Goal: Task Accomplishment & Management: Complete application form

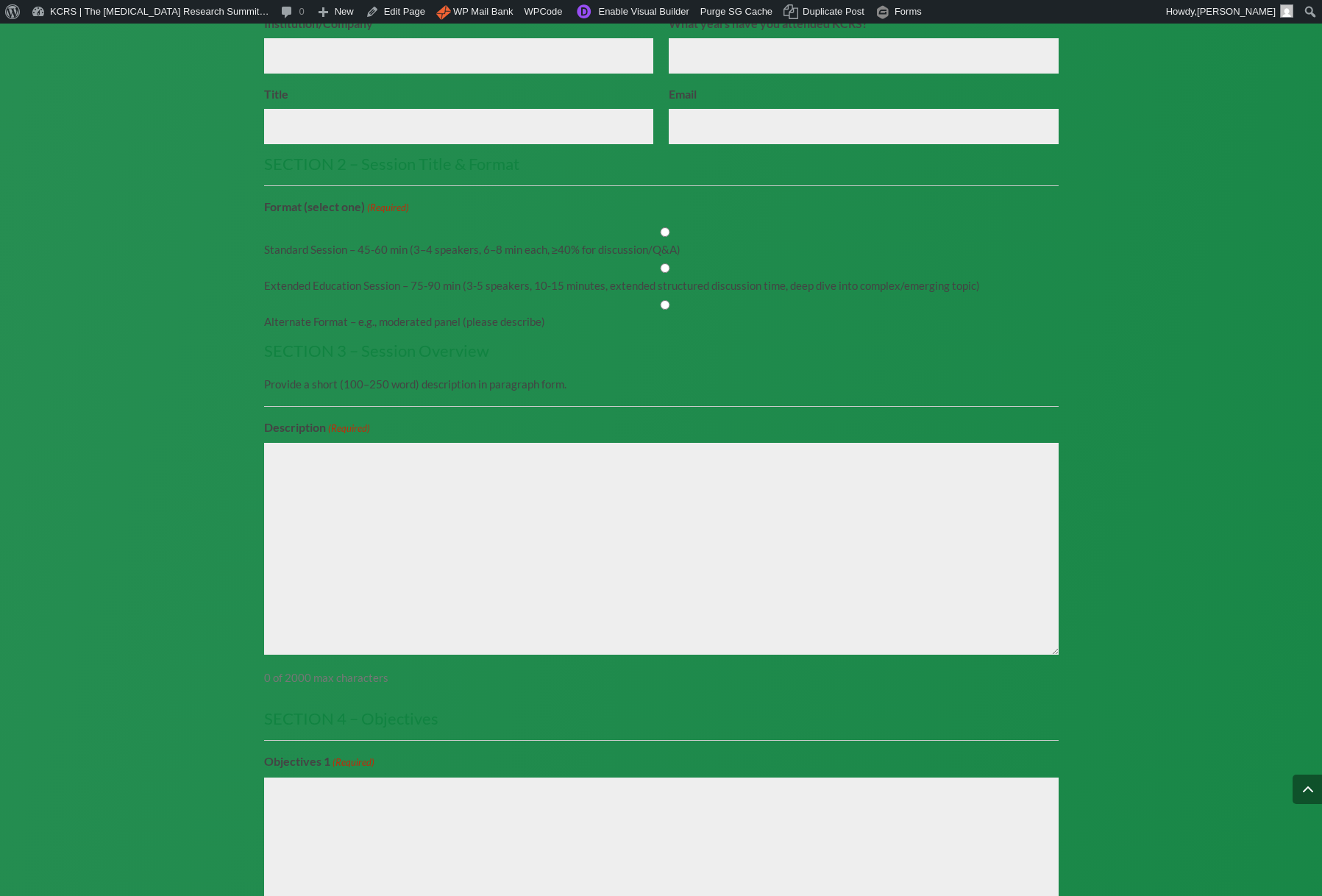
scroll to position [1860, 0]
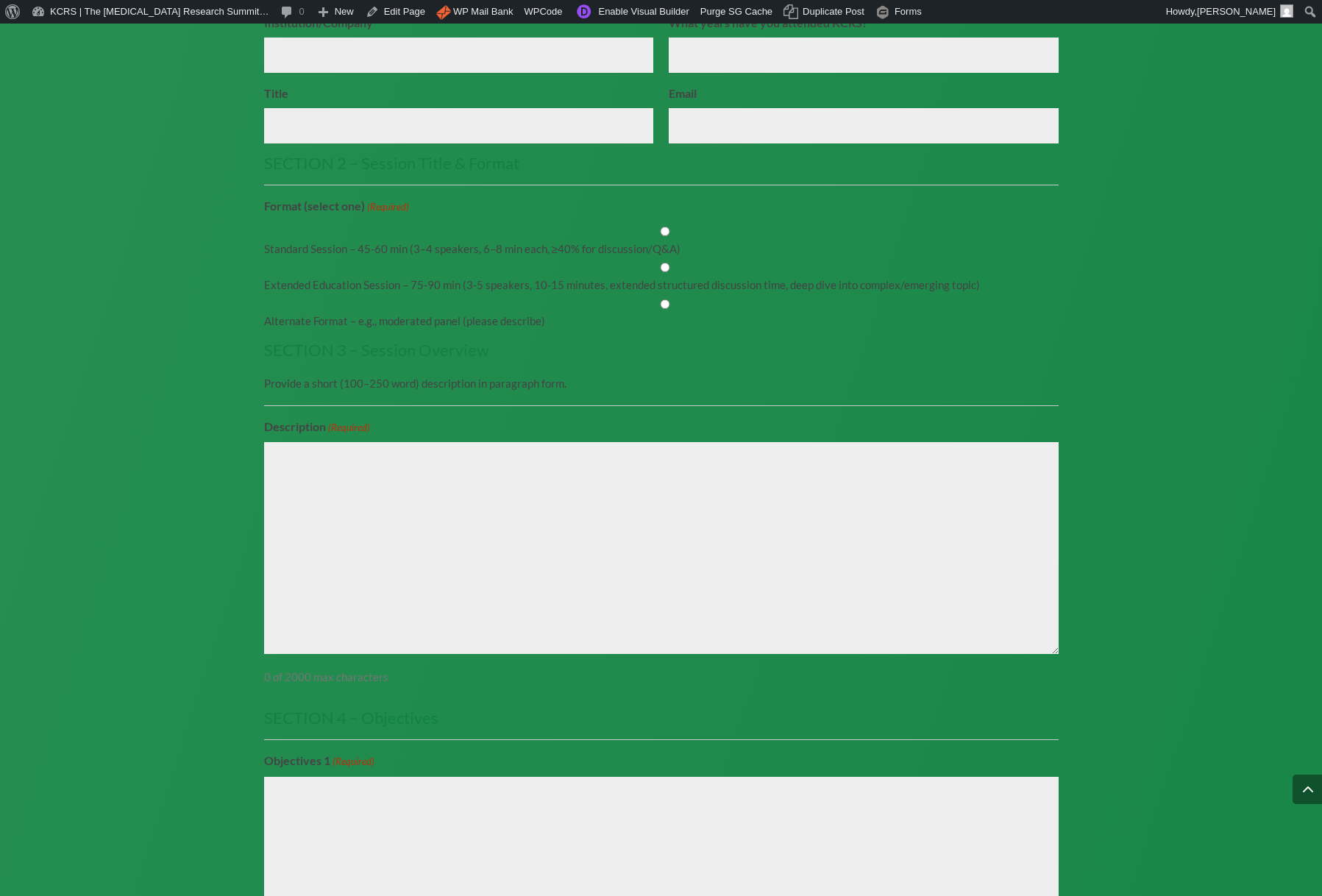
click at [346, 503] on textarea "Description (Required)" at bounding box center [661, 548] width 795 height 212
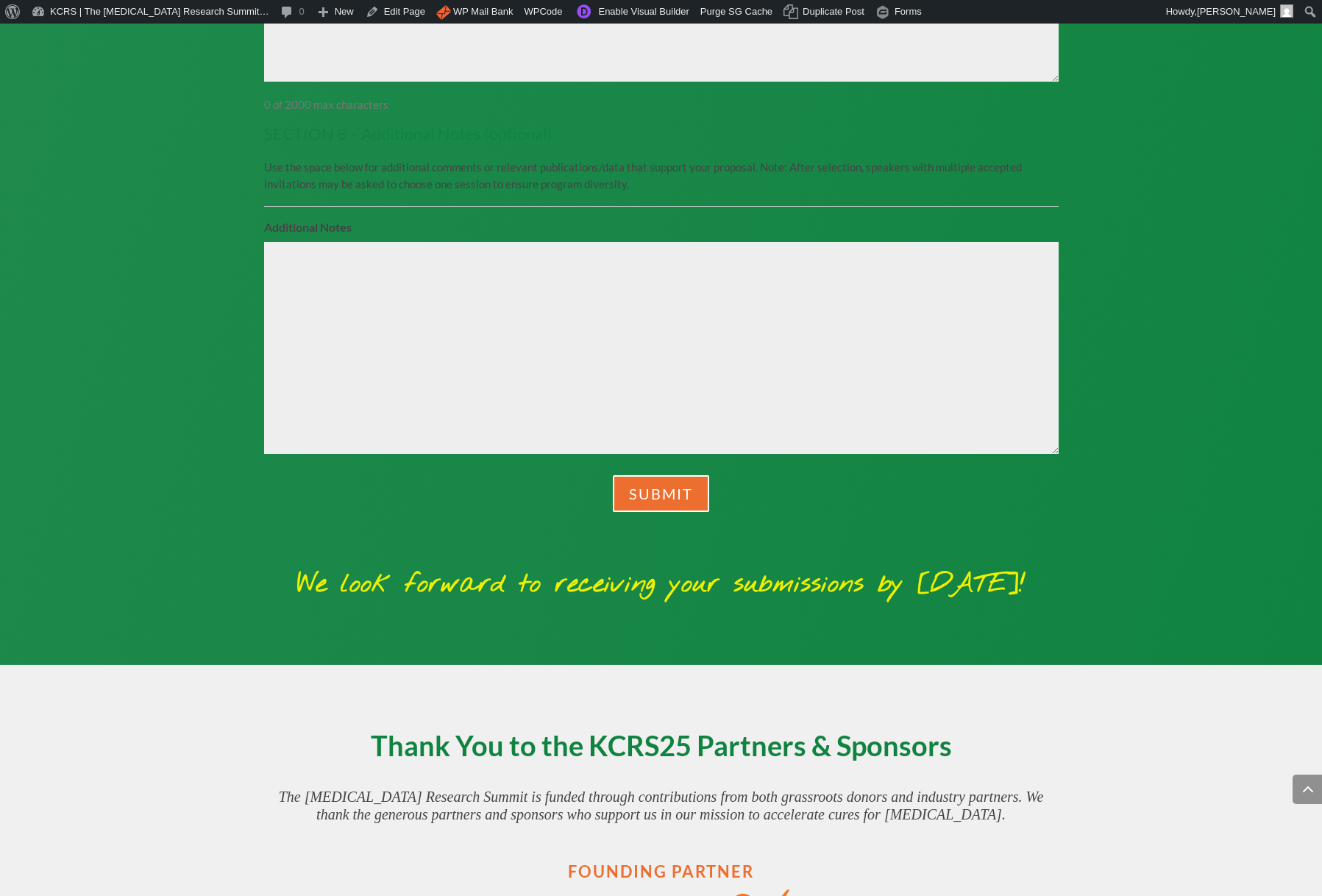
scroll to position [4684, 0]
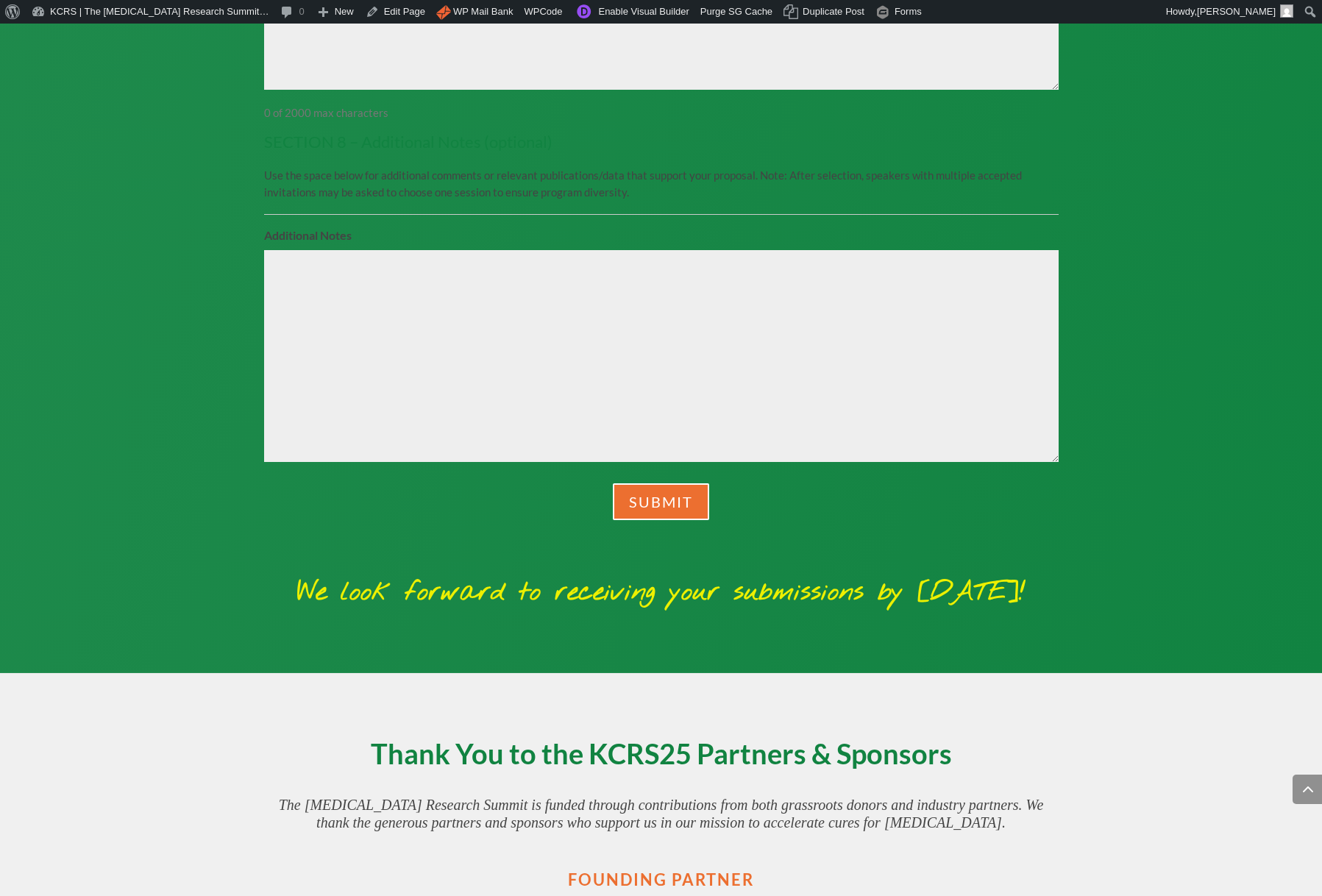
click at [320, 437] on textarea "Additional Notes" at bounding box center [661, 356] width 795 height 212
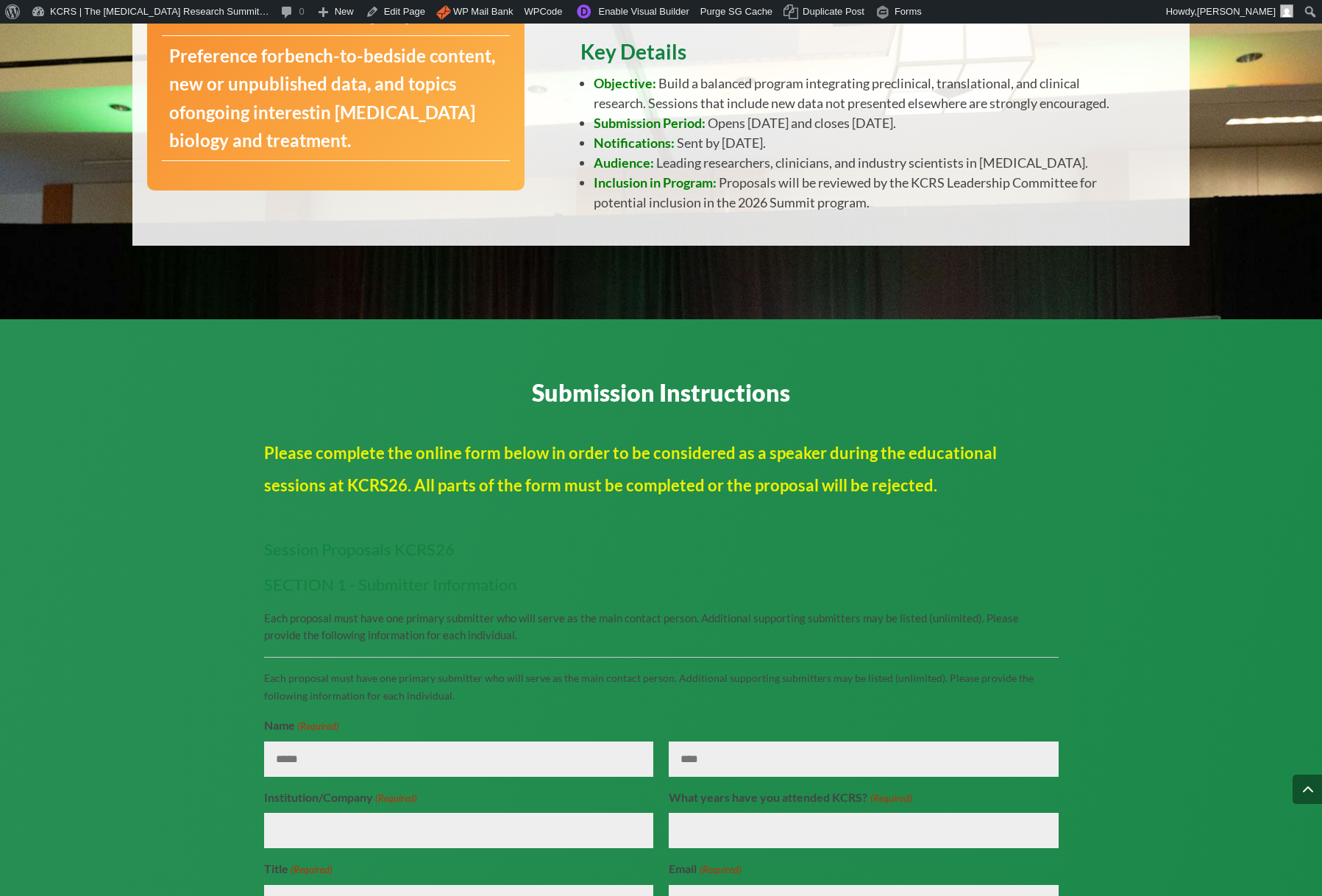
scroll to position [878, 0]
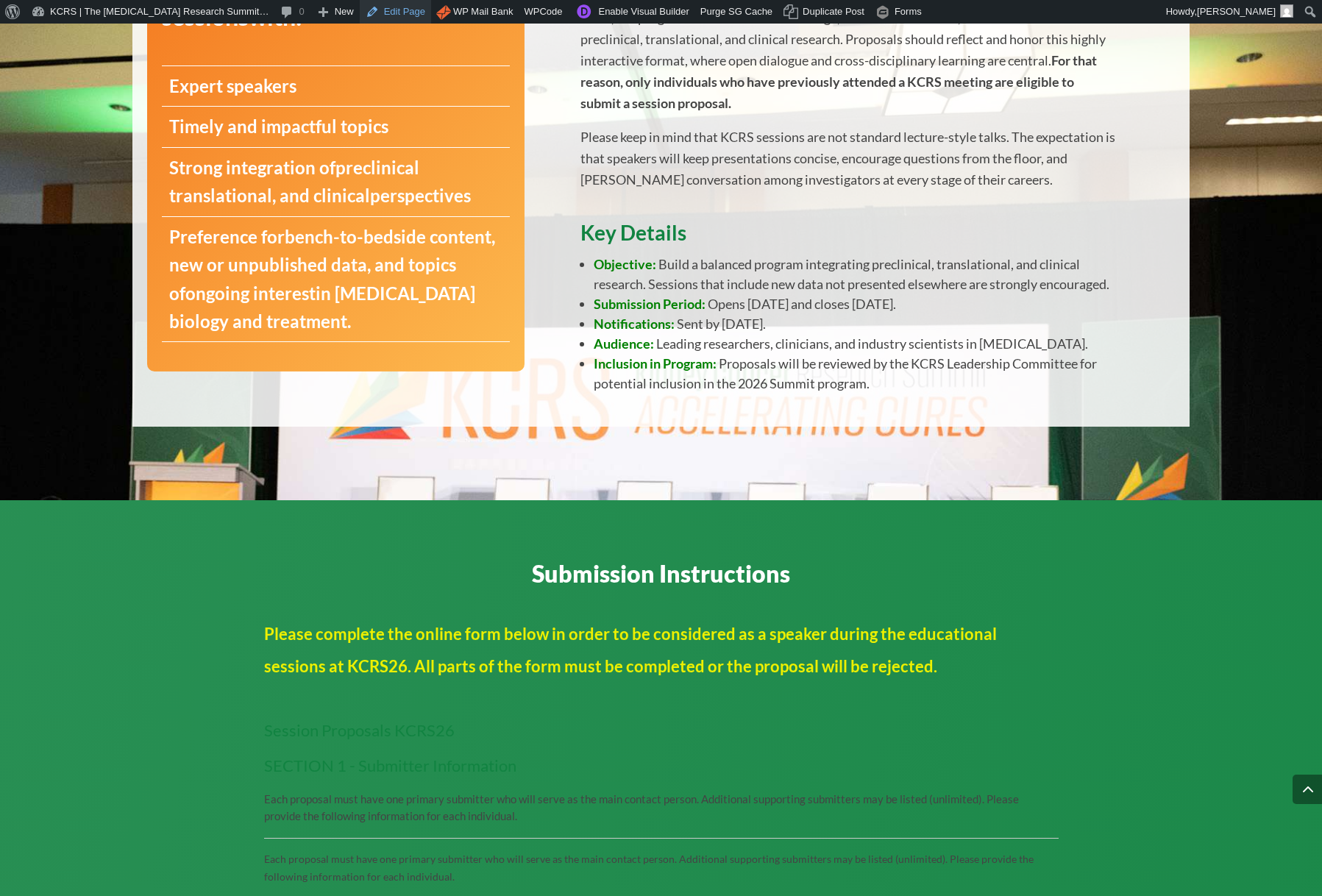
scroll to position [703, 0]
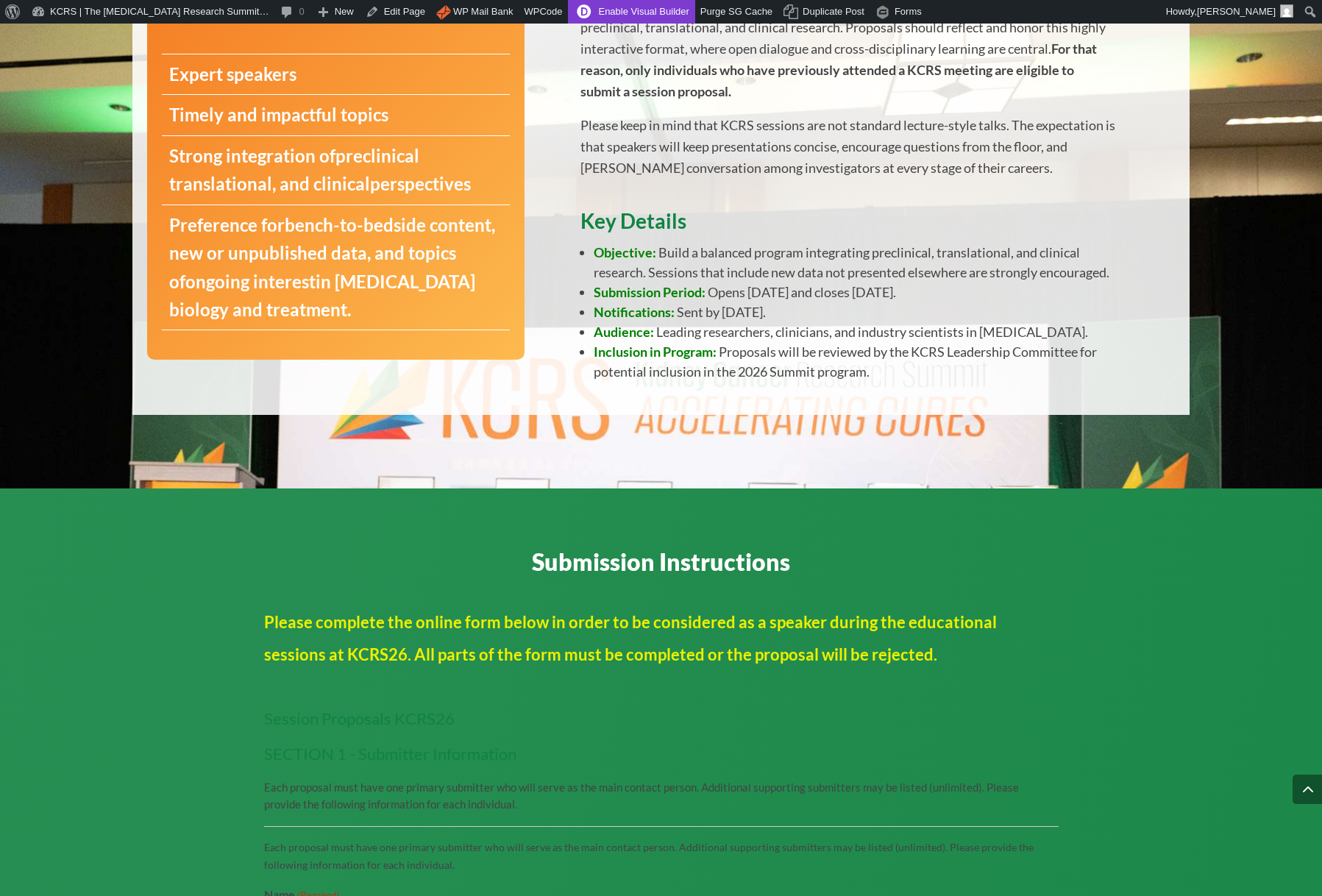
click at [615, 9] on link "Enable Visual Builder" at bounding box center [631, 11] width 127 height 24
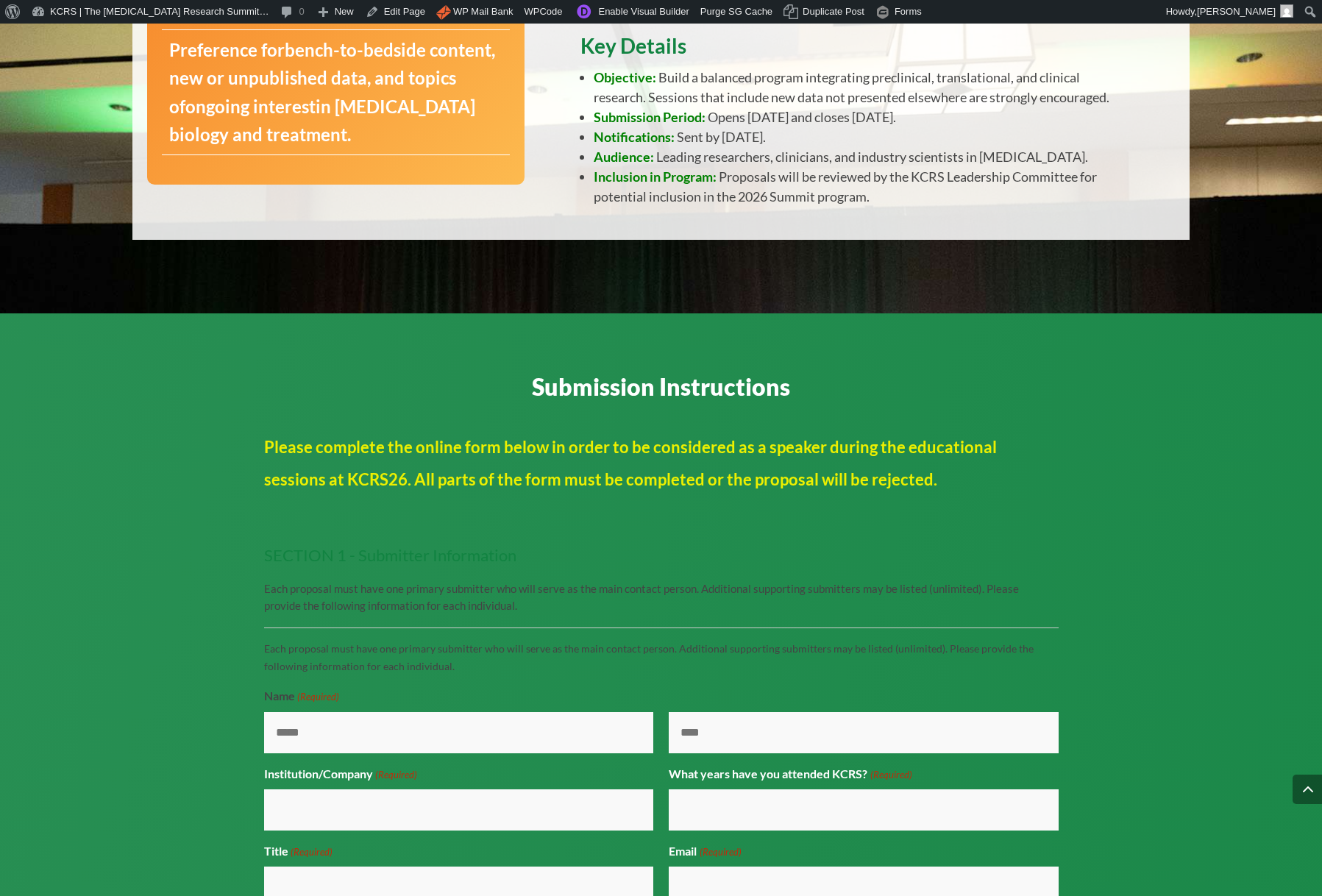
scroll to position [878, 0]
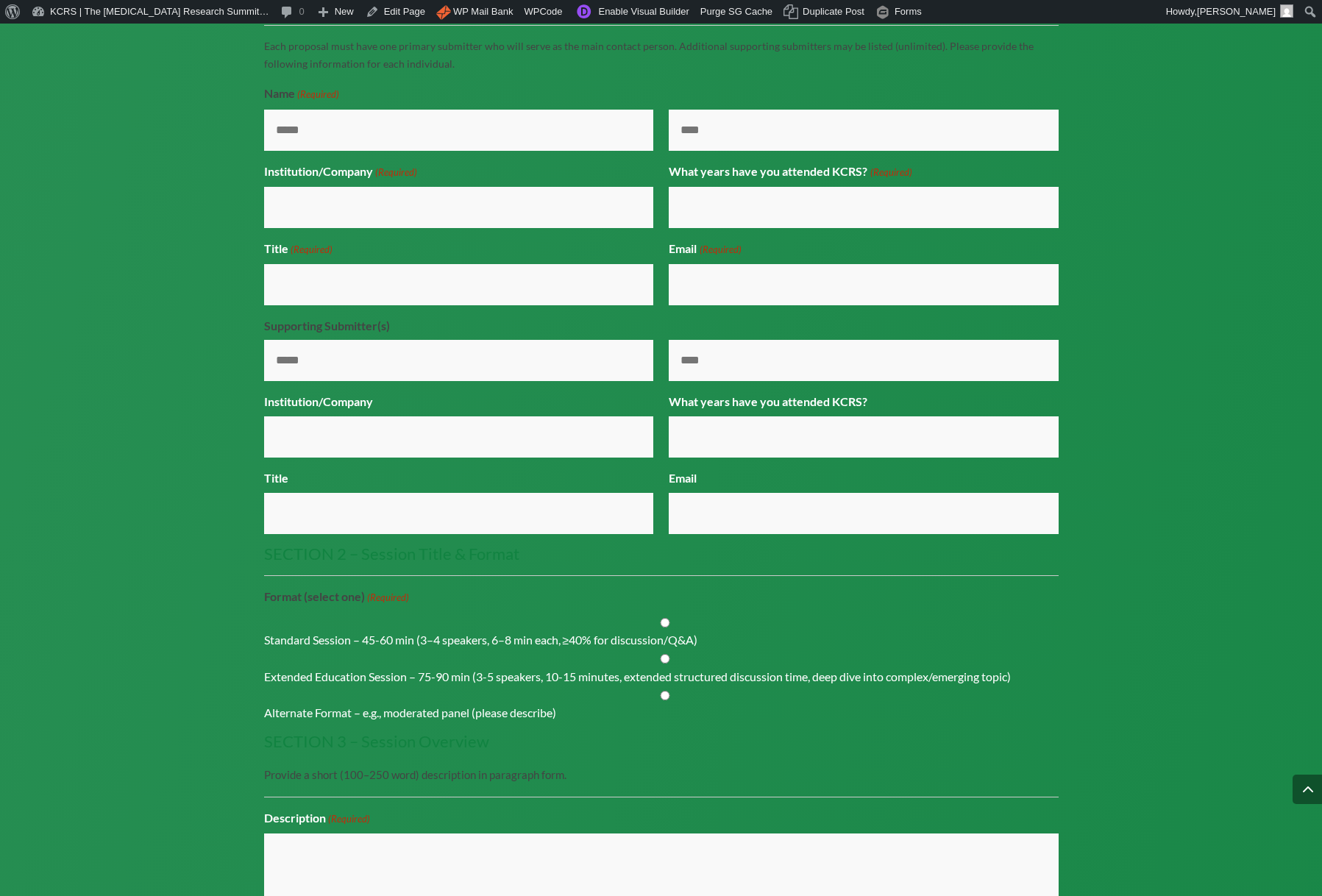
scroll to position [1481, 0]
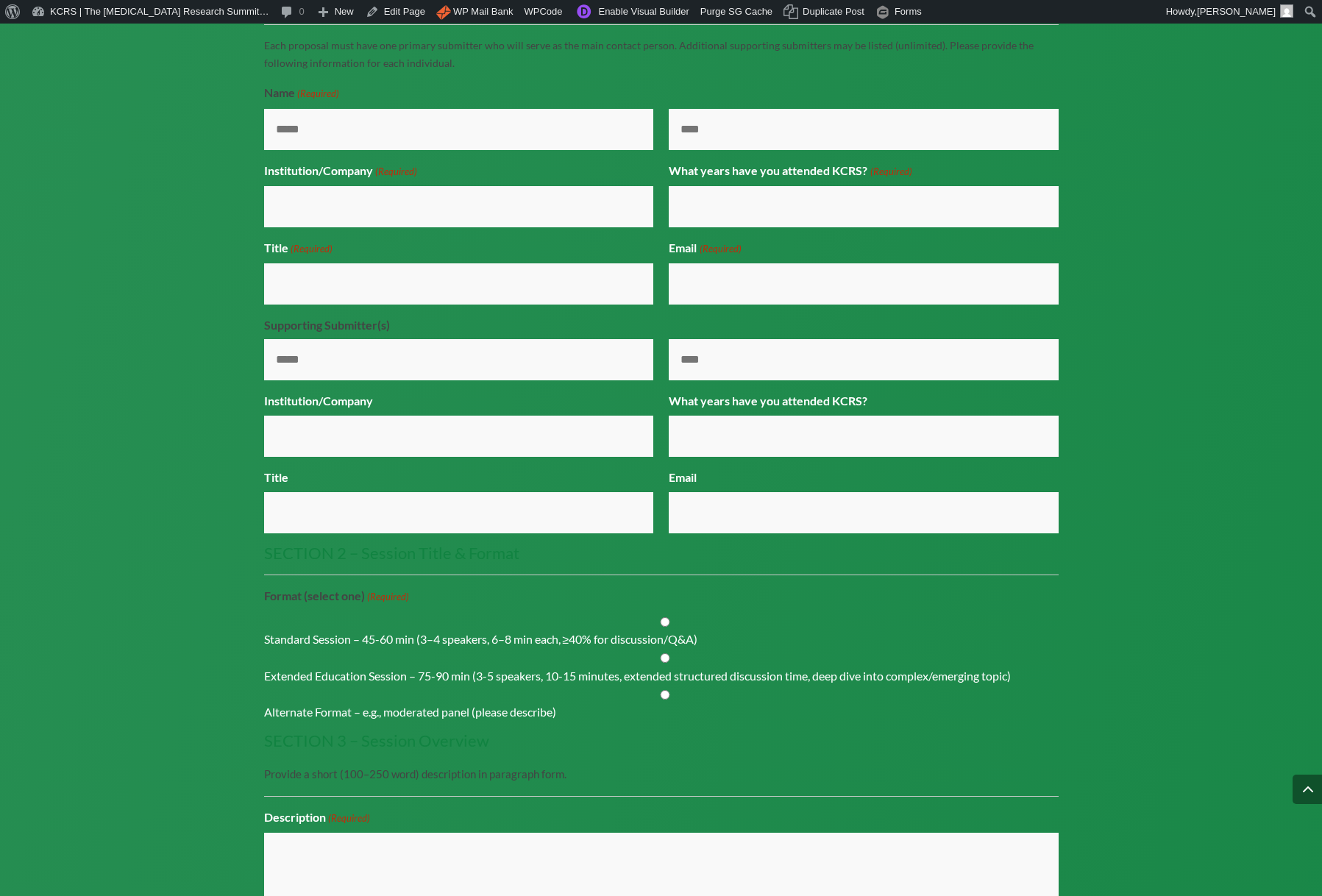
click at [356, 568] on h3 "SECTION 2 – Session Title & Format" at bounding box center [655, 557] width 783 height 24
click at [279, 648] on label "Standard Session – 45-60 min (3–4 speakers, 6–8 min each, ≥40% for discussion/Q…" at bounding box center [481, 638] width 434 height 17
click at [279, 627] on input "Standard Session – 45-60 min (3–4 speakers, 6–8 min each, ≥40% for discussion/Q…" at bounding box center [665, 622] width 795 height 10
radio input "****"
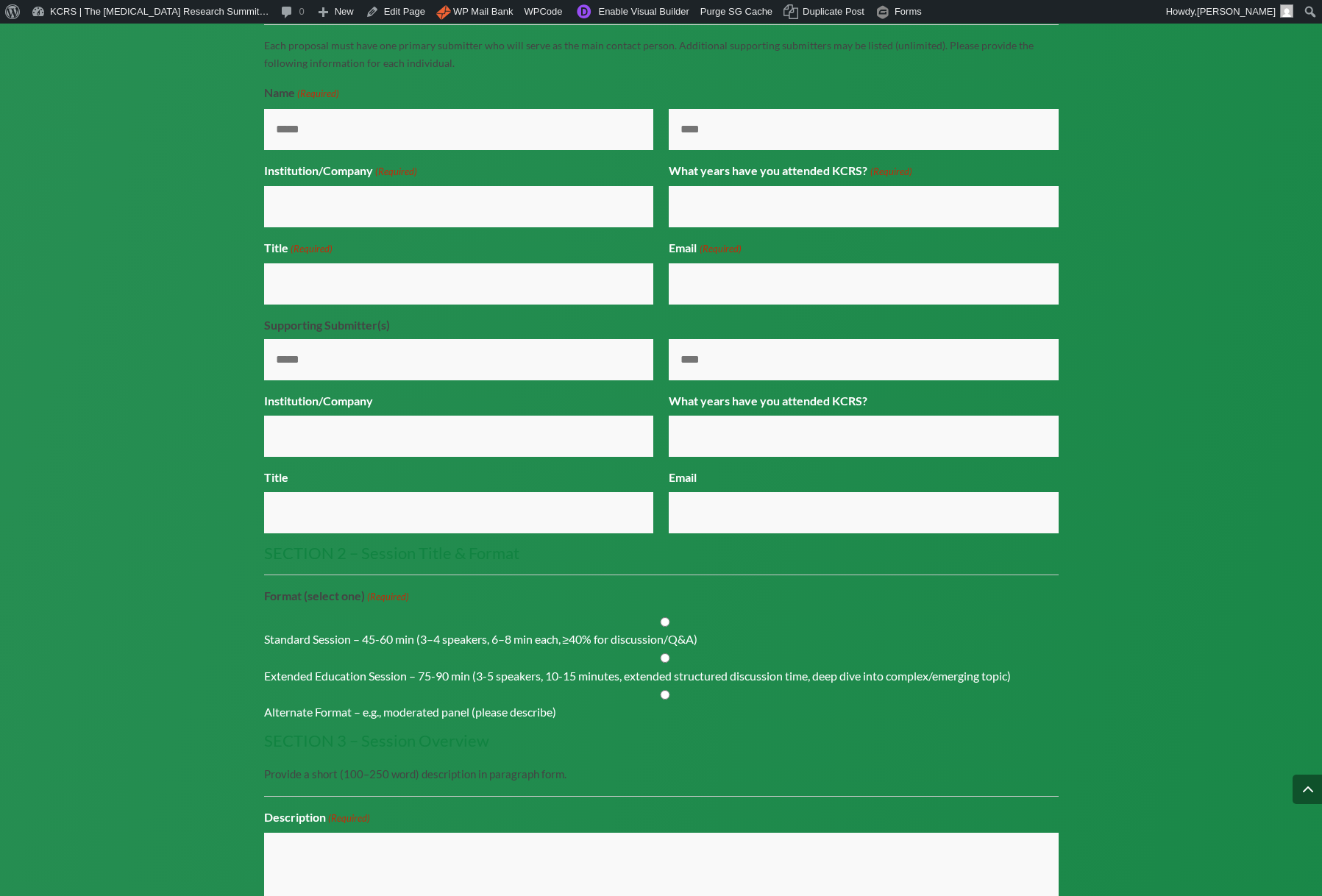
click at [666, 663] on input "Extended Education Session – 75-90 min (3-5 speakers, 10-15 minutes, extended s…" at bounding box center [665, 658] width 795 height 10
radio input "****"
click at [666, 700] on input "Alternate Format – e.g., moderated panel (please describe)" at bounding box center [665, 695] width 795 height 10
radio input "****"
click at [762, 721] on div "Alternate Format – e.g., moderated panel (please describe)" at bounding box center [661, 703] width 795 height 36
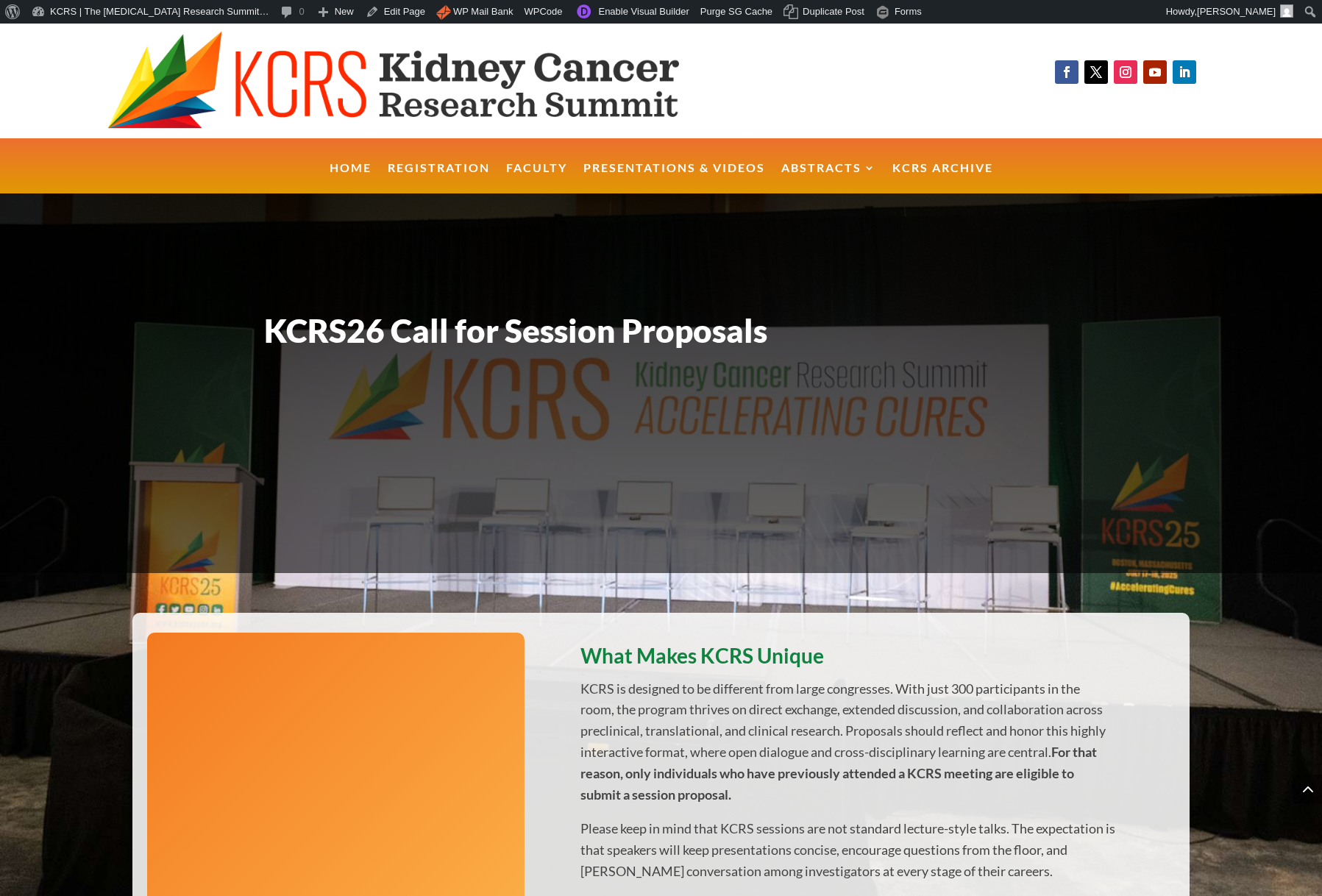
scroll to position [1481, 0]
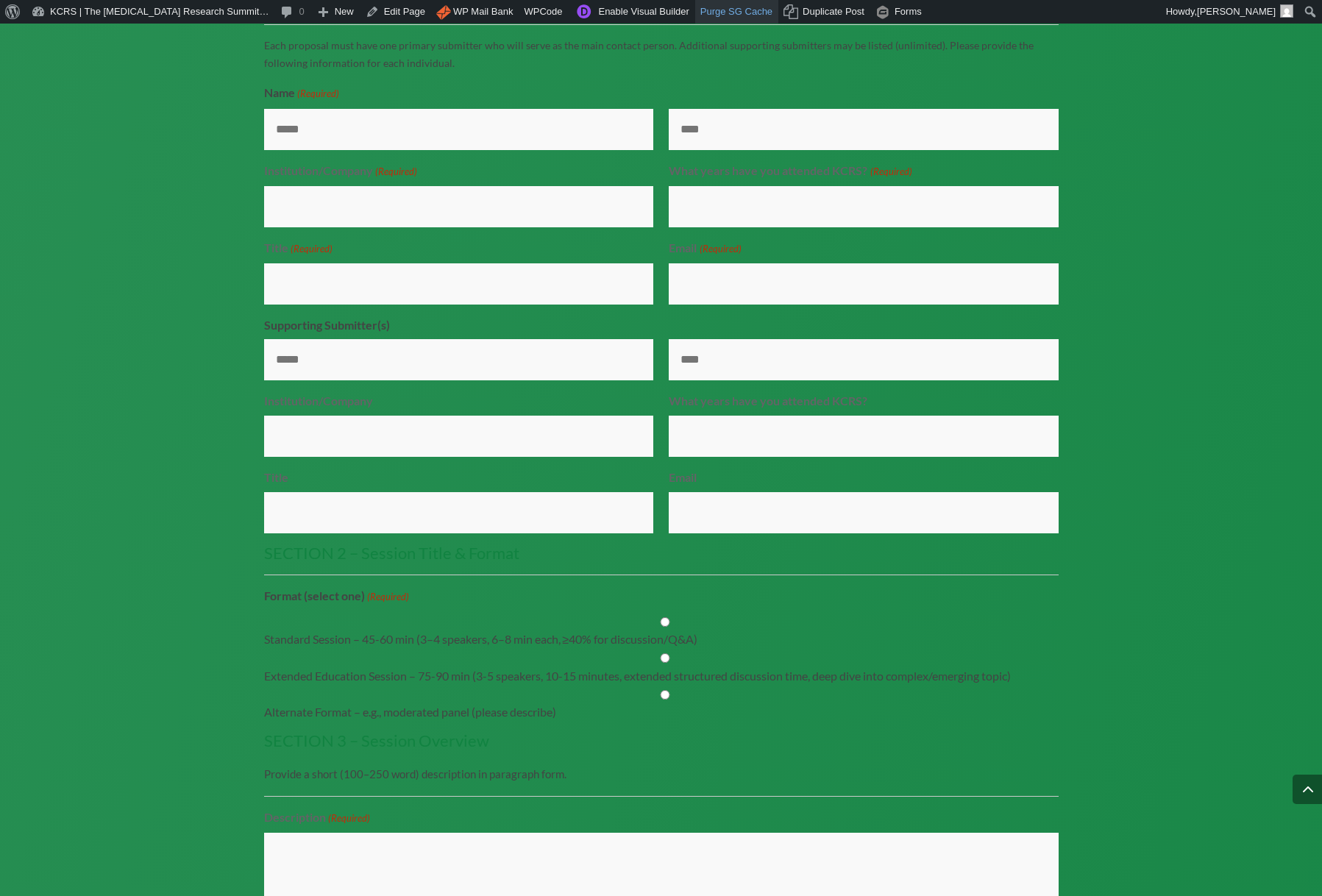
click at [719, 11] on link "Purge SG Cache" at bounding box center [736, 11] width 83 height 24
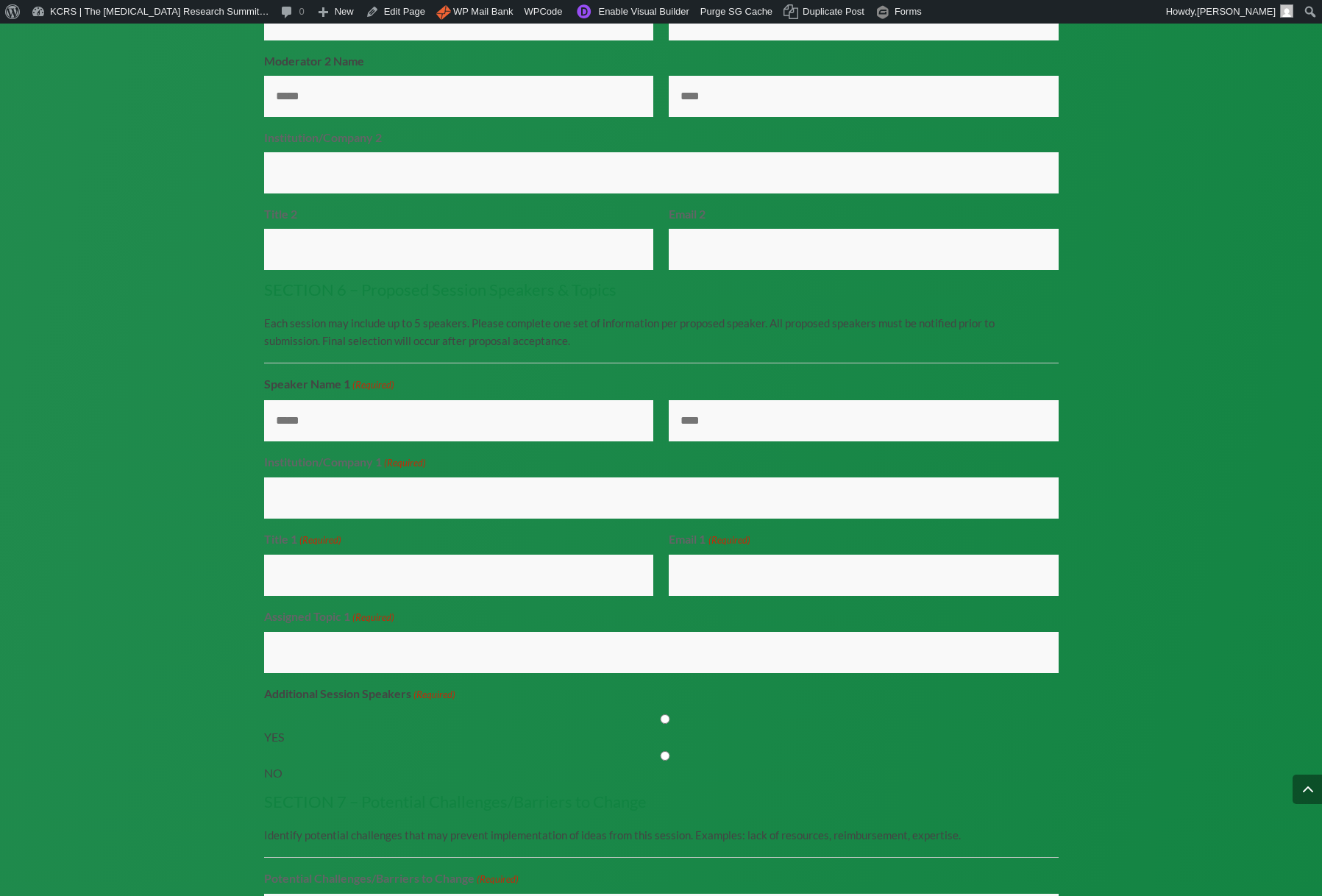
scroll to position [3747, 0]
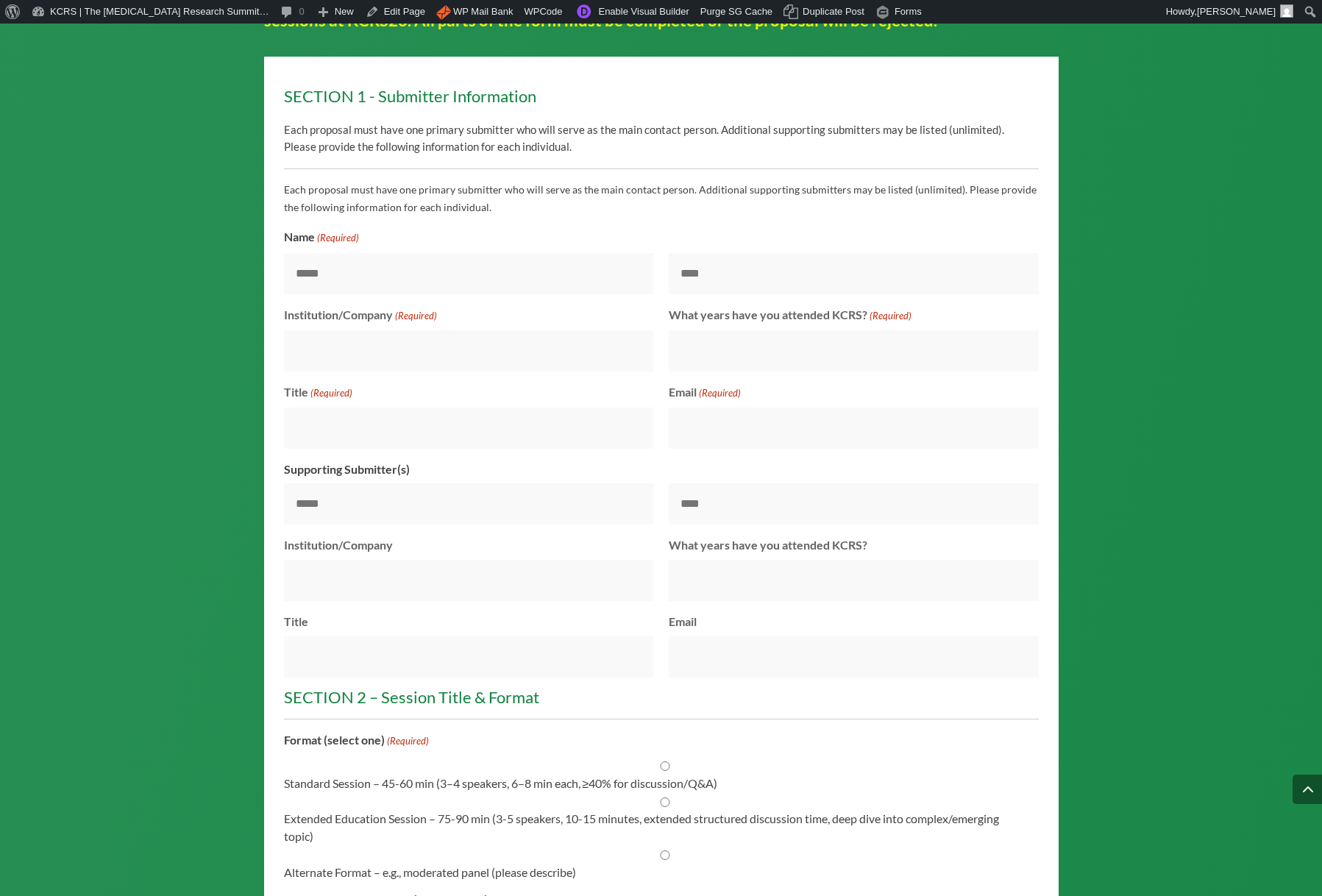
scroll to position [1358, 0]
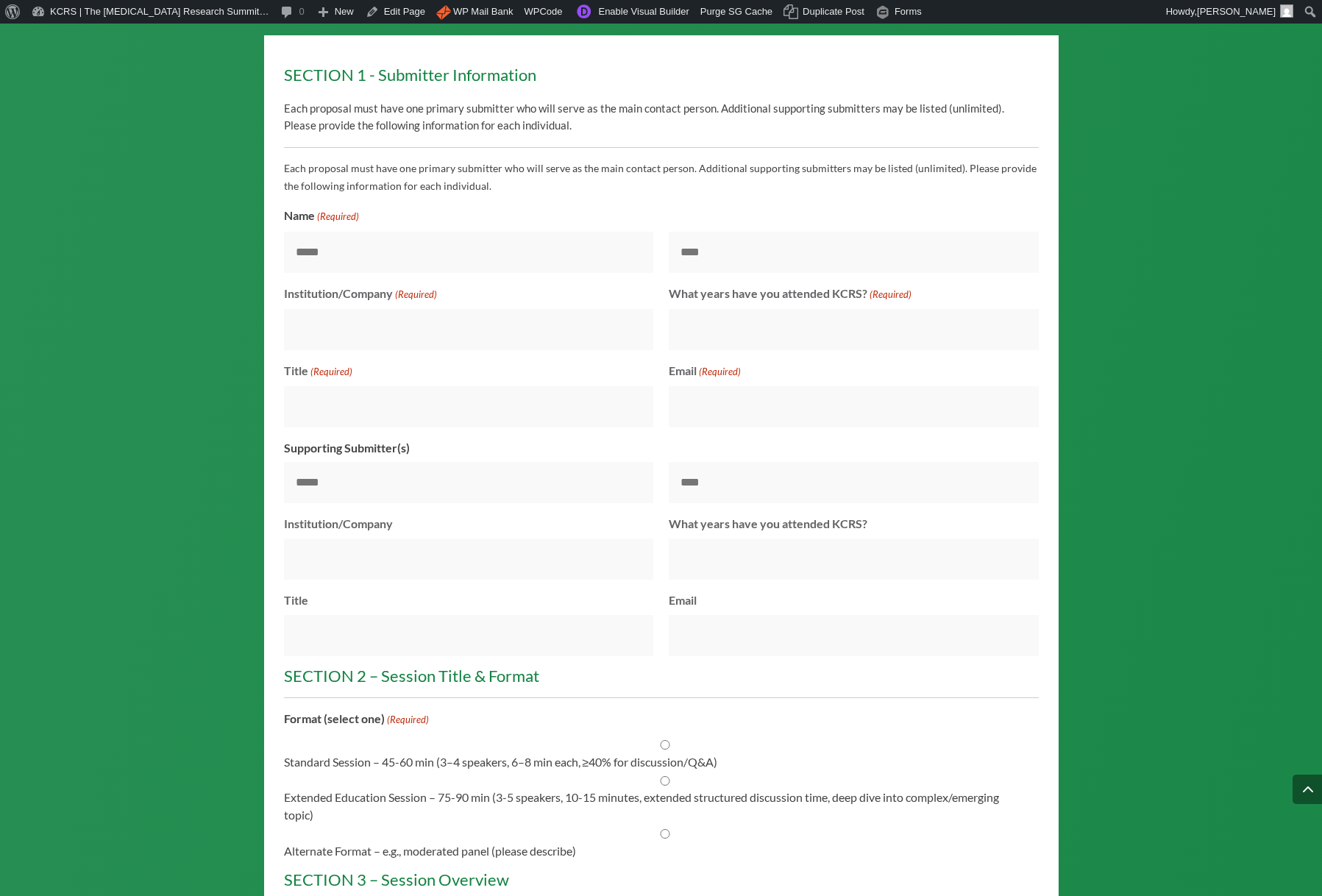
click at [373, 347] on input "Institution/Company (Required)" at bounding box center [469, 329] width 370 height 41
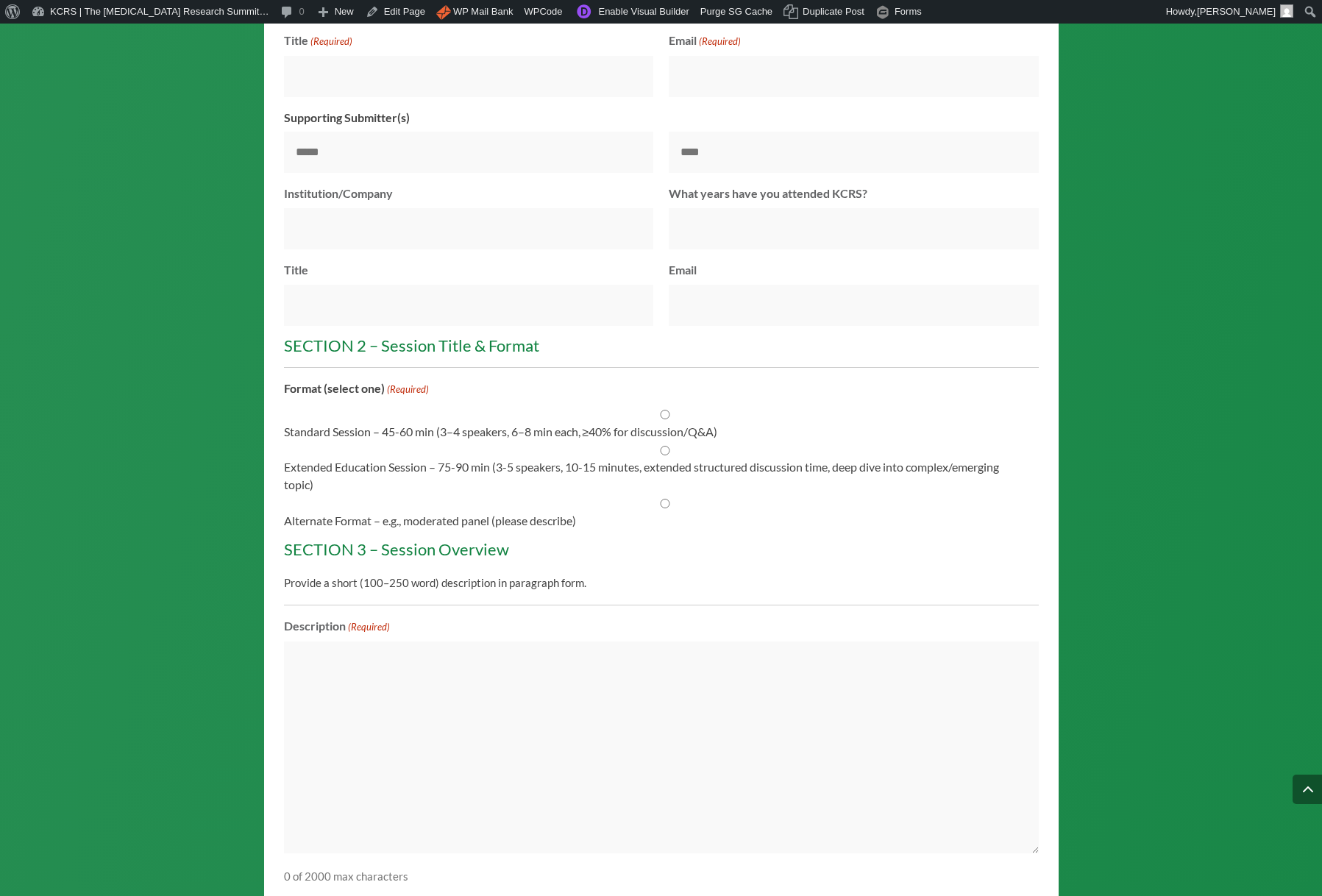
scroll to position [1704, 0]
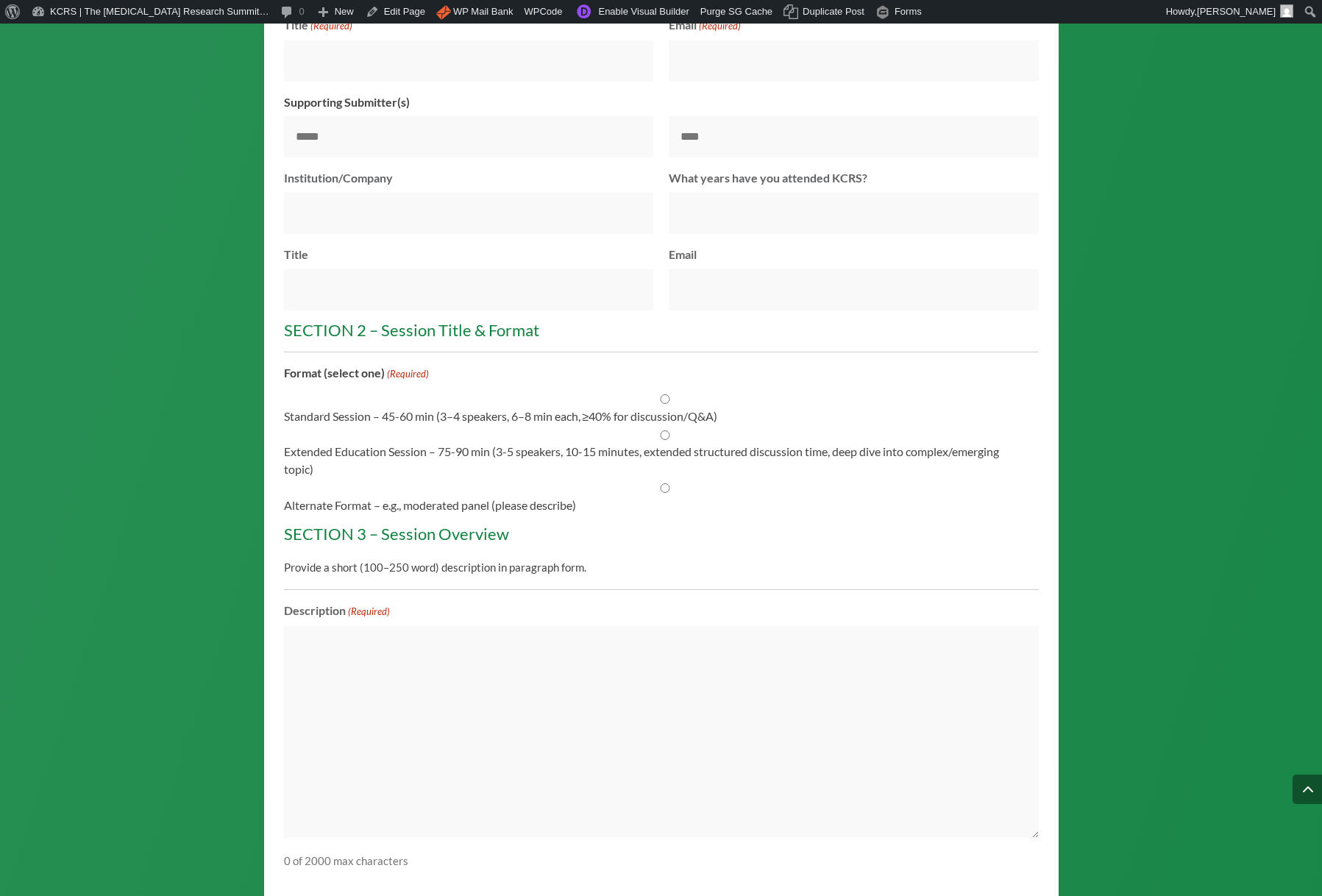
click at [407, 346] on h3 "SECTION 2 – Session Title & Format" at bounding box center [656, 333] width 743 height 24
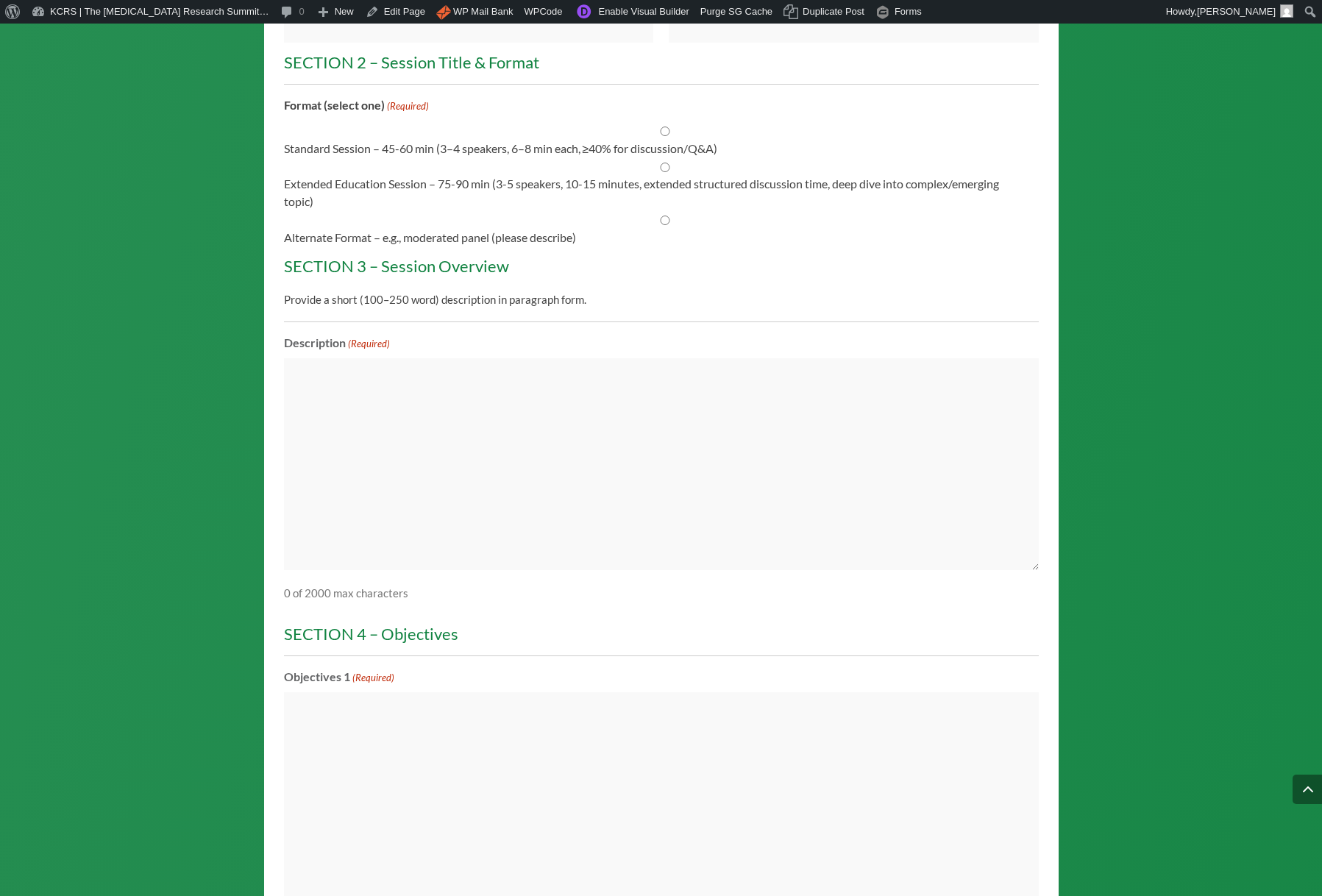
scroll to position [1973, 0]
click at [368, 392] on textarea "Description (Required)" at bounding box center [661, 462] width 755 height 212
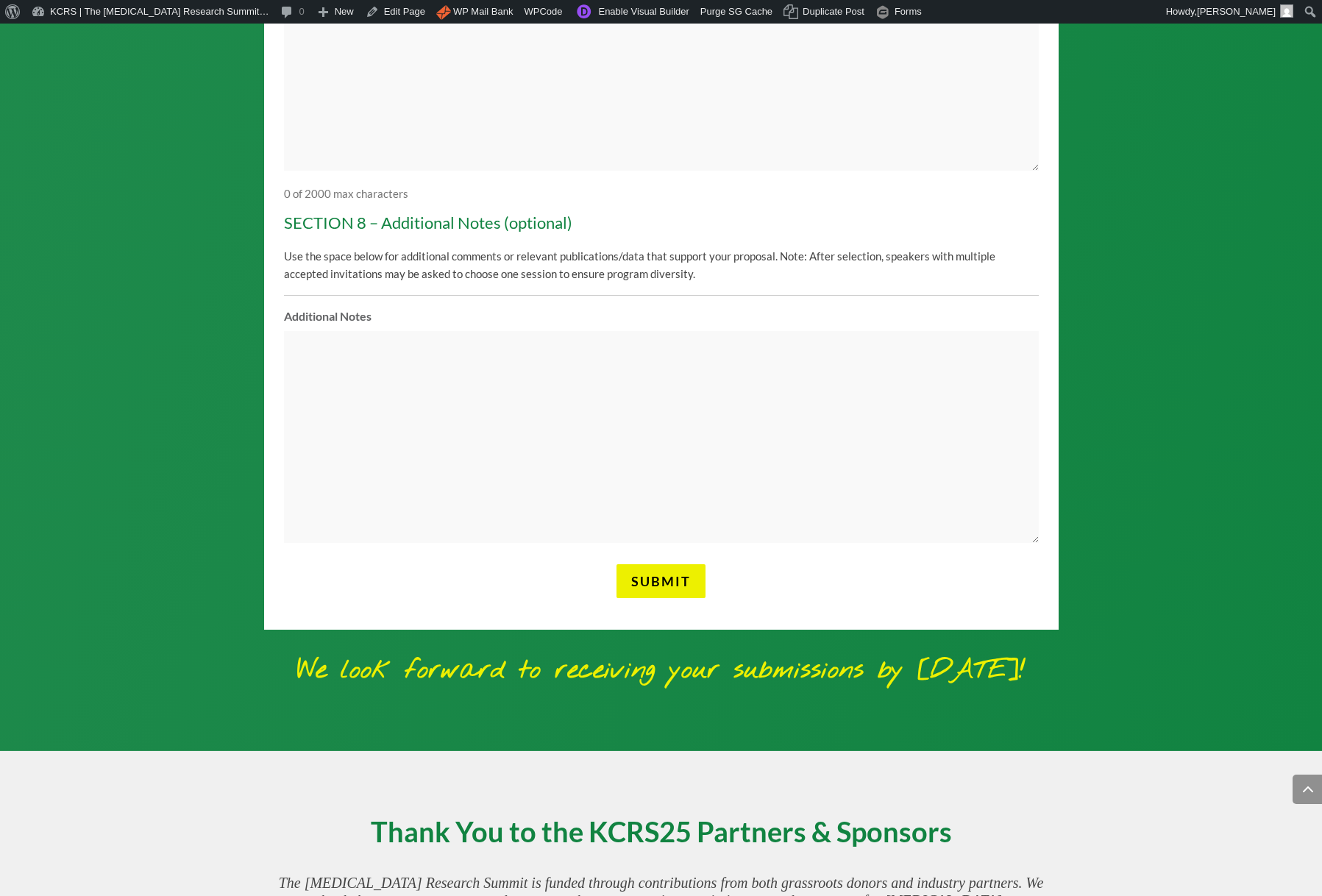
scroll to position [4680, 0]
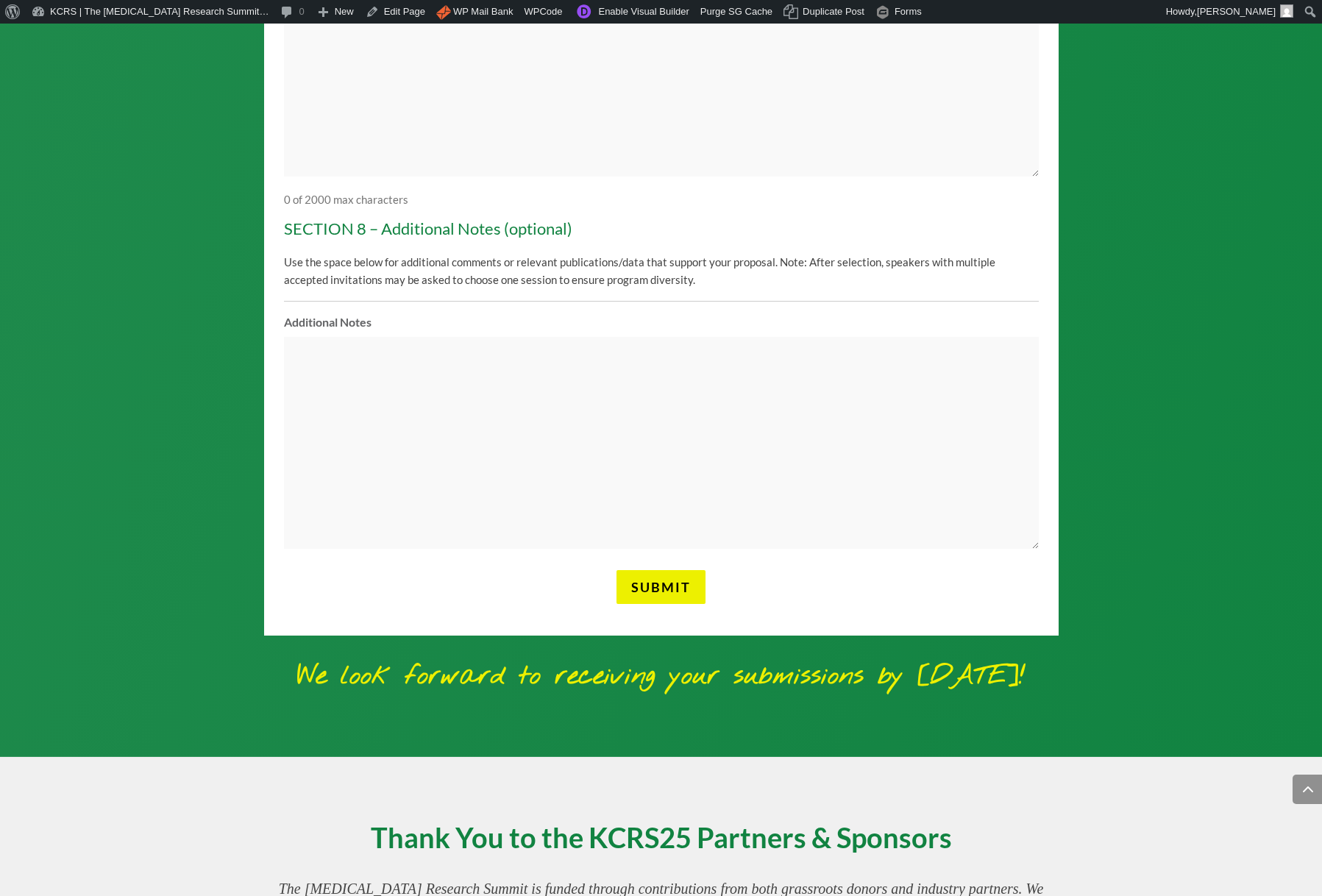
click at [362, 395] on textarea "Additional Notes" at bounding box center [661, 443] width 755 height 212
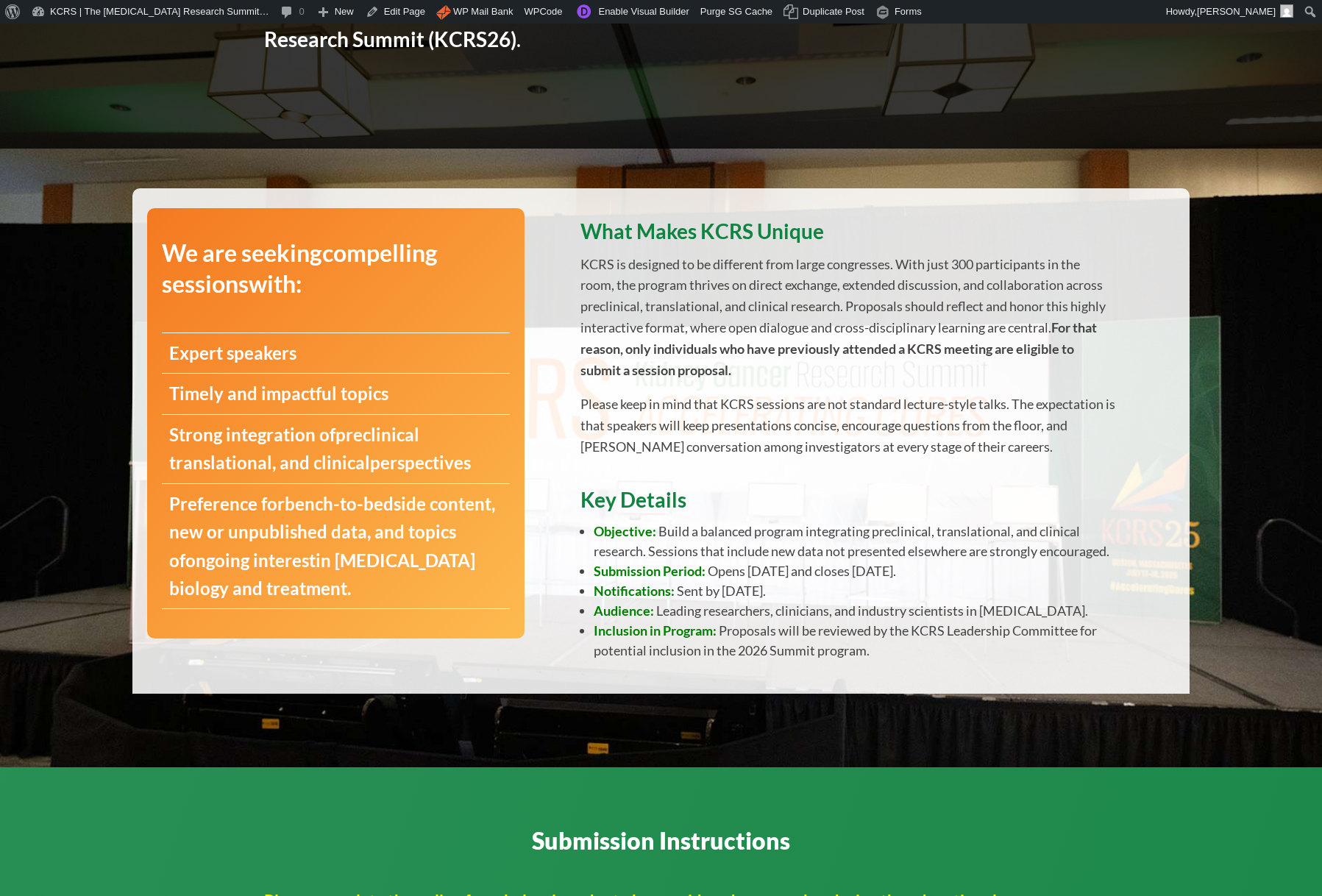
scroll to position [0, 0]
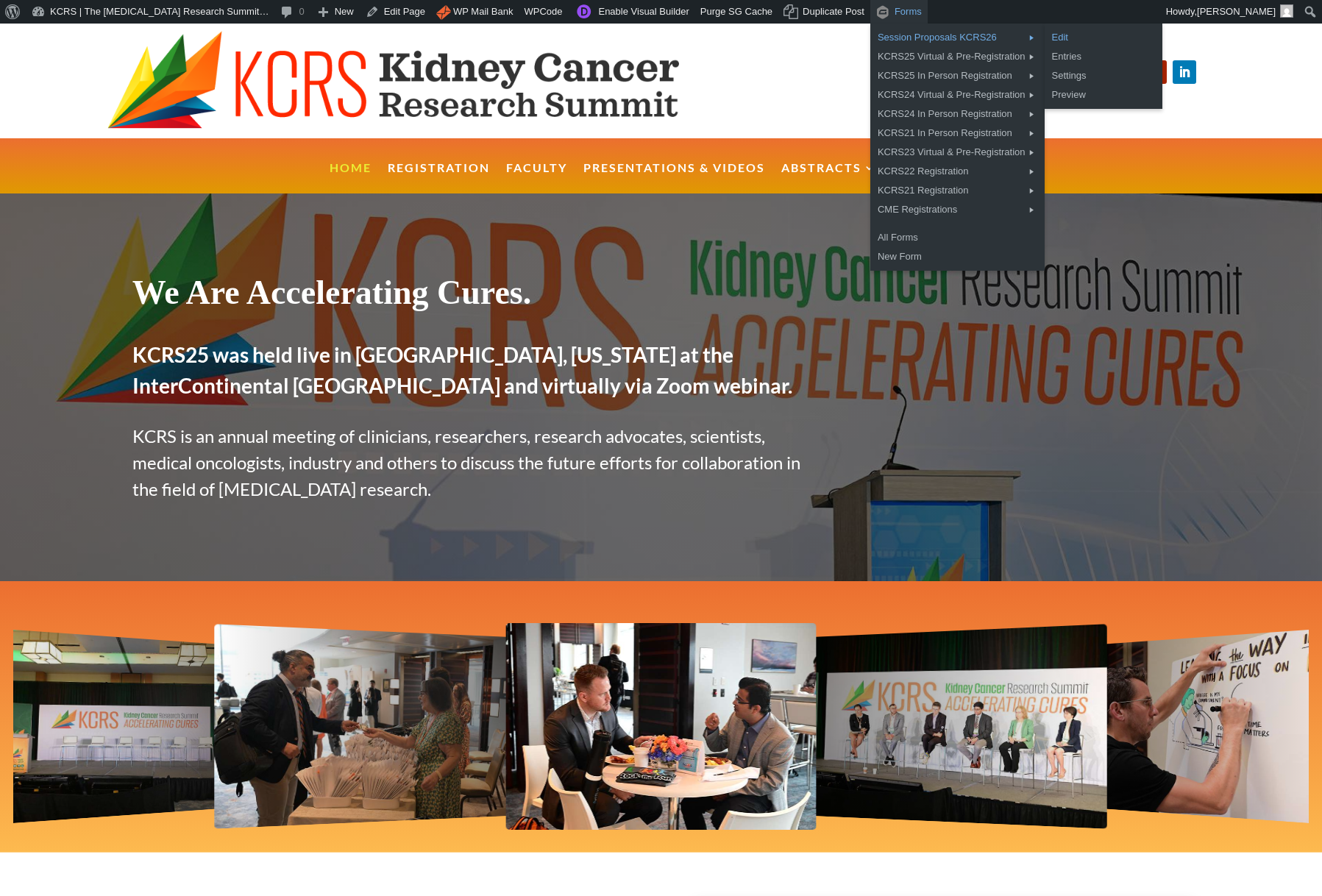
click at [1061, 36] on link "Edit" at bounding box center [1103, 37] width 117 height 19
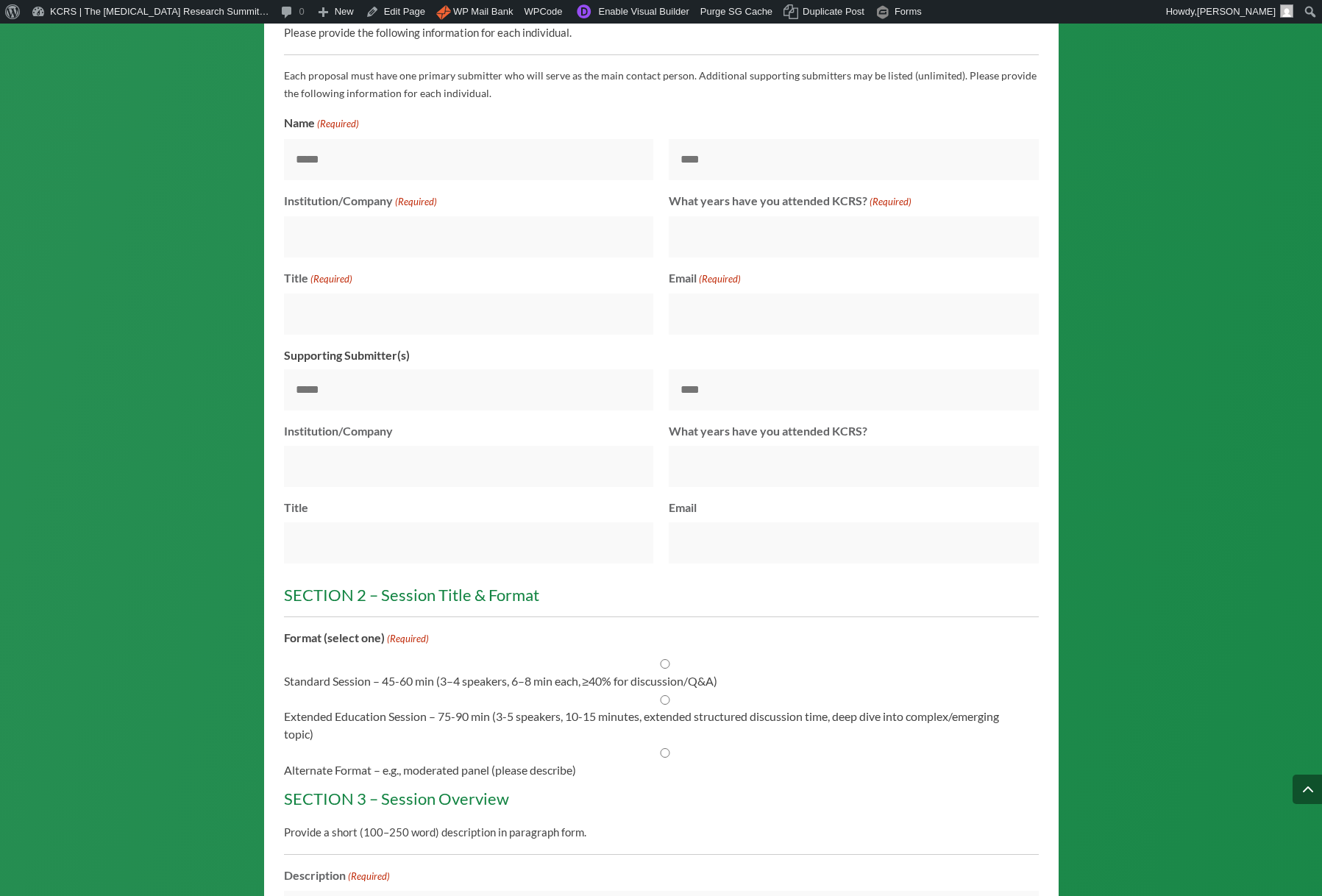
scroll to position [1456, 0]
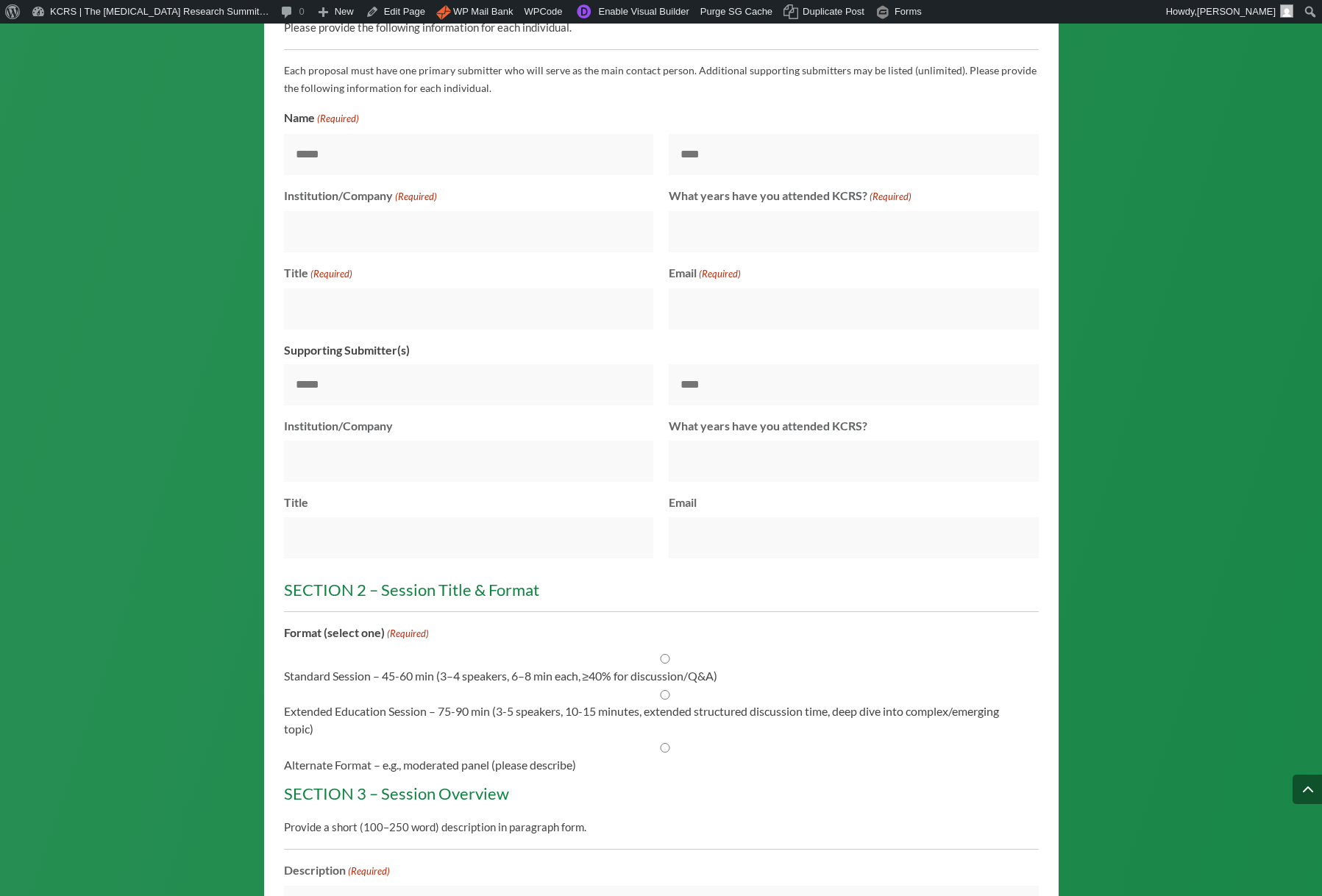
click at [403, 601] on h3 "SECTION 2 – Session Title & Format" at bounding box center [656, 593] width 743 height 24
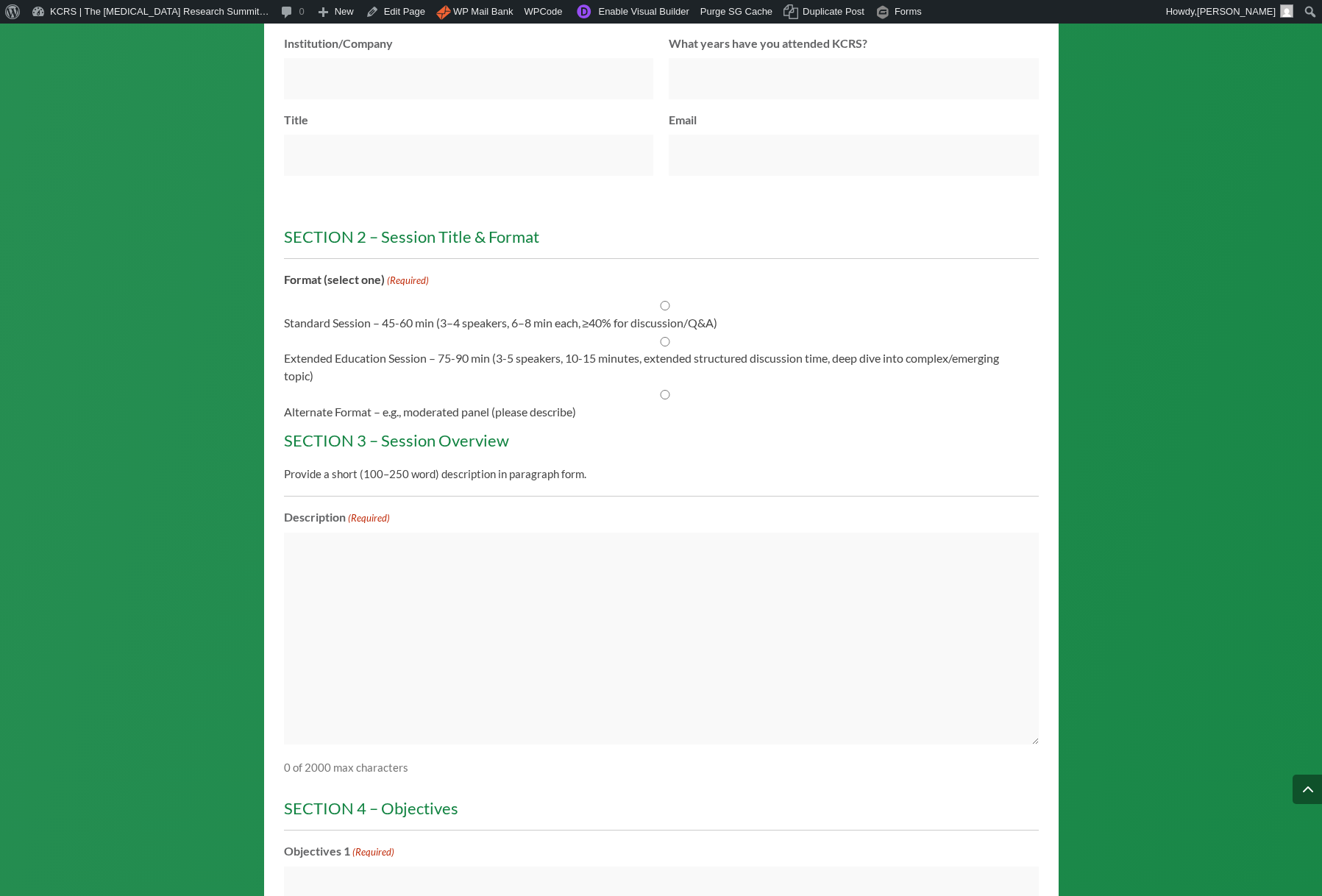
scroll to position [1843, 0]
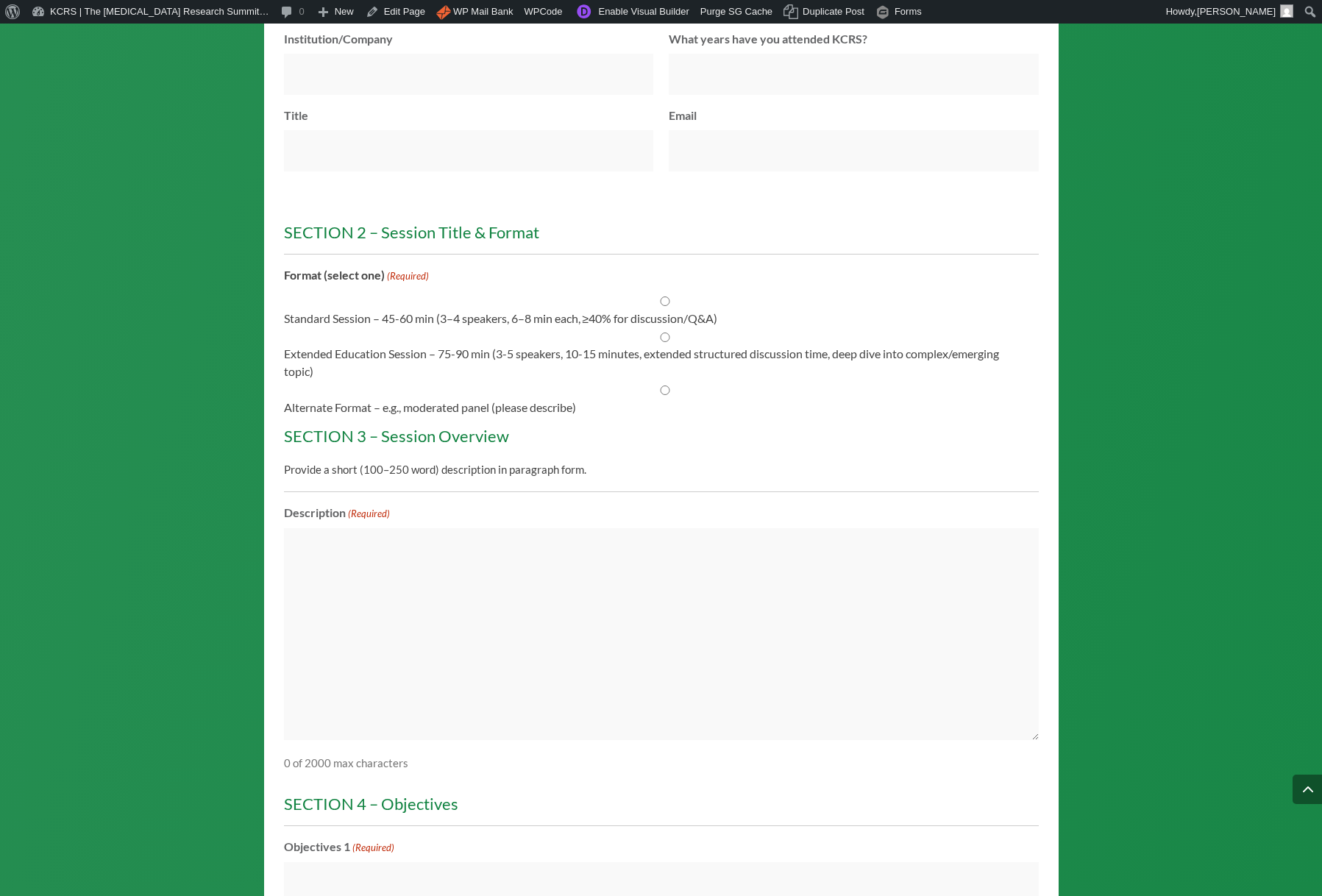
click at [458, 248] on h3 "SECTION 2 – Session Title & Format" at bounding box center [656, 236] width 743 height 24
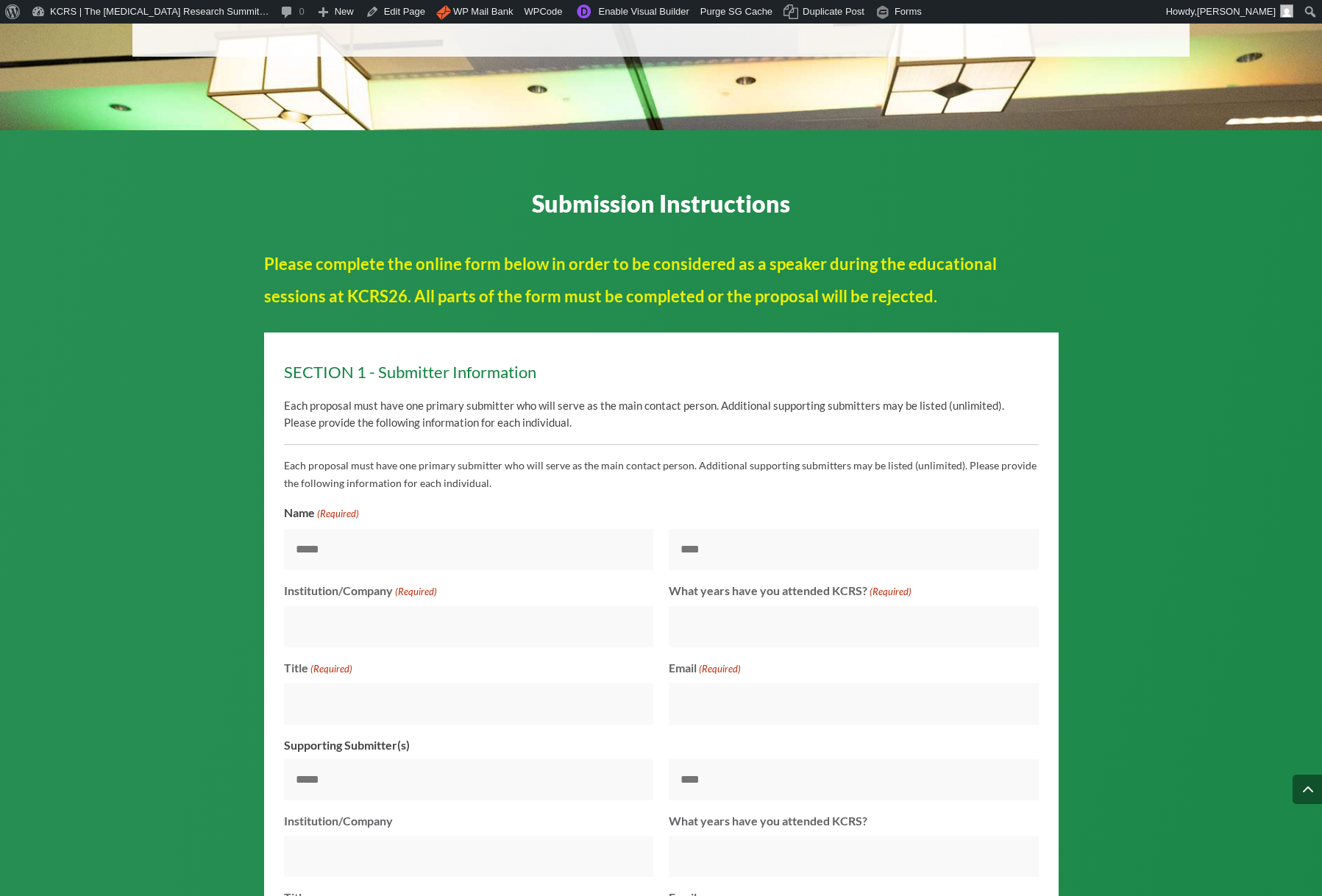
scroll to position [1076, 0]
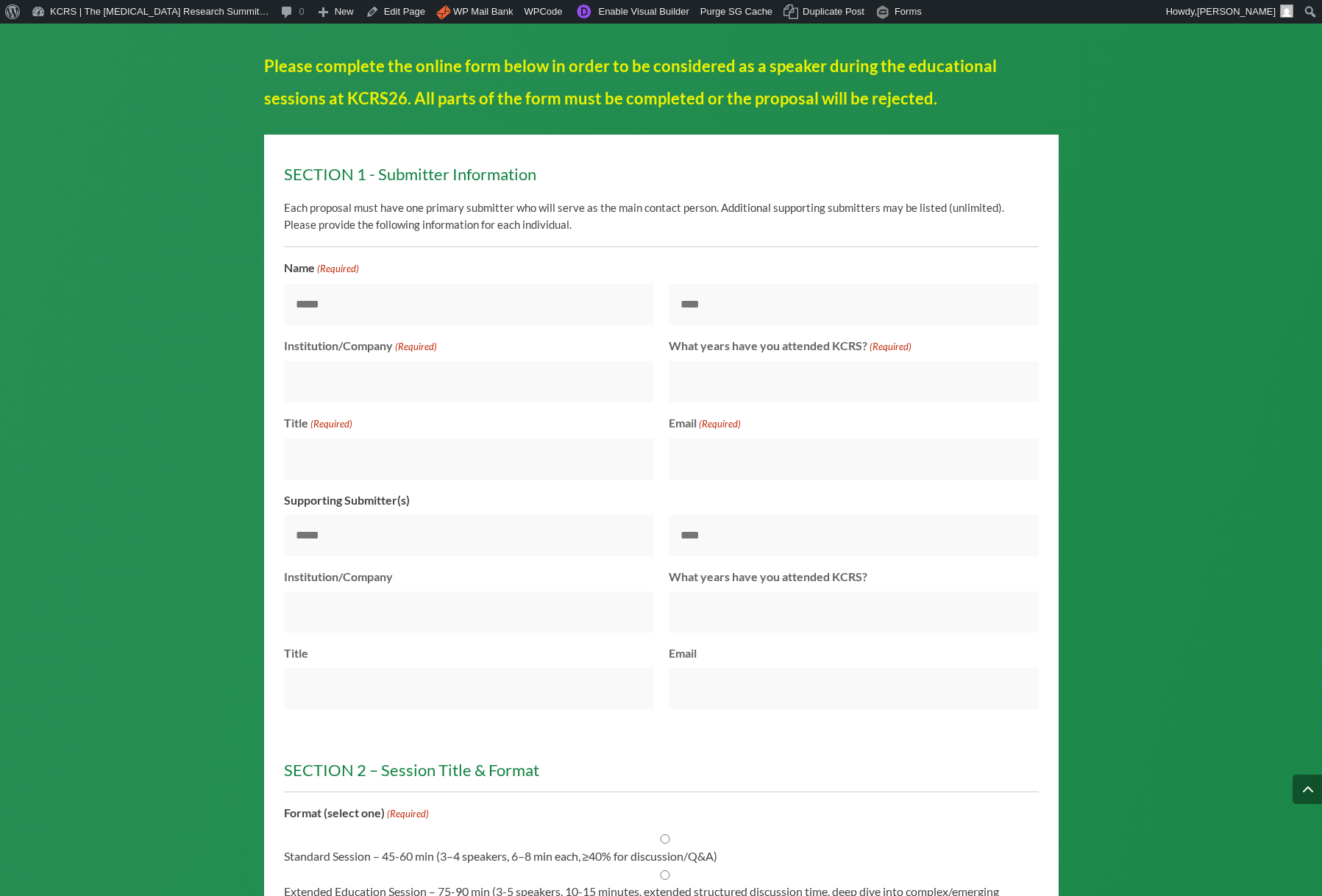
scroll to position [1271, 0]
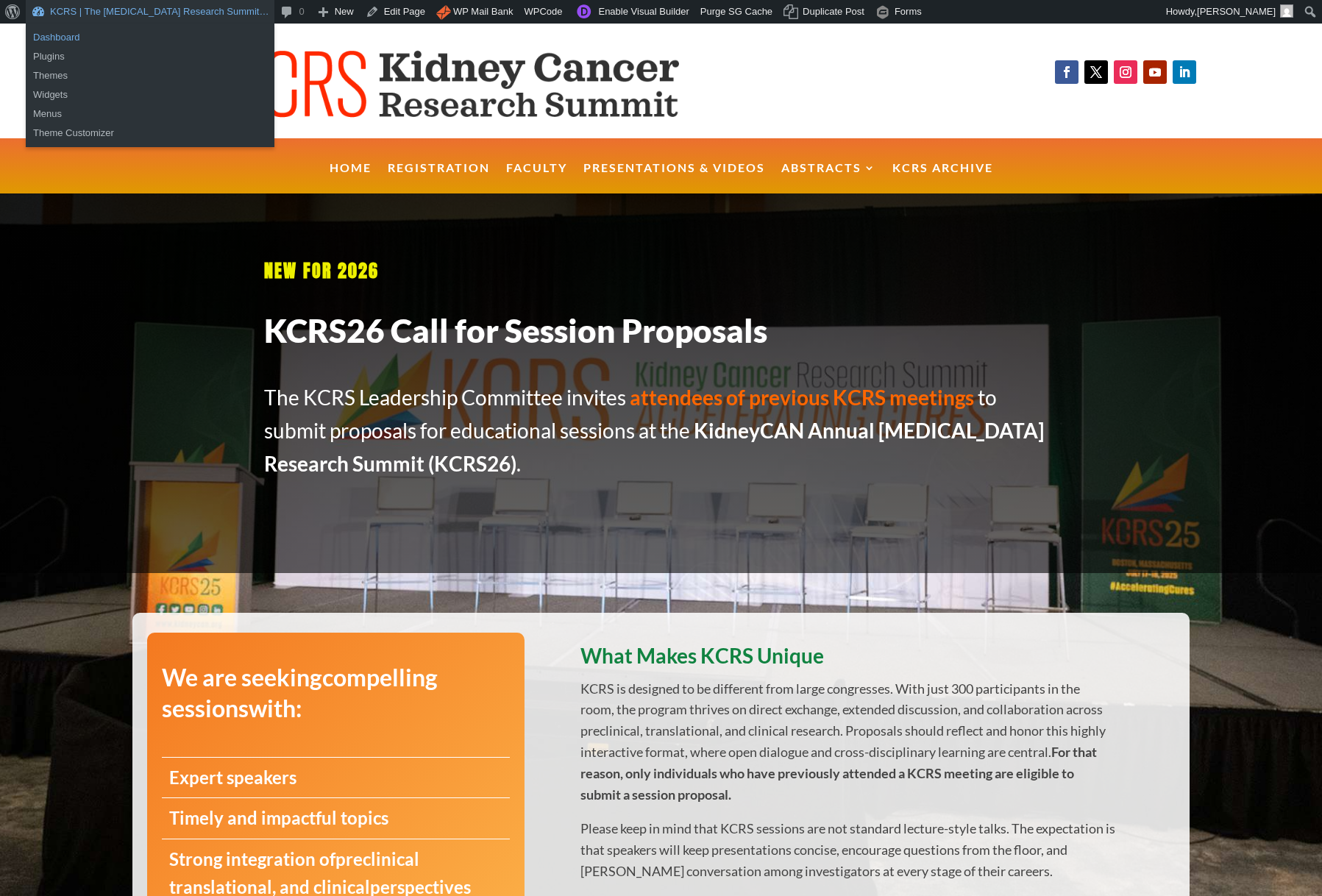
click at [45, 39] on link "Dashboard" at bounding box center [150, 37] width 249 height 19
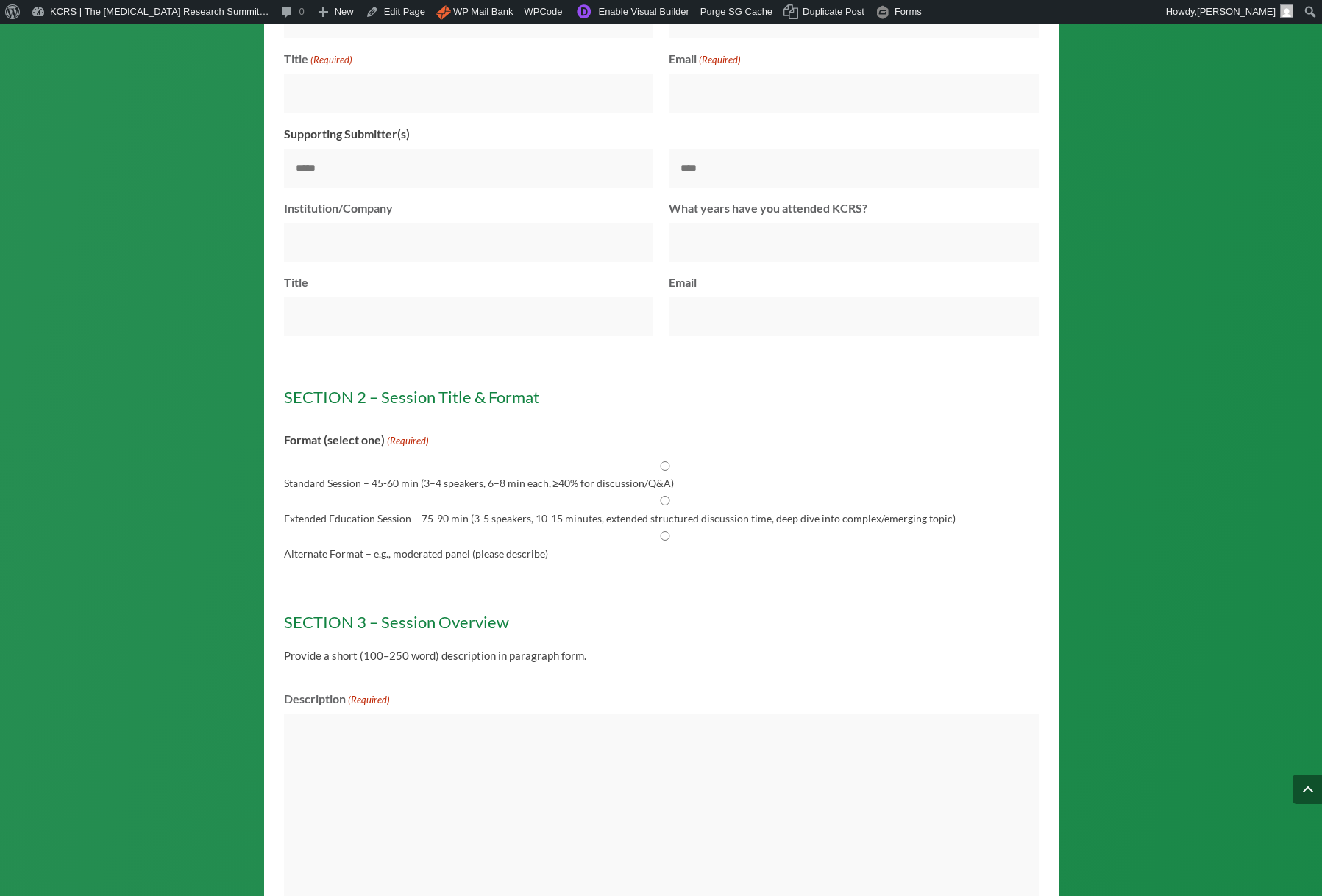
scroll to position [1620, 0]
drag, startPoint x: 689, startPoint y: 469, endPoint x: 654, endPoint y: 453, distance: 38.5
click at [689, 469] on fieldset "Format (select one) (Required) Standard Session – 45-60 min (3–4 speakers, 6–8 …" at bounding box center [661, 494] width 755 height 130
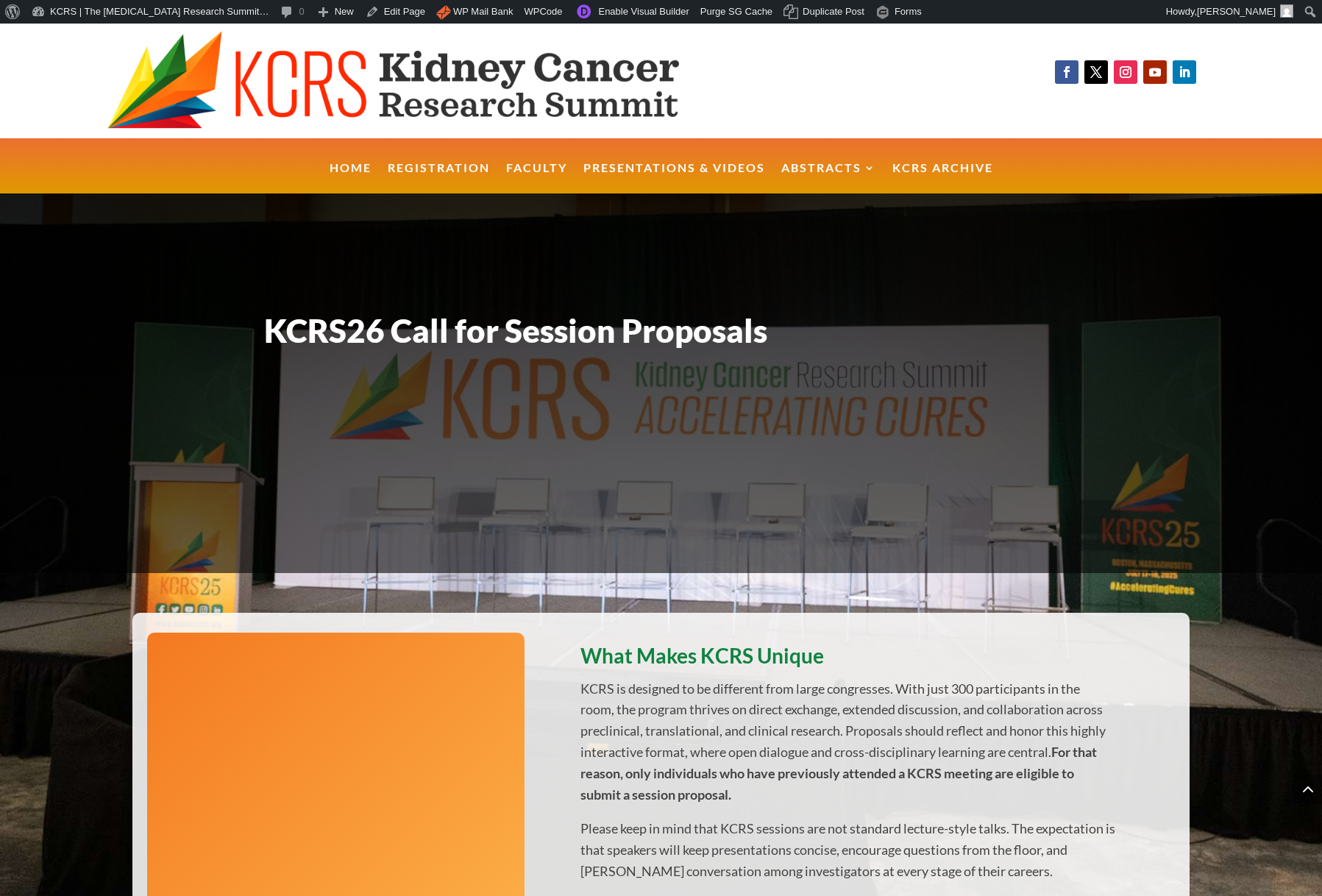
scroll to position [1620, 0]
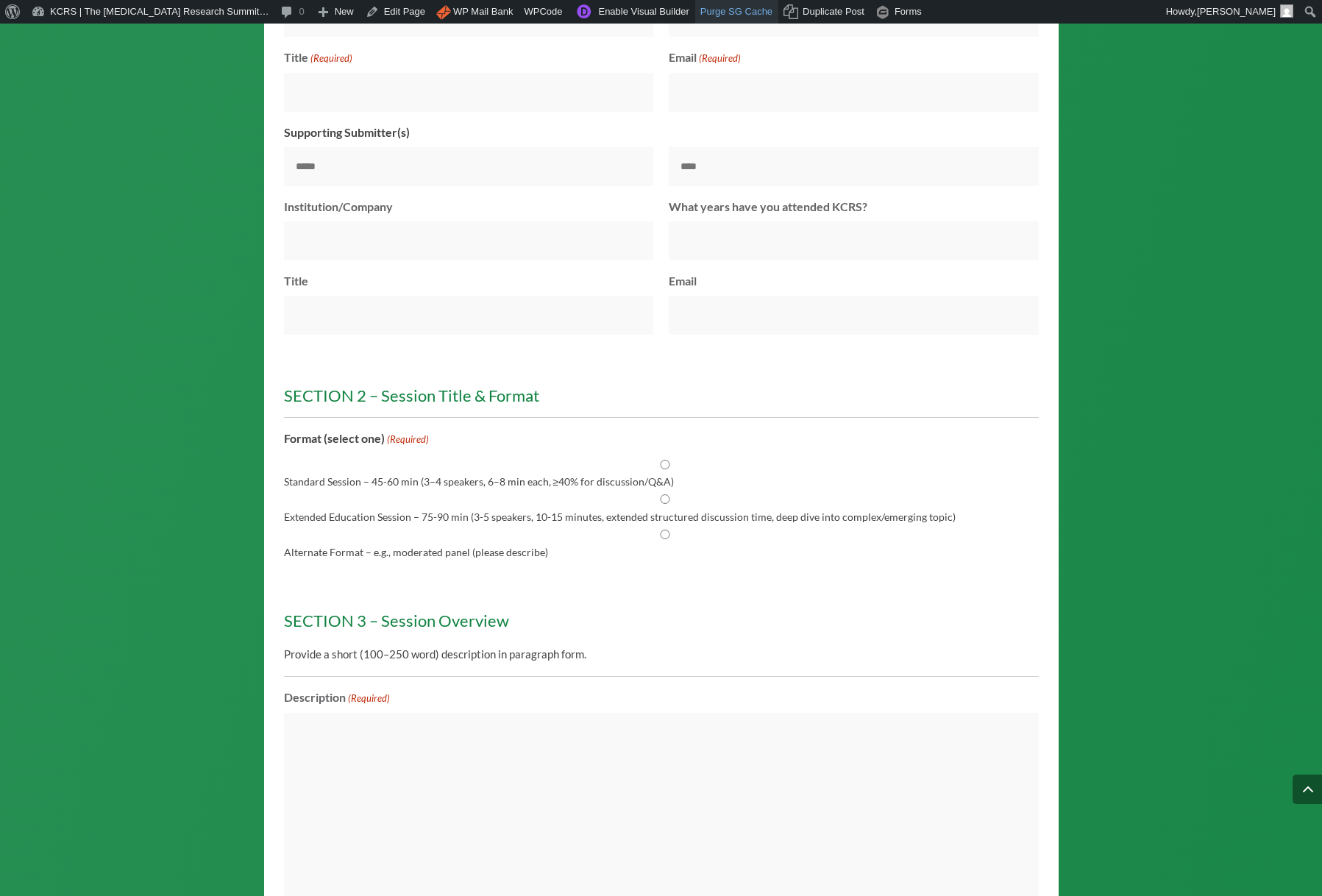
click at [713, 7] on link "Purge SG Cache" at bounding box center [736, 11] width 83 height 24
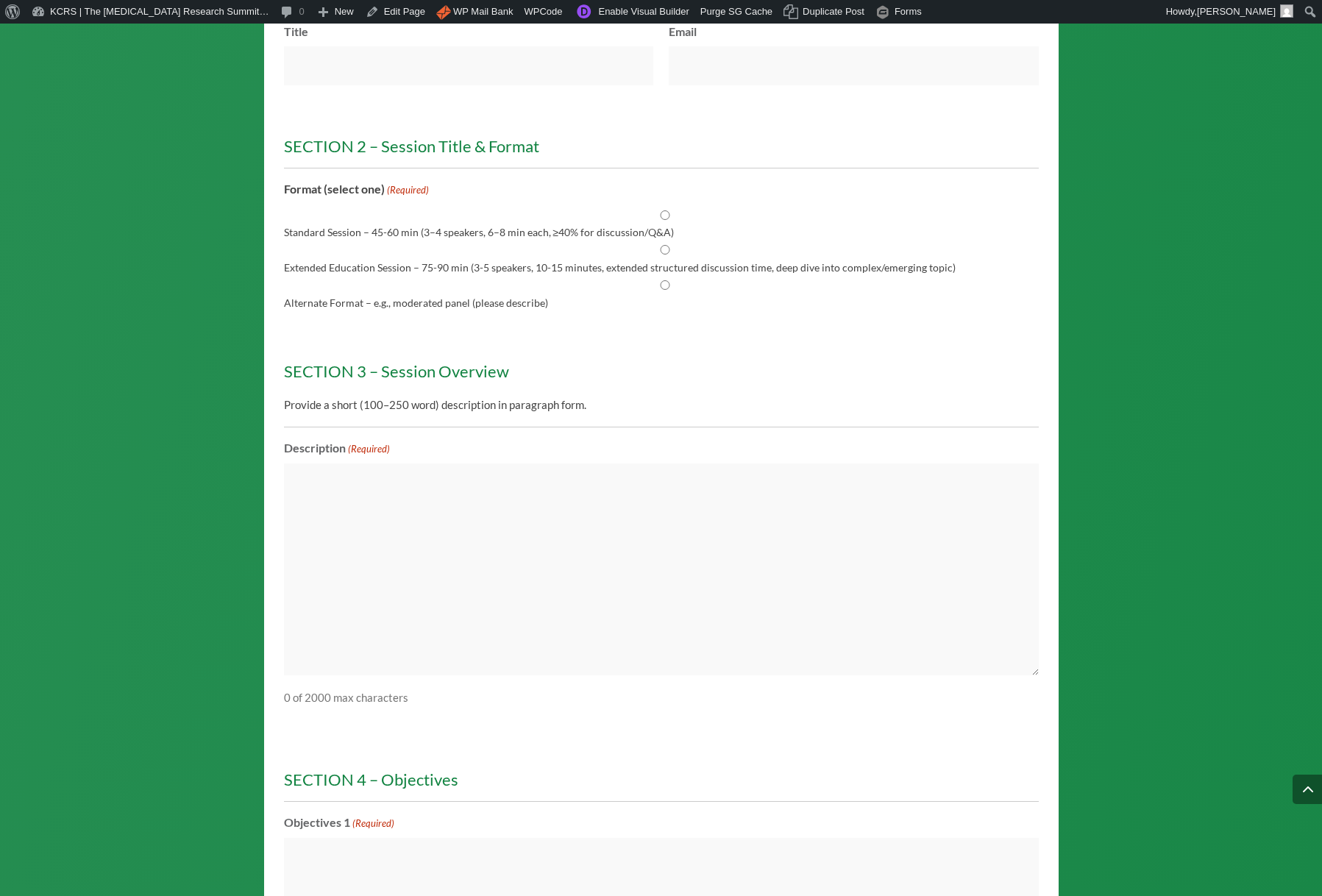
scroll to position [1870, 0]
click at [401, 351] on div at bounding box center [661, 336] width 755 height 30
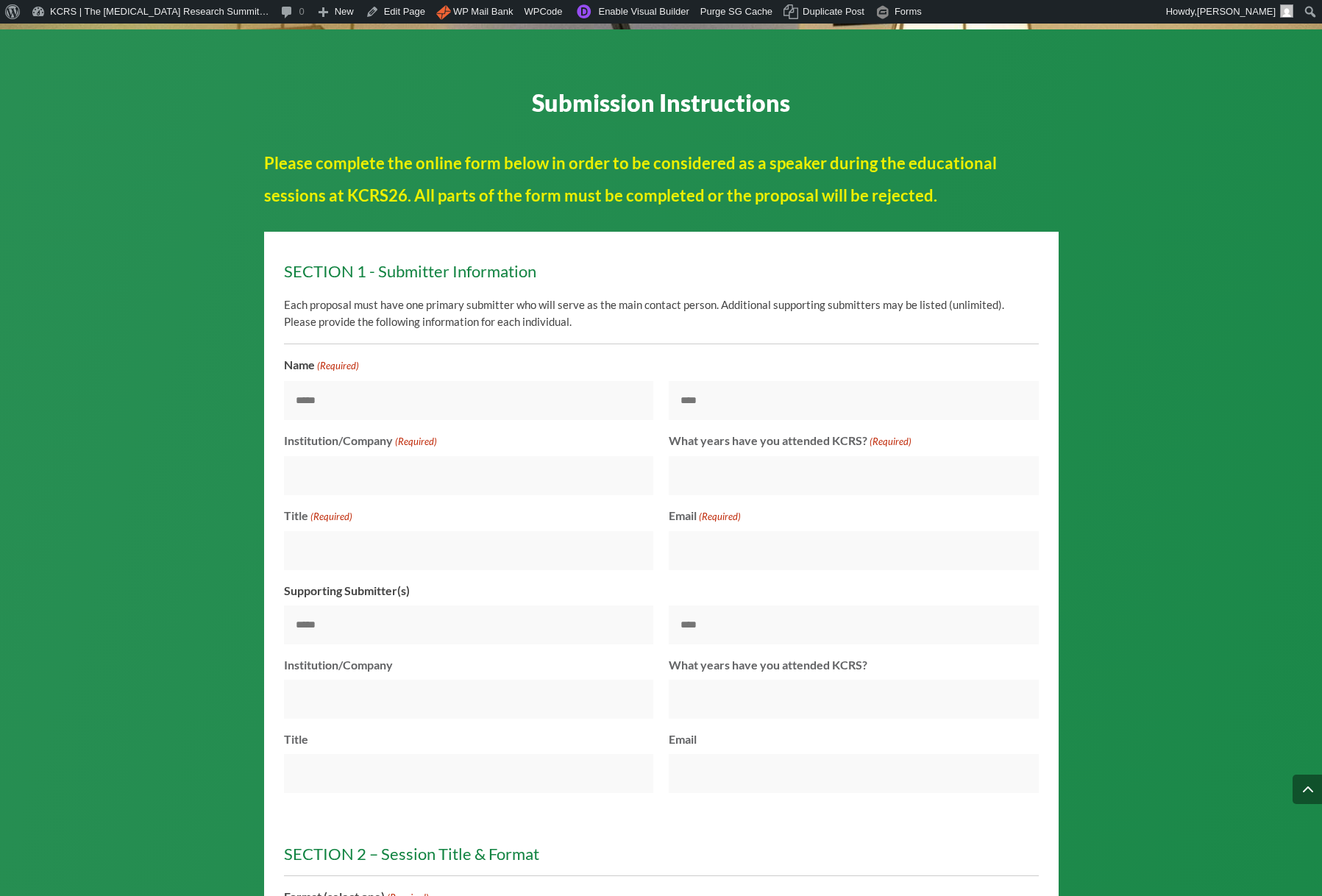
scroll to position [1165, 0]
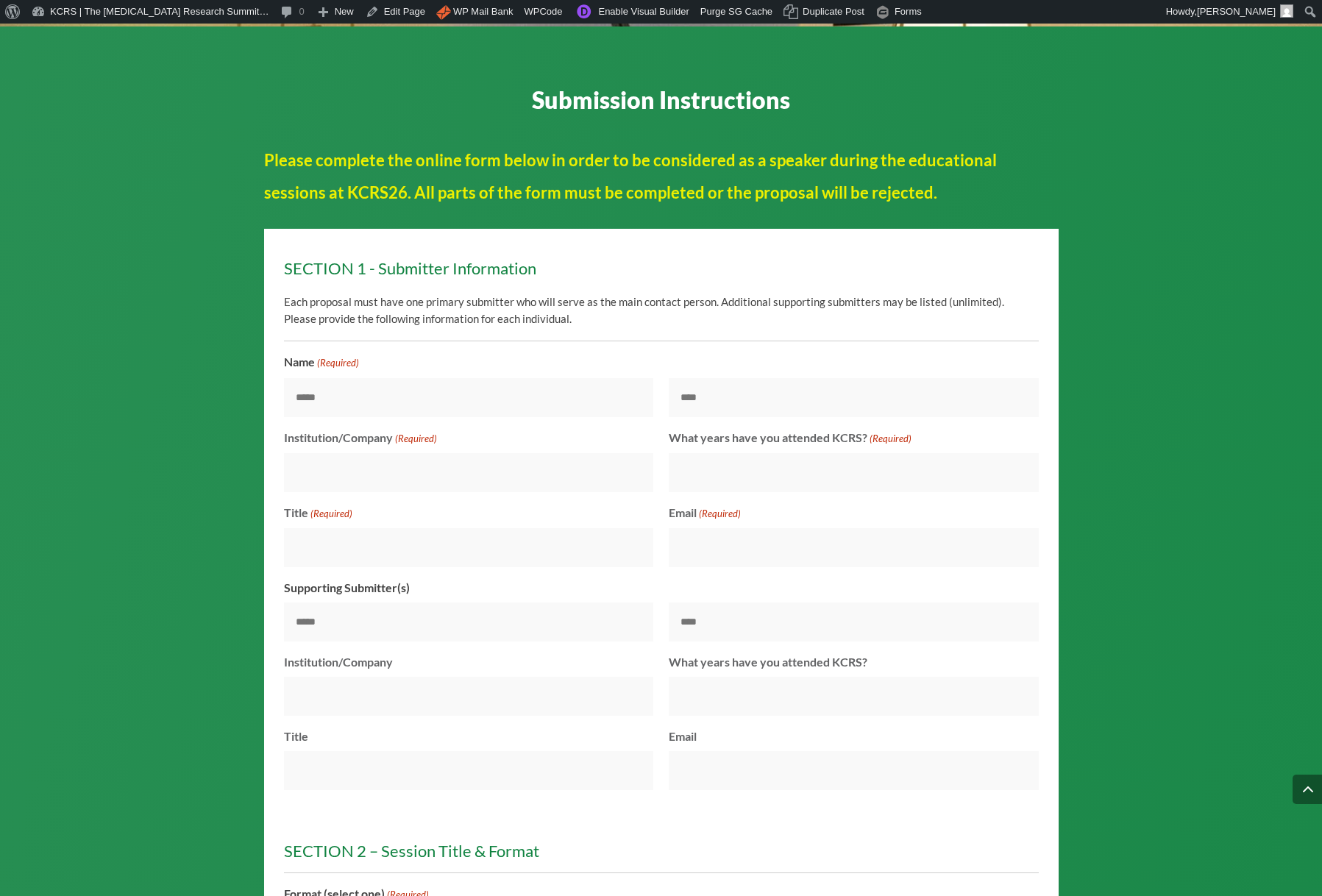
click at [425, 539] on div "Title (Required)" at bounding box center [469, 535] width 370 height 63
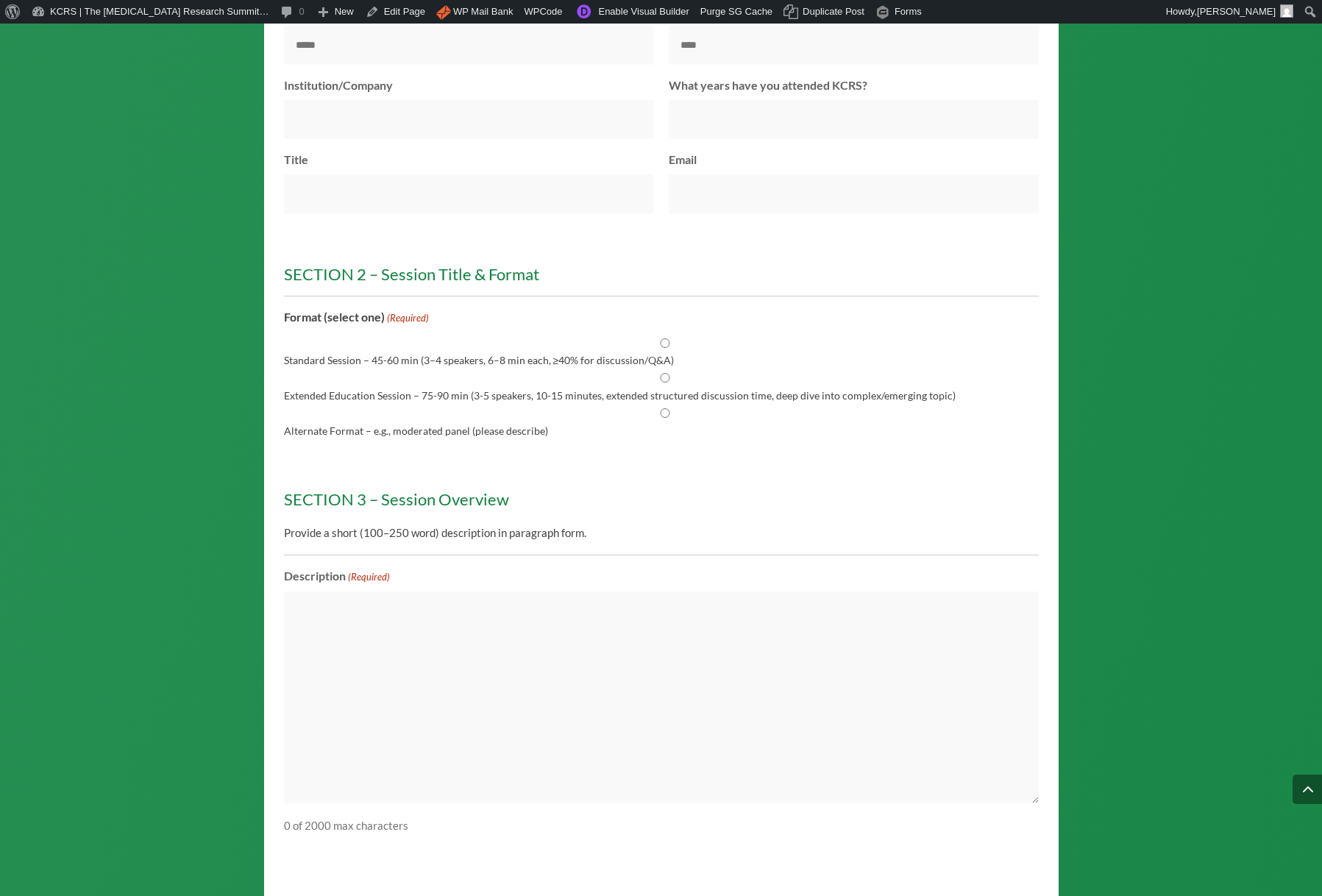
scroll to position [1743, 0]
click at [446, 253] on div at bounding box center [661, 238] width 755 height 30
click at [366, 288] on h3 "SECTION 2 – Session Title & Format" at bounding box center [656, 276] width 743 height 24
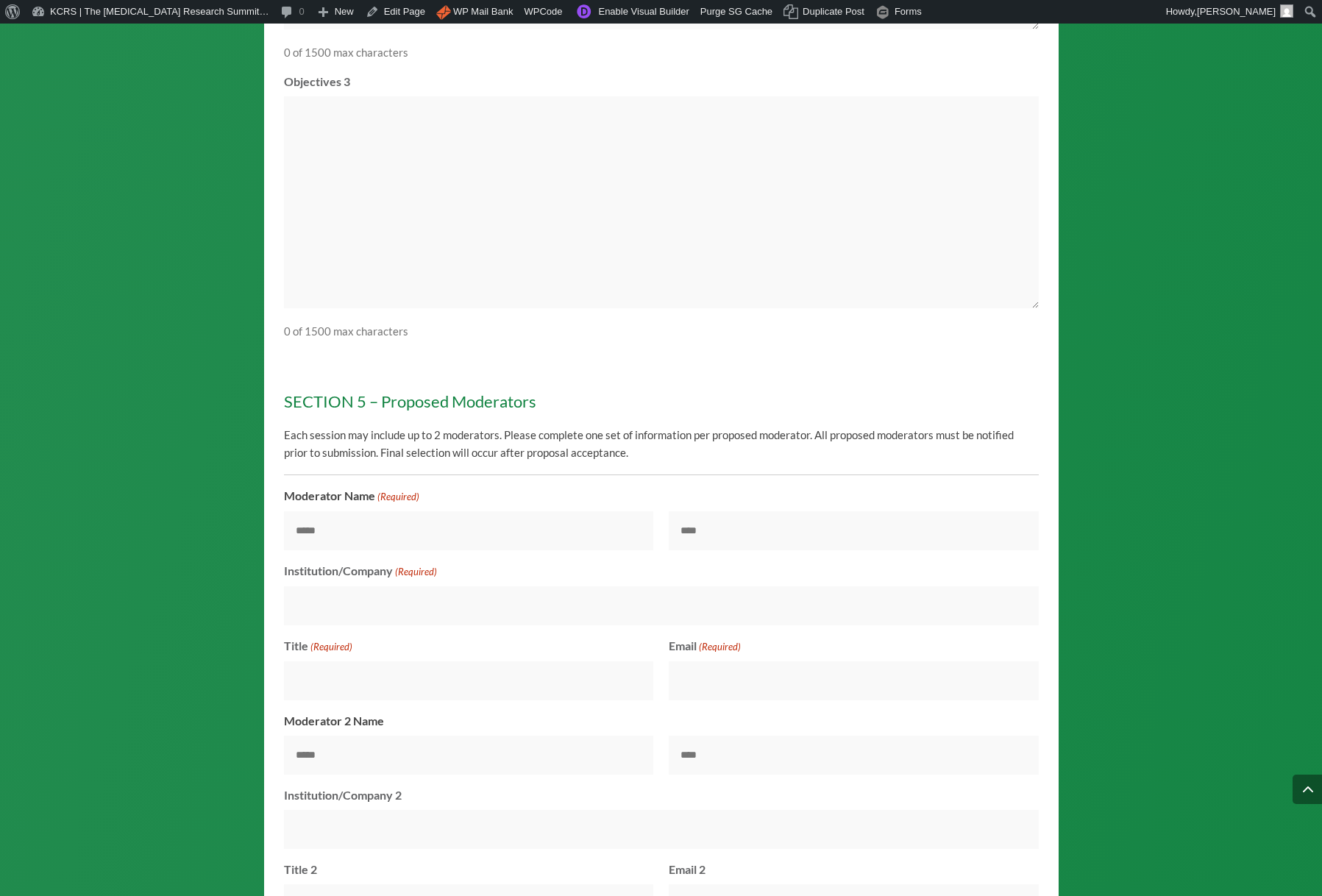
scroll to position [3186, 0]
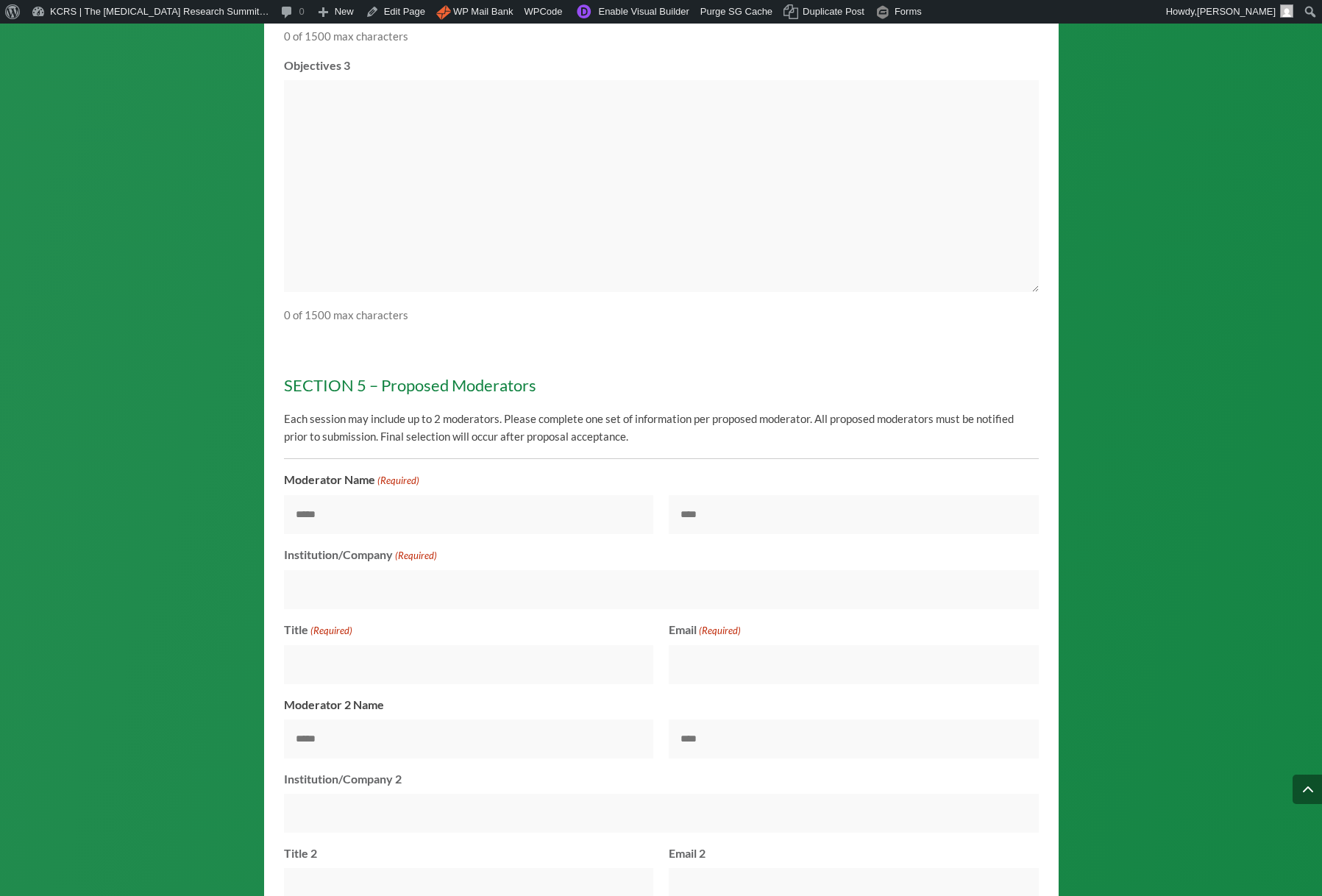
click at [389, 292] on textarea "Objectives 3" at bounding box center [661, 186] width 755 height 212
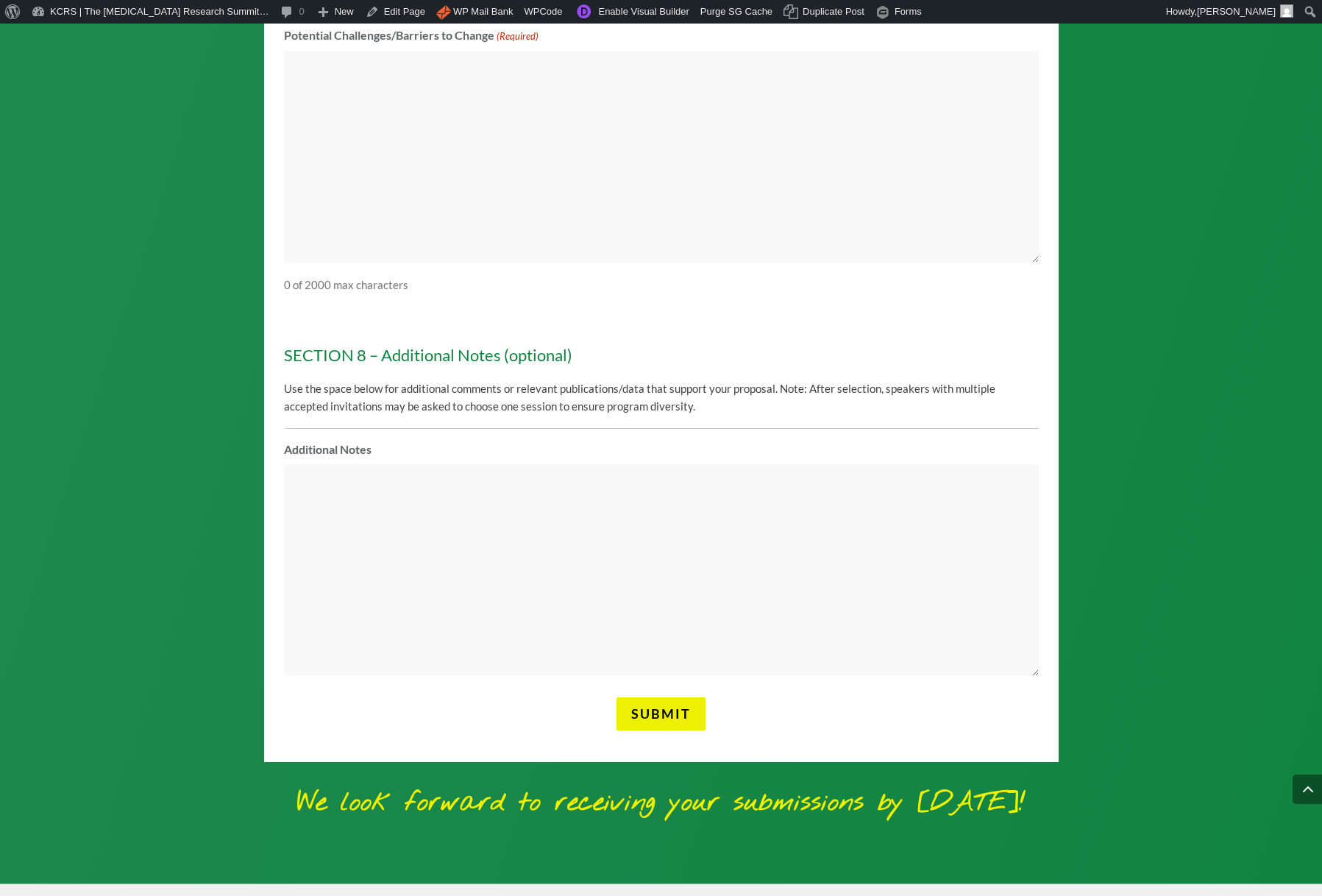
scroll to position [4742, 0]
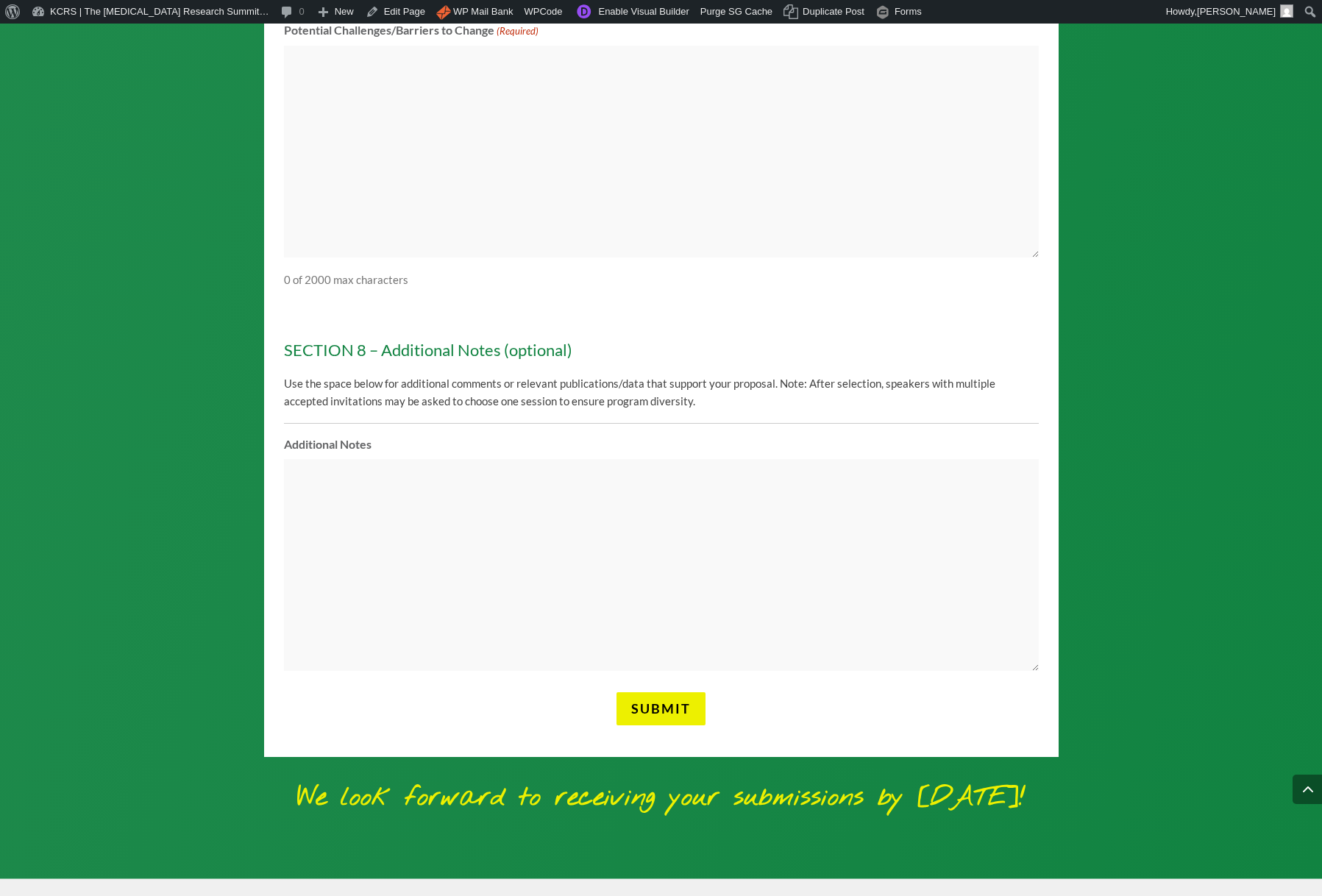
click at [532, 483] on textarea "Additional Notes" at bounding box center [661, 565] width 755 height 212
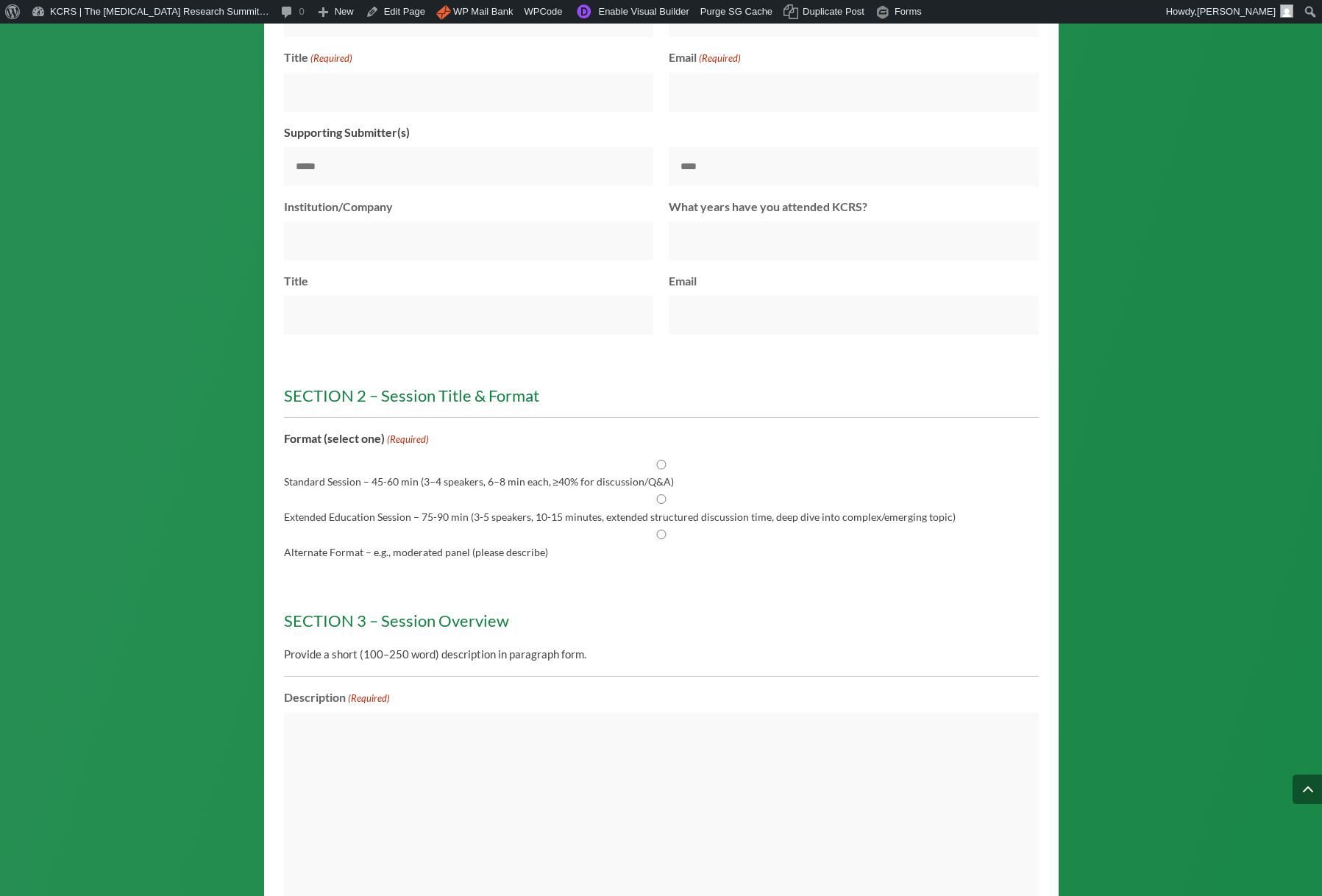
scroll to position [1625, 0]
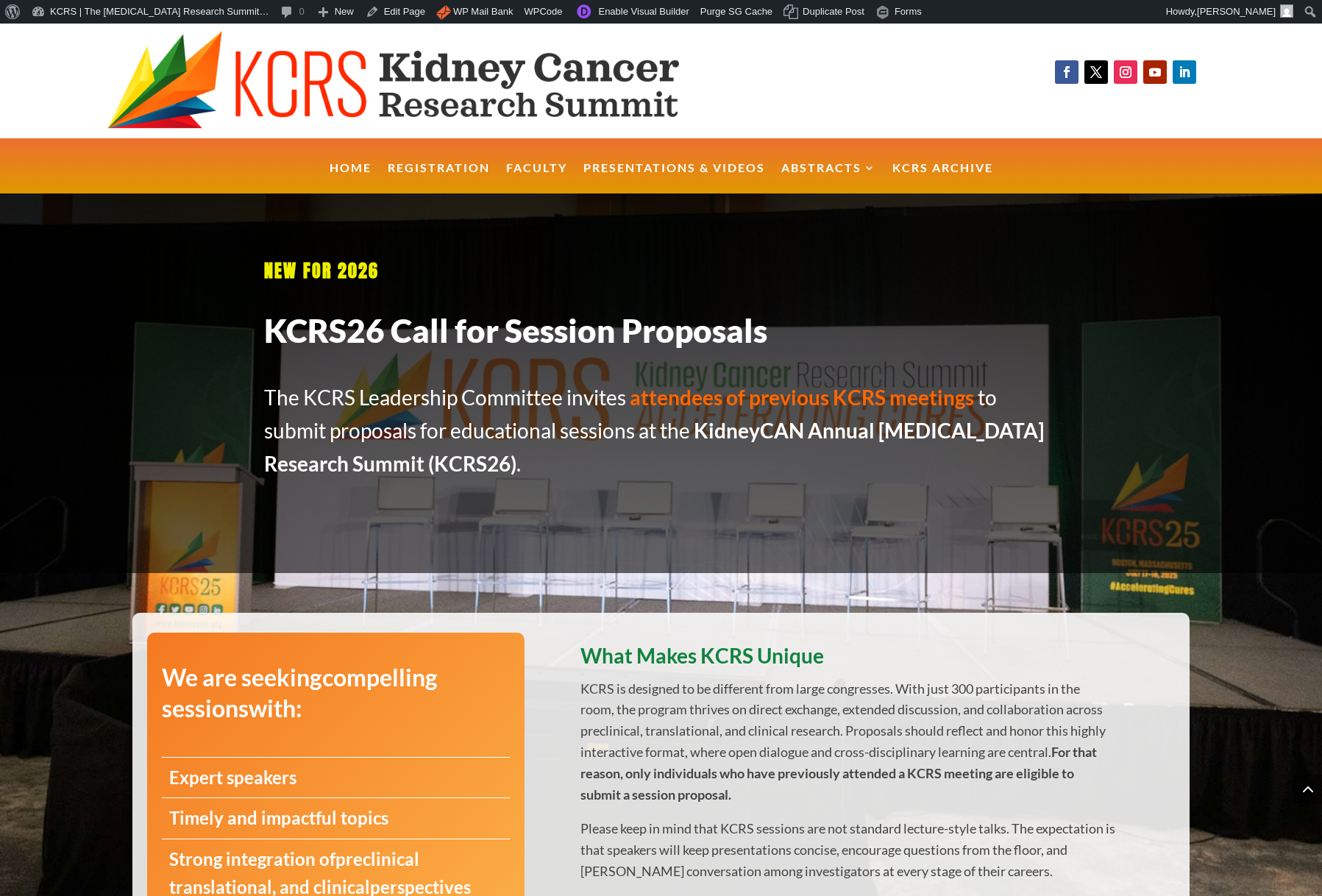
scroll to position [1625, 0]
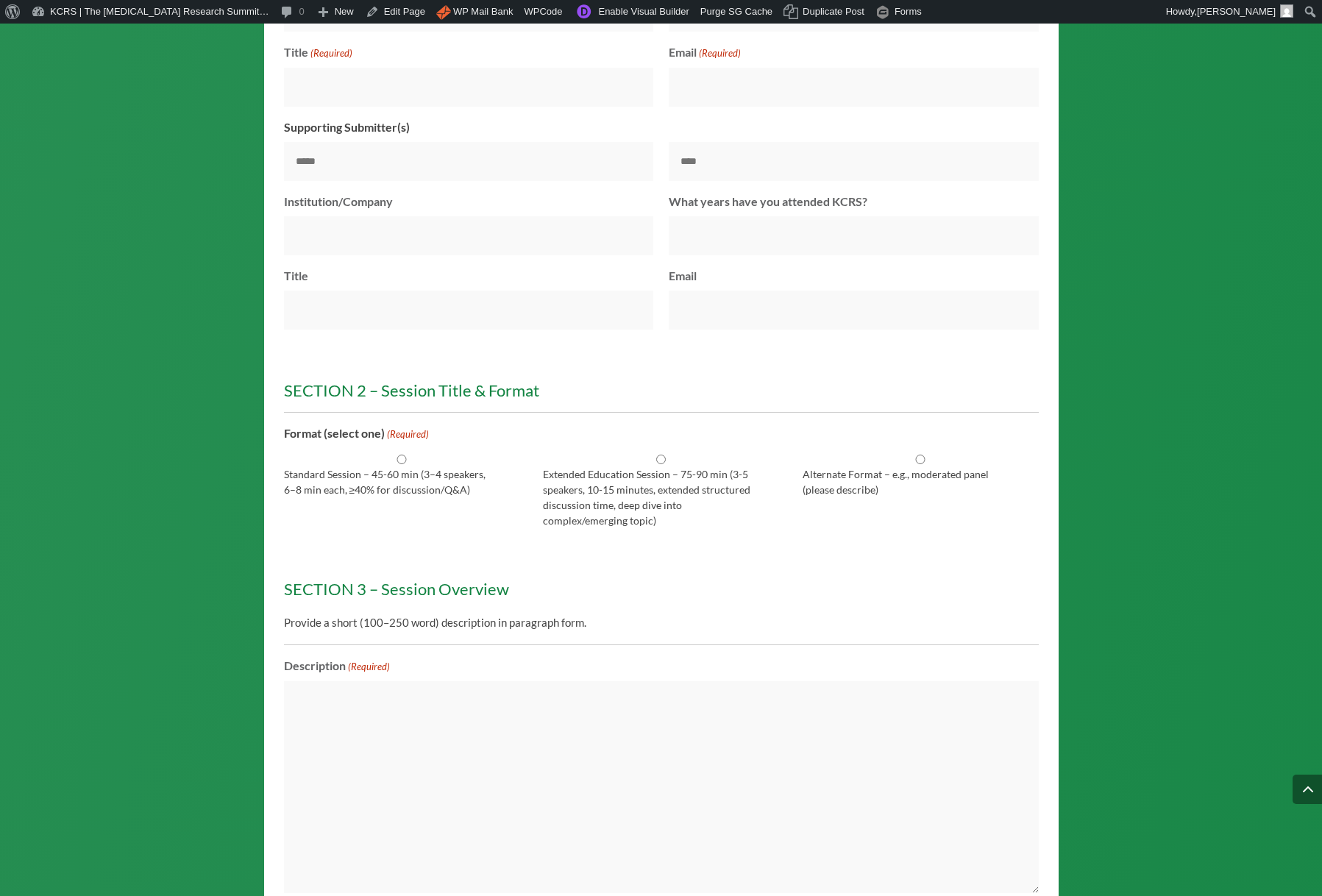
click at [397, 464] on input "Standard Session – 45-60 min (3–4 speakers, 6–8 min each, ≥40% for discussion/Q…" at bounding box center [402, 459] width 236 height 10
radio input "****"
click at [663, 464] on input "Extended Education Session – 75-90 min (3-5 speakers, 10-15 minutes, extended s…" at bounding box center [661, 459] width 236 height 10
radio input "****"
click at [921, 464] on input "Alternate Format – e.g., moderated panel (please describe)" at bounding box center [920, 459] width 236 height 10
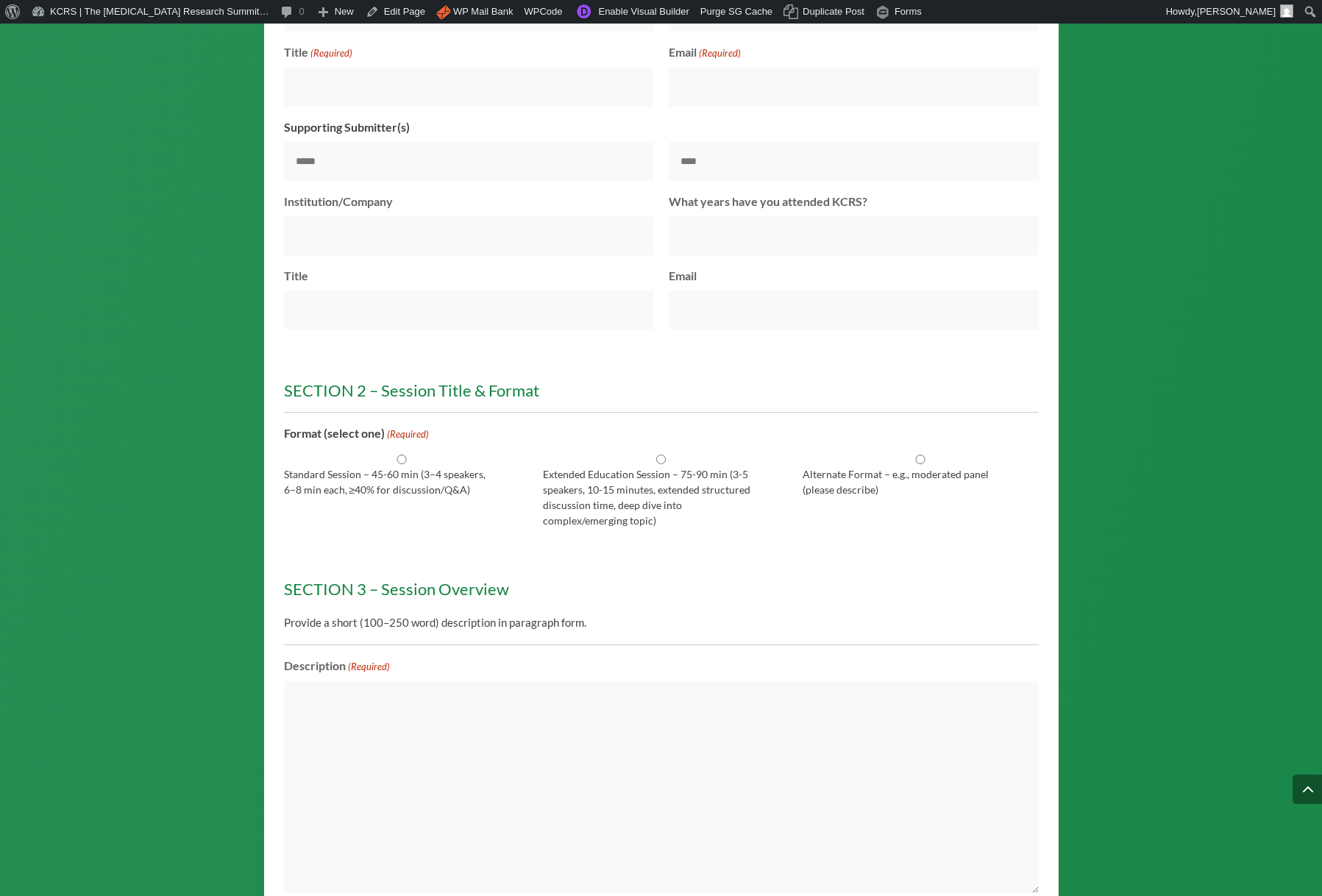
radio input "****"
click at [383, 529] on div "Standard Session – 45-60 min (3–4 speakers, 6–8 min each, ≥40% for discussion/Q…" at bounding box center [402, 489] width 236 height 80
click at [633, 18] on link "Enable Visual Builder" at bounding box center [631, 11] width 127 height 24
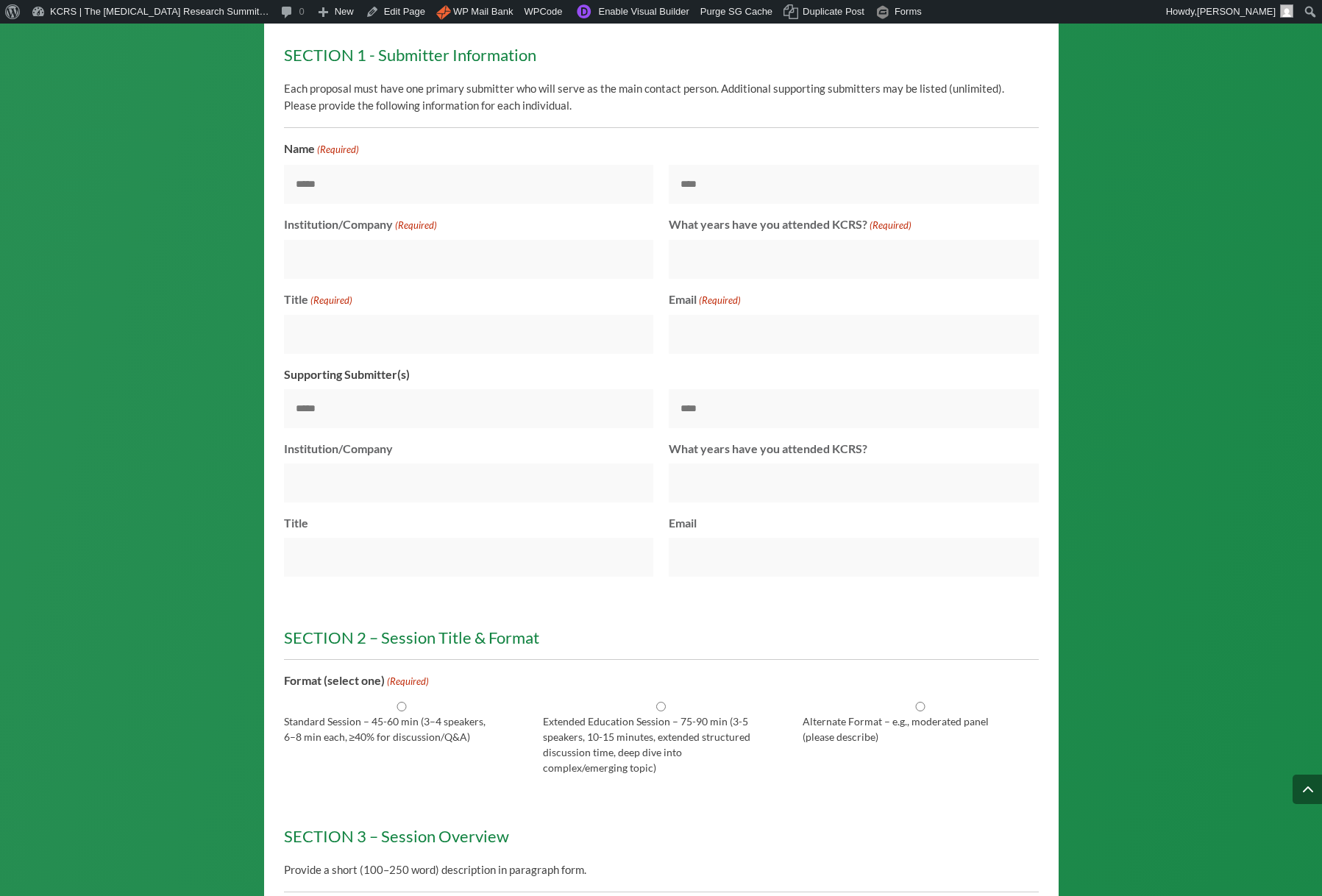
scroll to position [1352, 0]
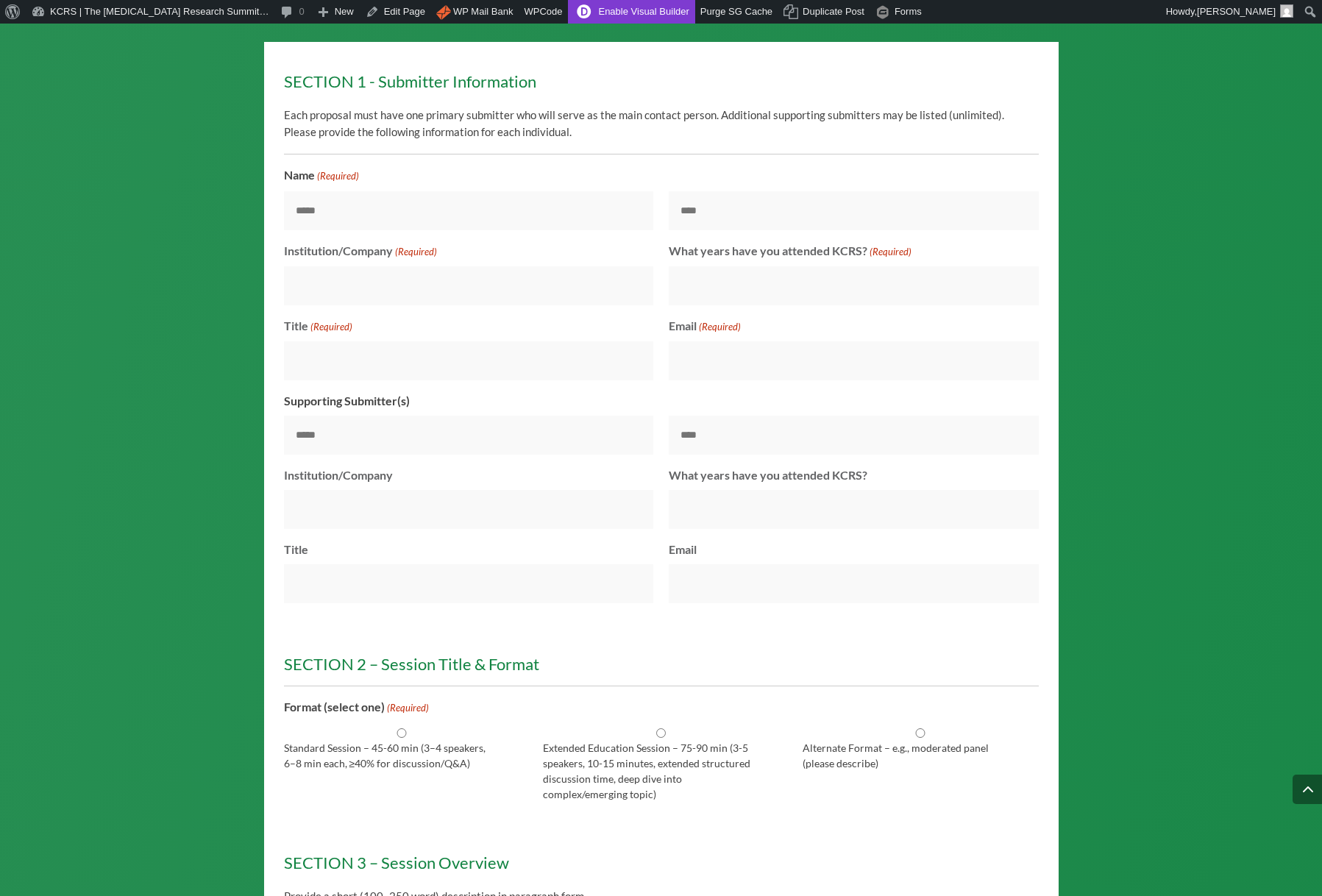
click at [613, 13] on link "Enable Visual Builder" at bounding box center [631, 11] width 127 height 24
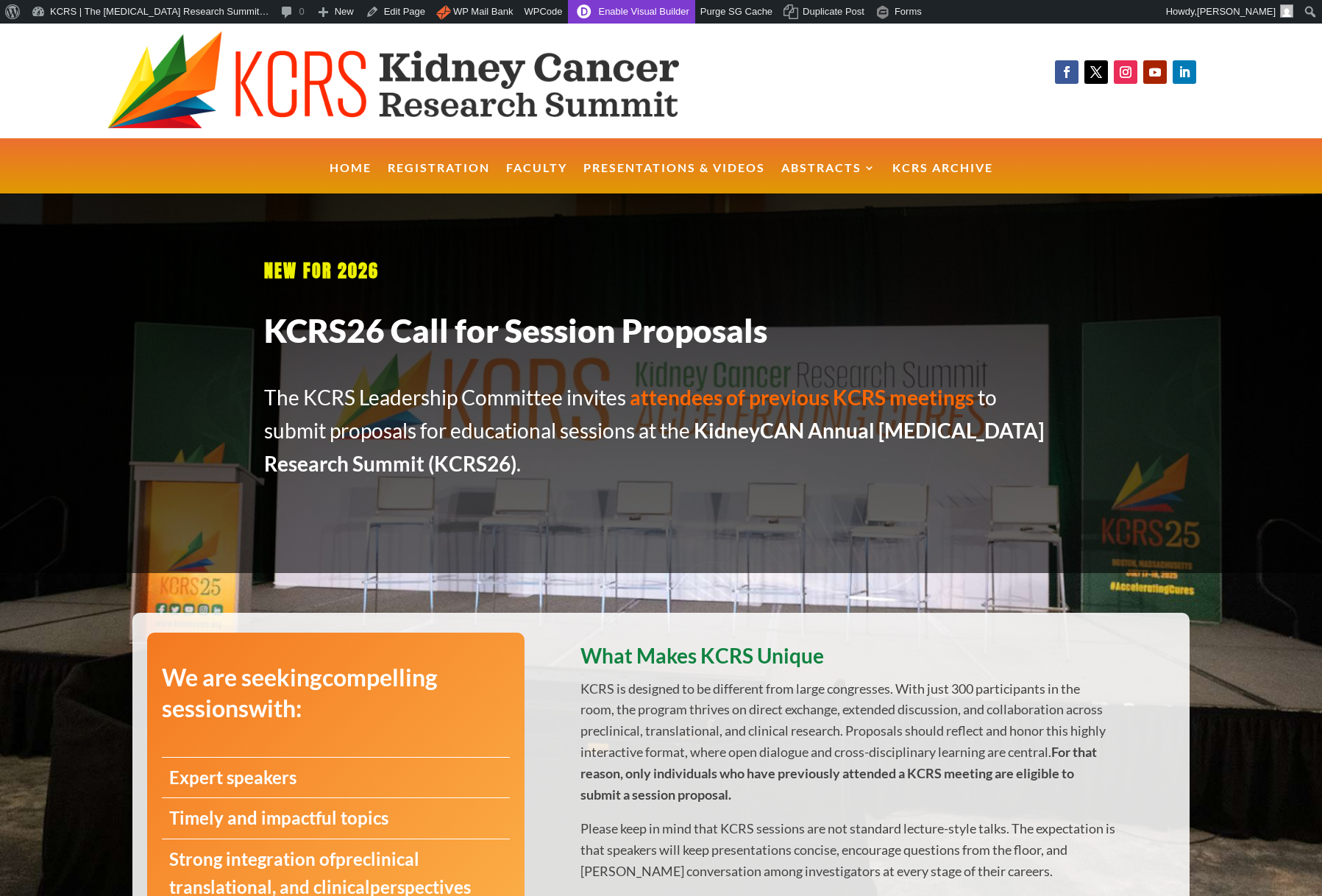
click at [606, 8] on link "Enable Visual Builder" at bounding box center [631, 11] width 127 height 24
click at [740, 17] on link "Purge SG Cache" at bounding box center [736, 11] width 83 height 24
click at [200, 296] on span at bounding box center [661, 384] width 1322 height 380
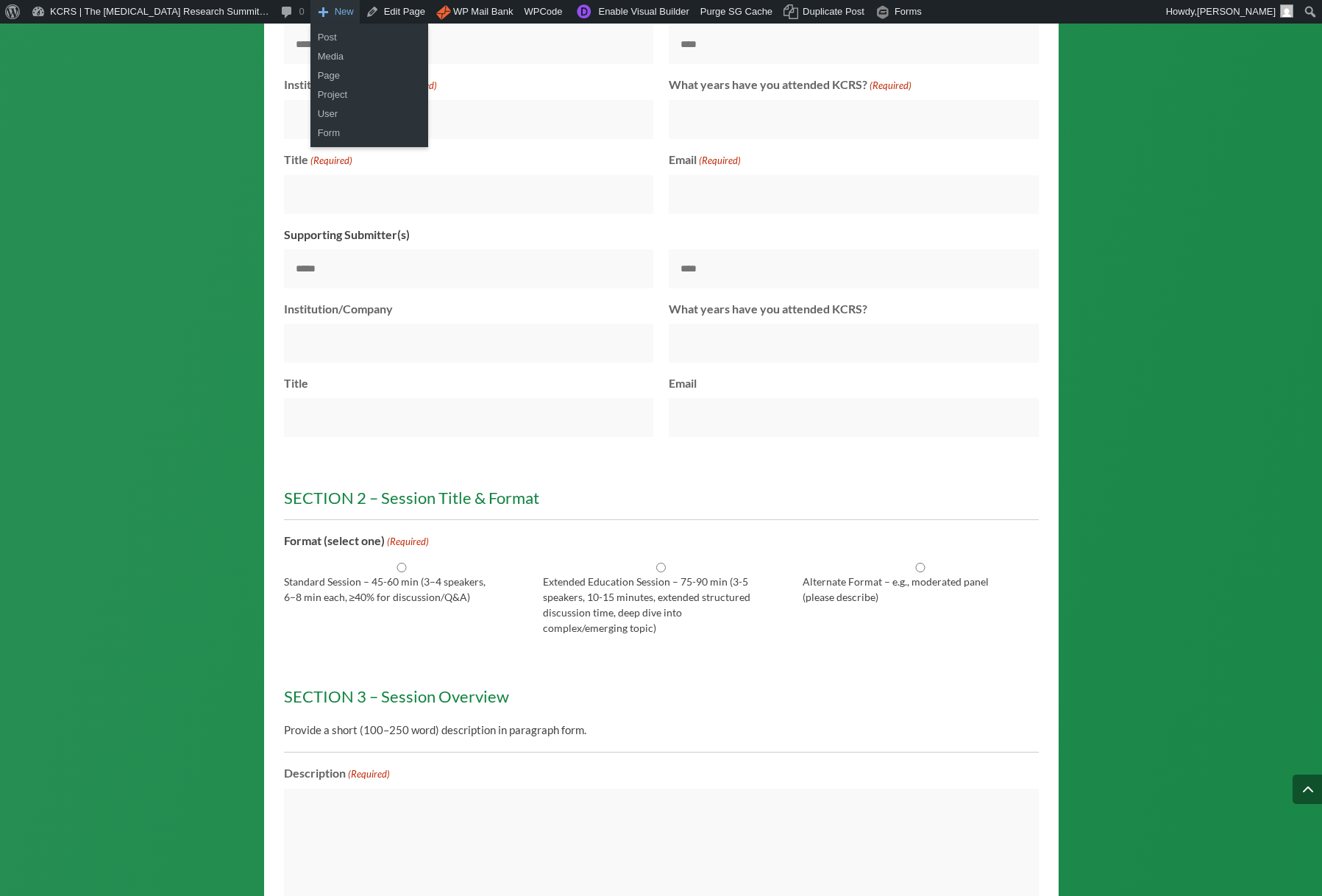
scroll to position [1512, 0]
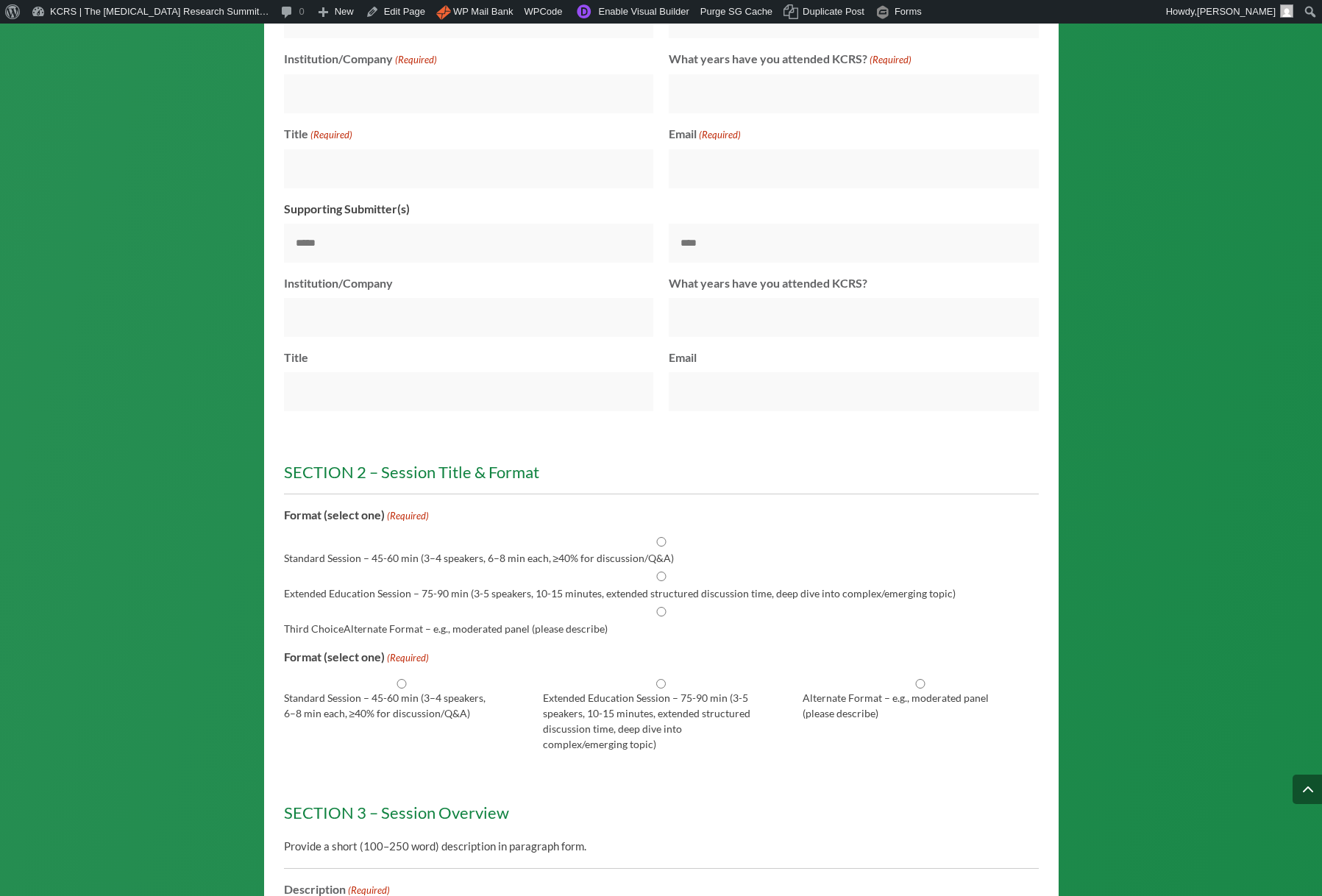
scroll to position [1543, 0]
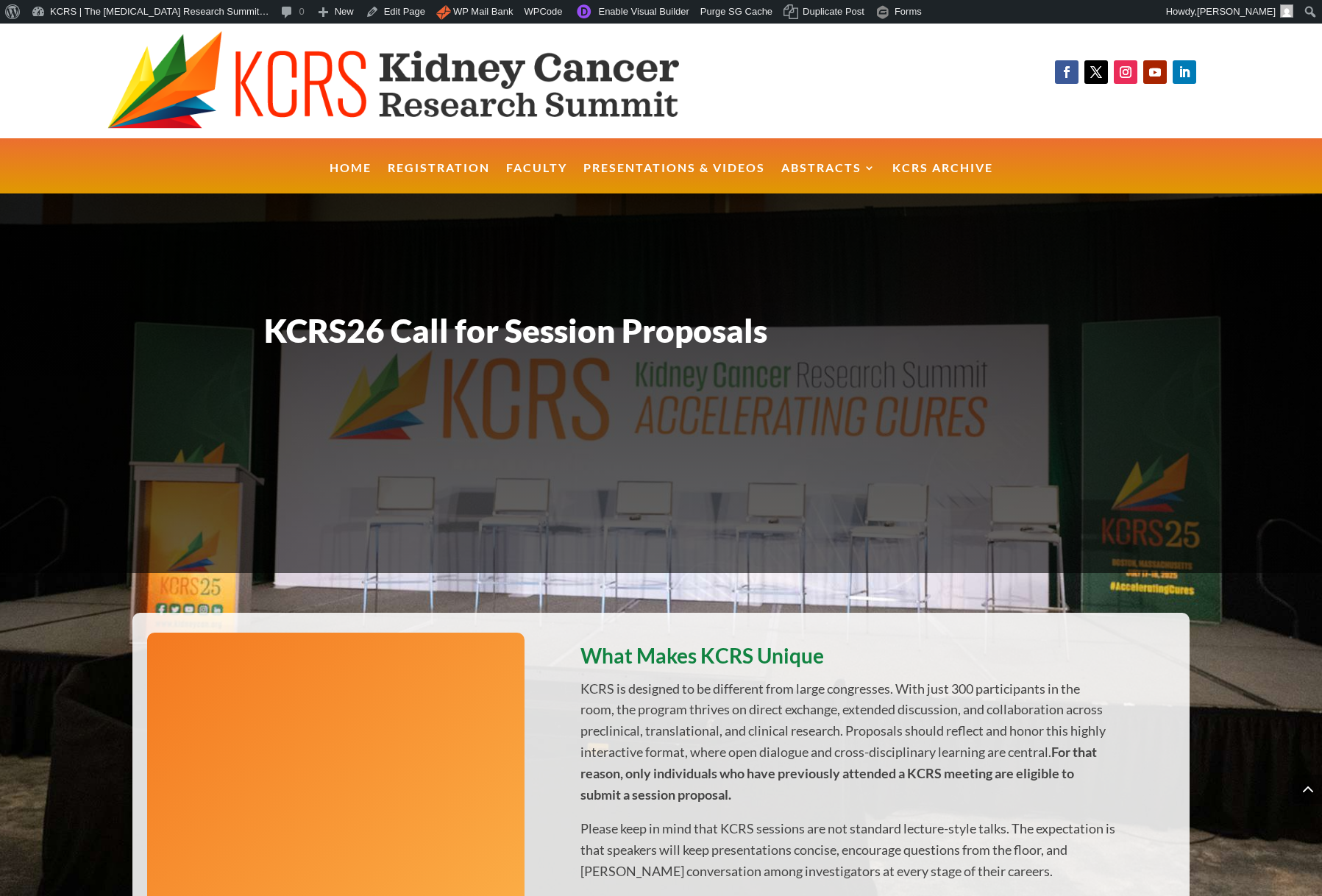
scroll to position [1543, 0]
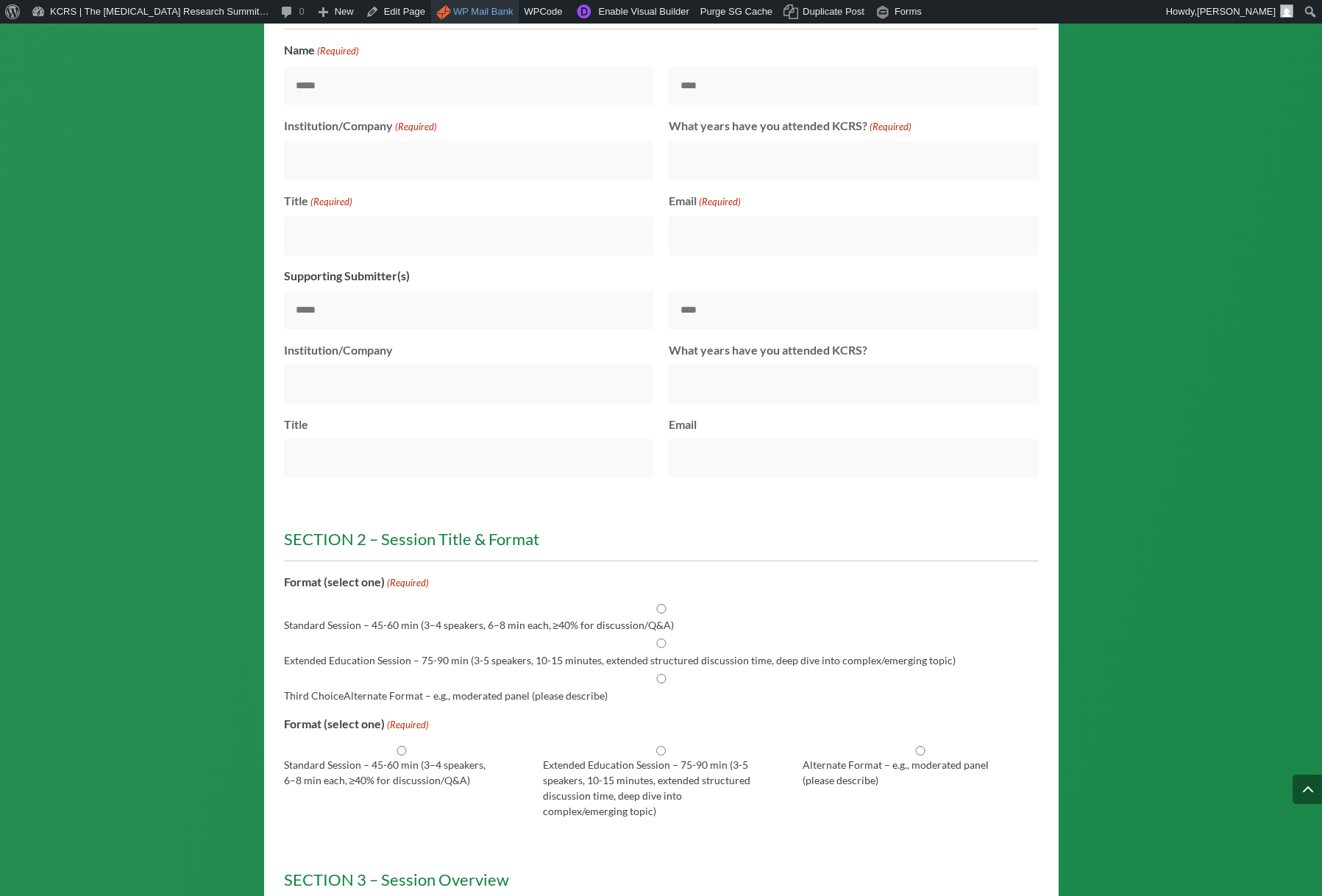
scroll to position [1412, 0]
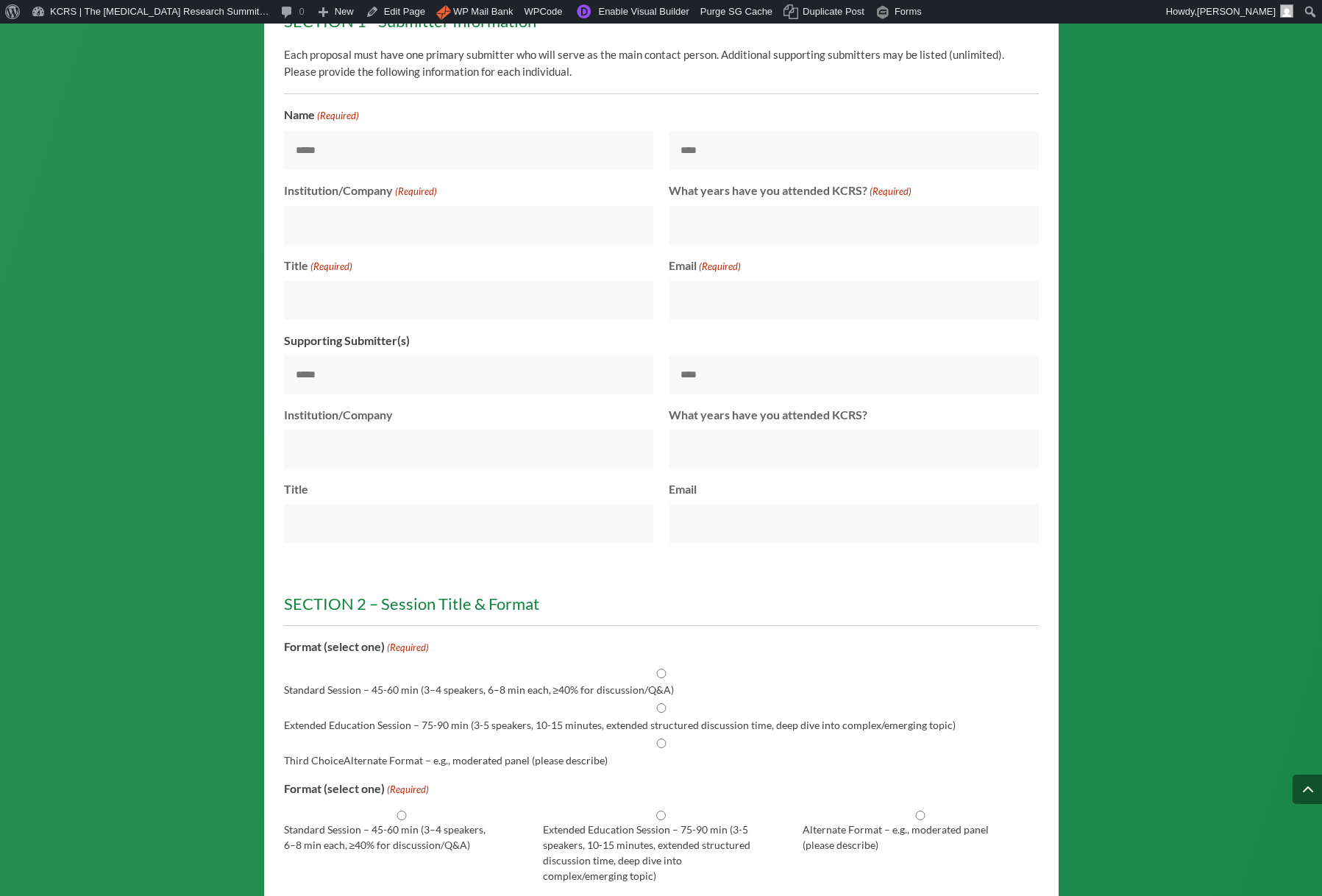
drag, startPoint x: 104, startPoint y: 161, endPoint x: 90, endPoint y: 83, distance: 79.2
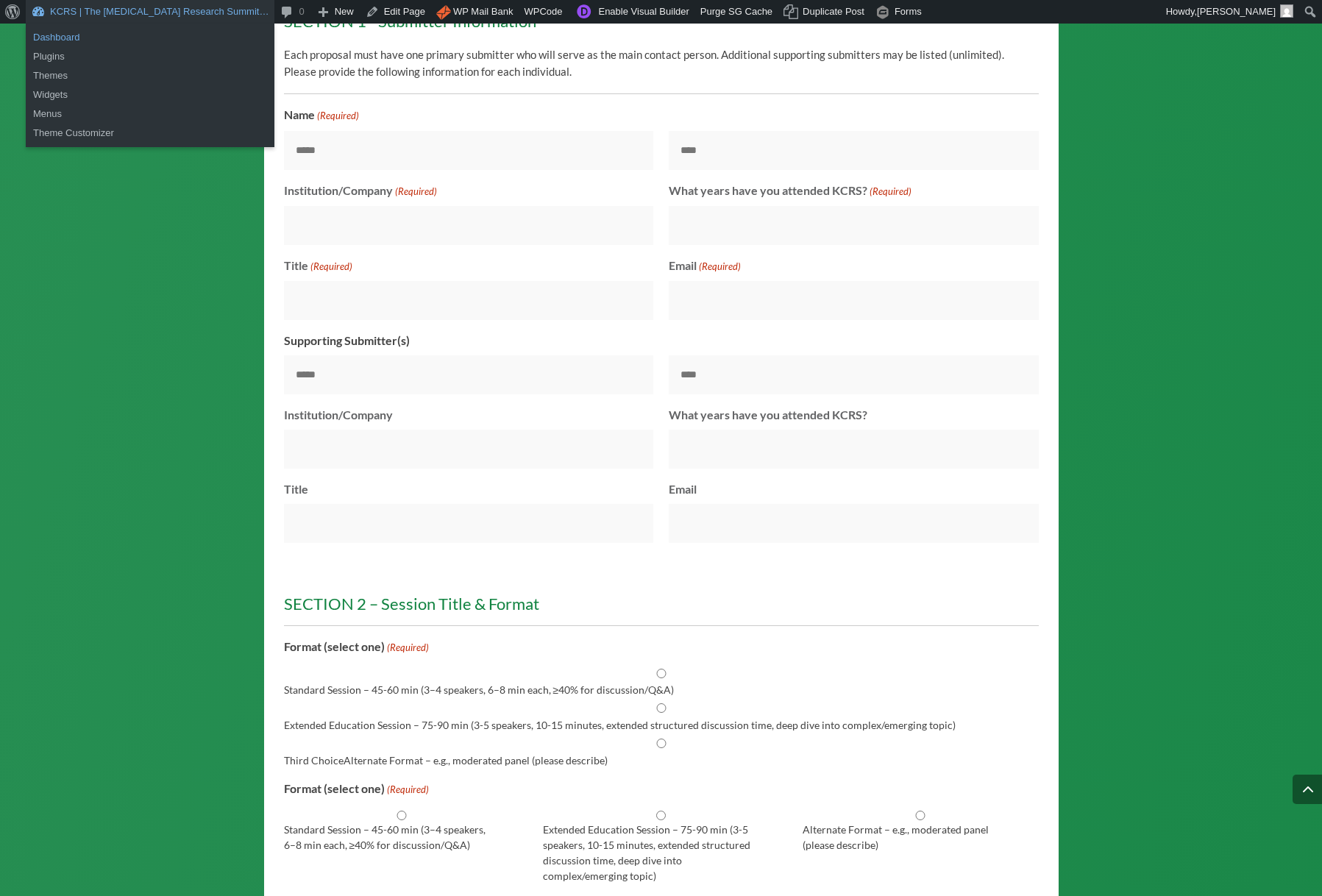
click at [64, 35] on link "Dashboard" at bounding box center [150, 37] width 249 height 19
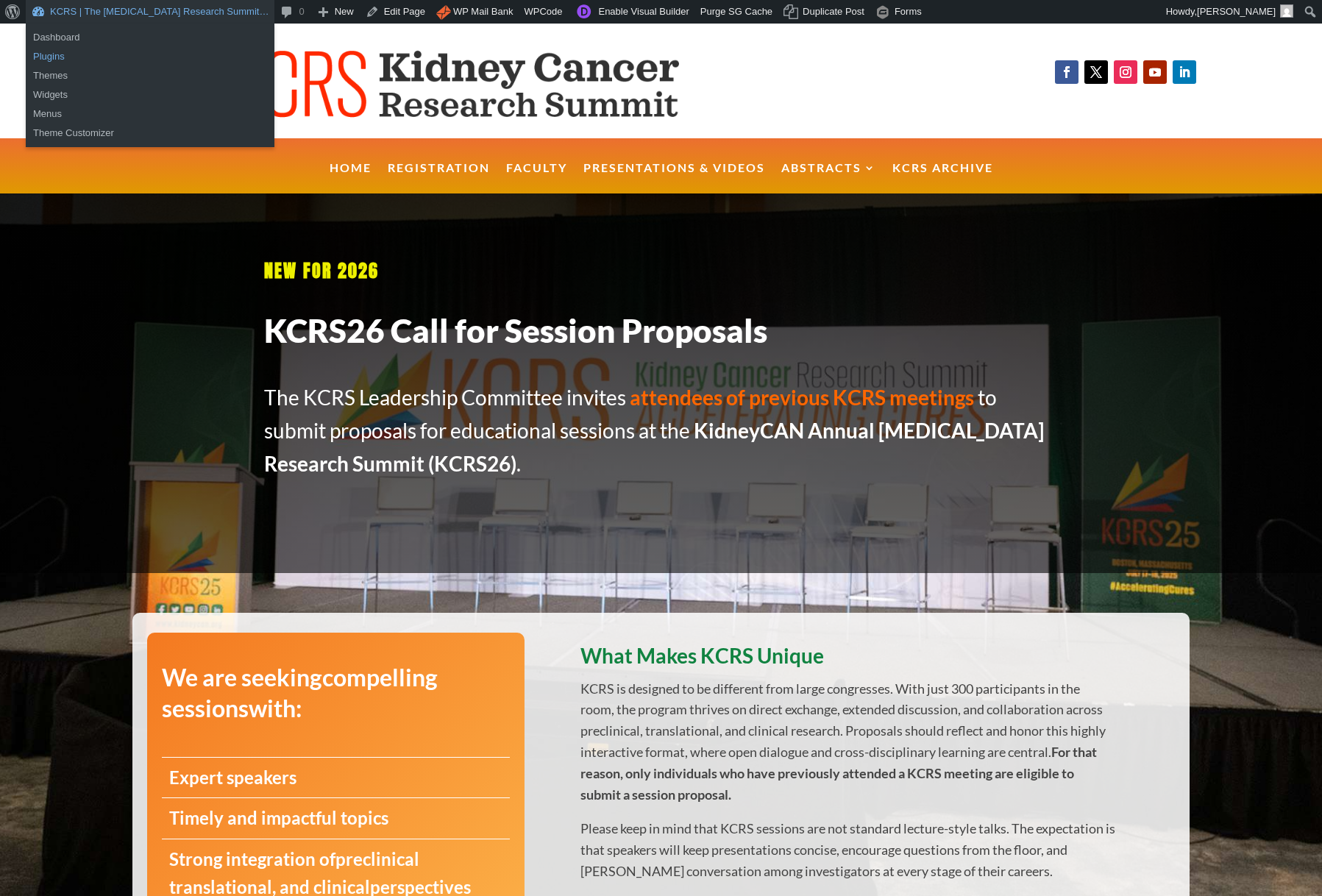
click at [34, 53] on link "Plugins" at bounding box center [150, 56] width 249 height 19
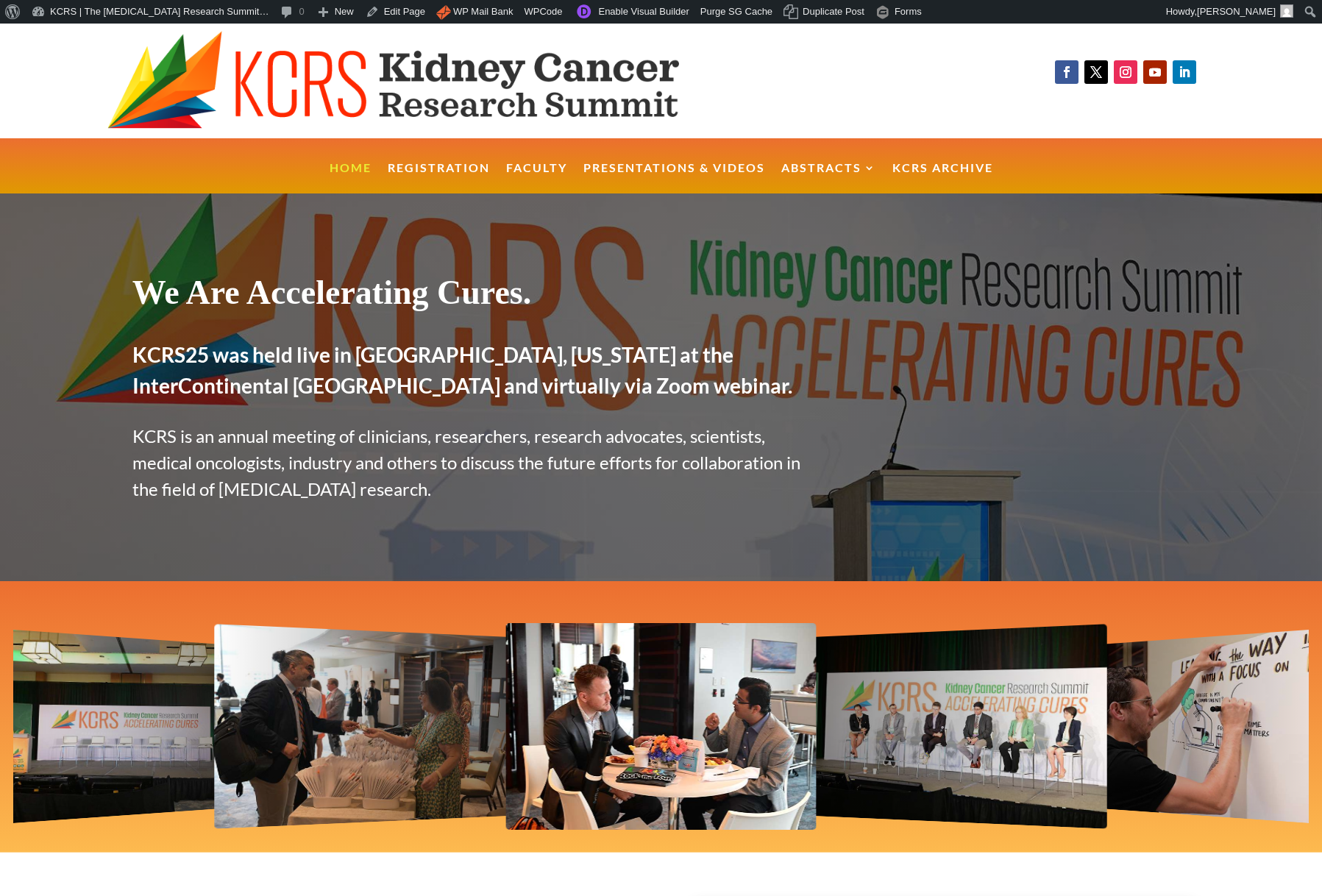
click at [948, 145] on ul "Home Registration Faculty Presentations & Videos Abstracts KCRS25 Abstract Book…" at bounding box center [661, 166] width 679 height 56
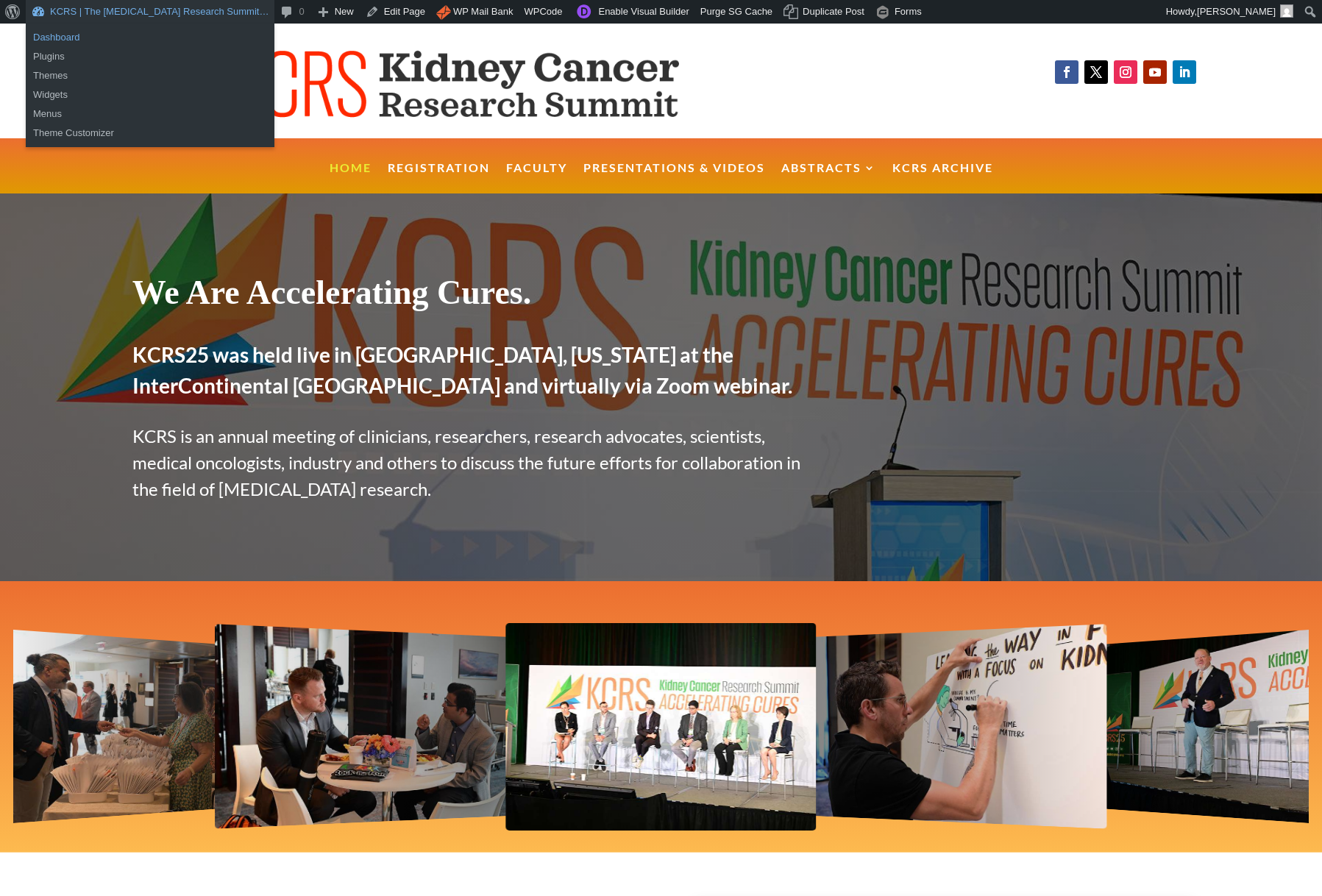
click at [44, 37] on link "Dashboard" at bounding box center [150, 37] width 249 height 19
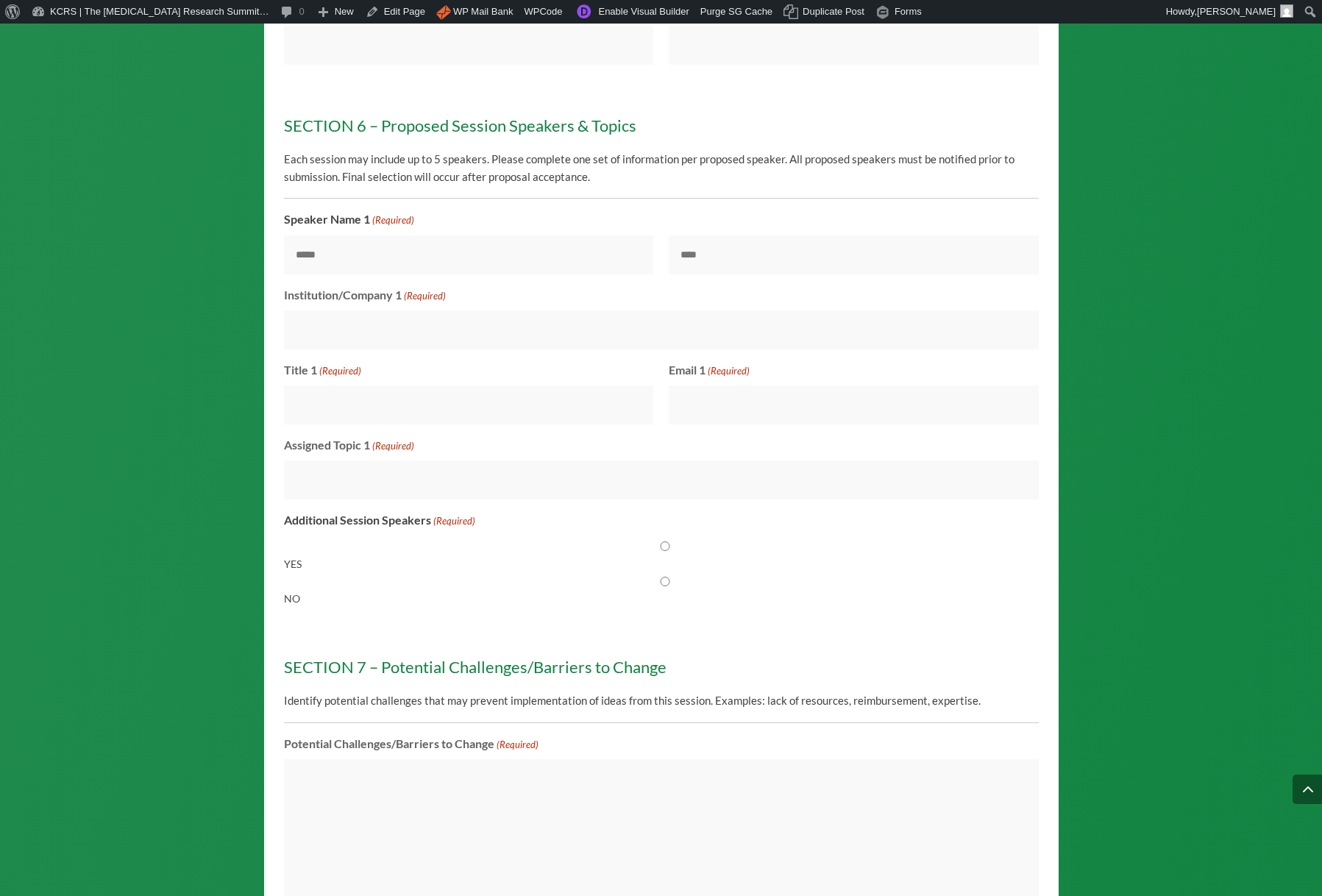
scroll to position [4146, 0]
click at [665, 549] on input "YES" at bounding box center [665, 544] width 755 height 10
radio input "****"
click at [666, 585] on input "NO" at bounding box center [665, 580] width 755 height 10
radio input "****"
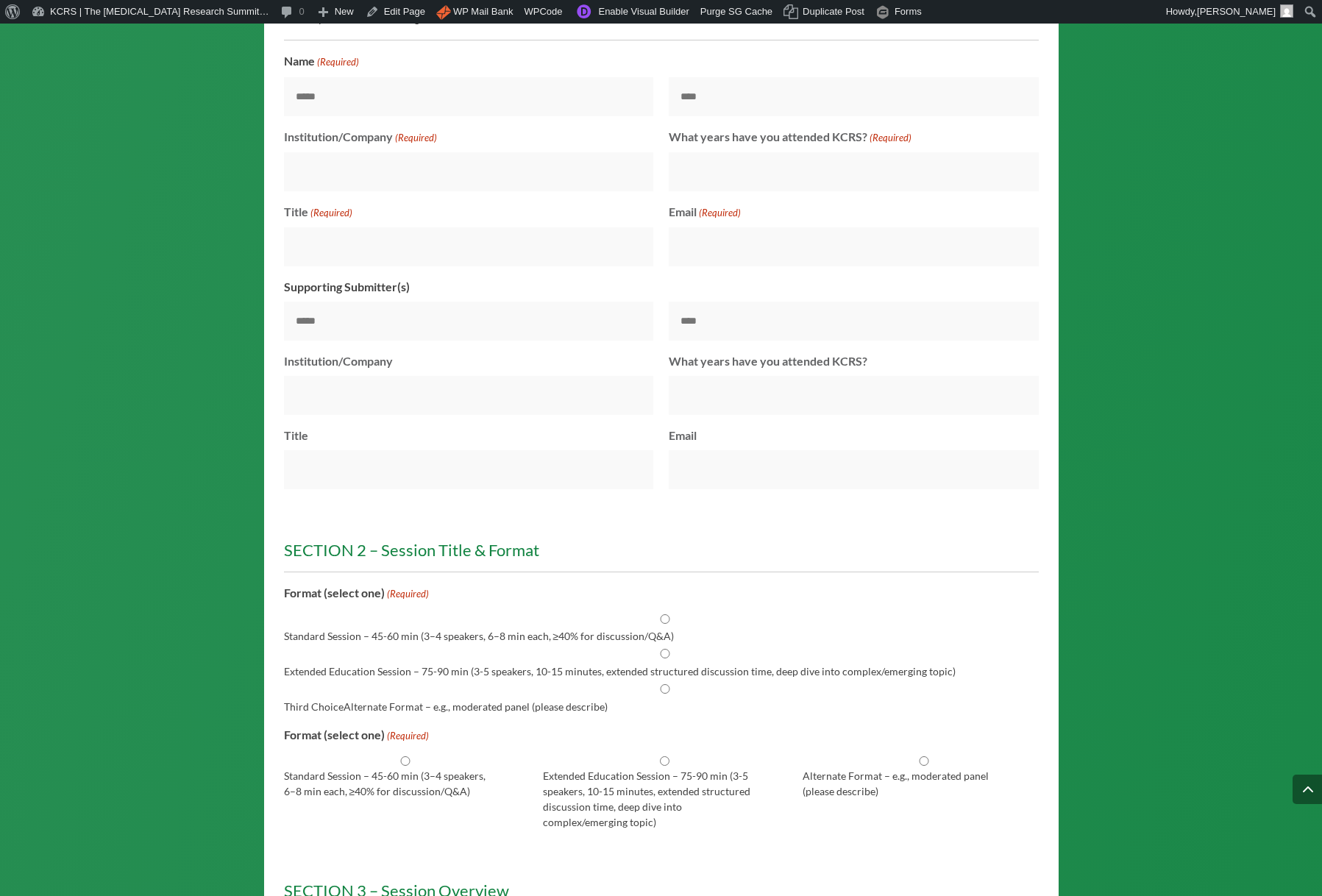
scroll to position [1404, 0]
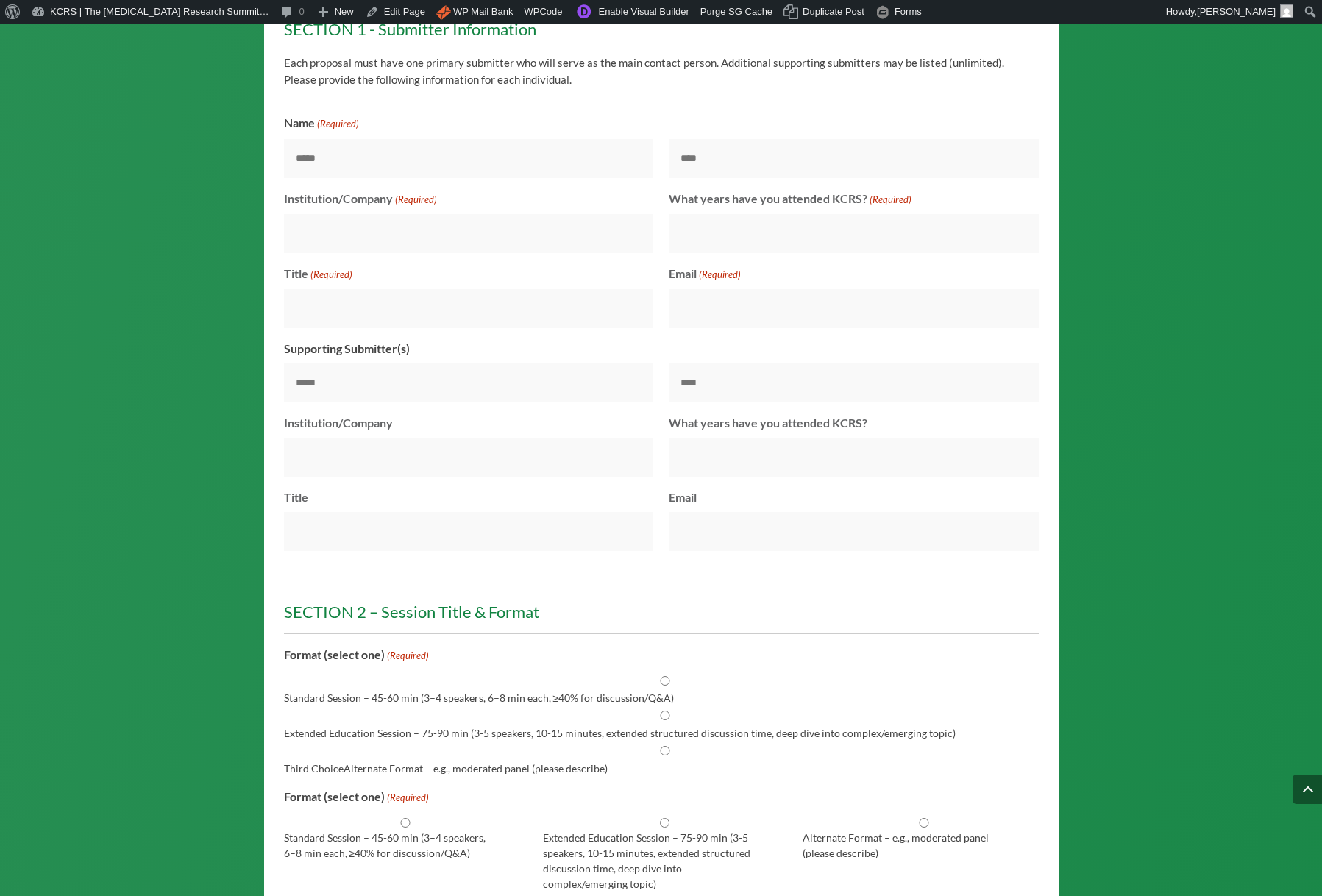
drag, startPoint x: 665, startPoint y: 700, endPoint x: 664, endPoint y: 721, distance: 21.0
click at [665, 686] on input "Standard Session – 45-60 min (3–4 speakers, 6–8 min each, ≥40% for discussion/Q…" at bounding box center [665, 681] width 755 height 10
radio input "****"
drag, startPoint x: 665, startPoint y: 731, endPoint x: 669, endPoint y: 742, distance: 11.7
click at [665, 720] on input "Extended Education Session – 75-90 min (3-5 speakers, 10-15 minutes, extended s…" at bounding box center [665, 715] width 755 height 10
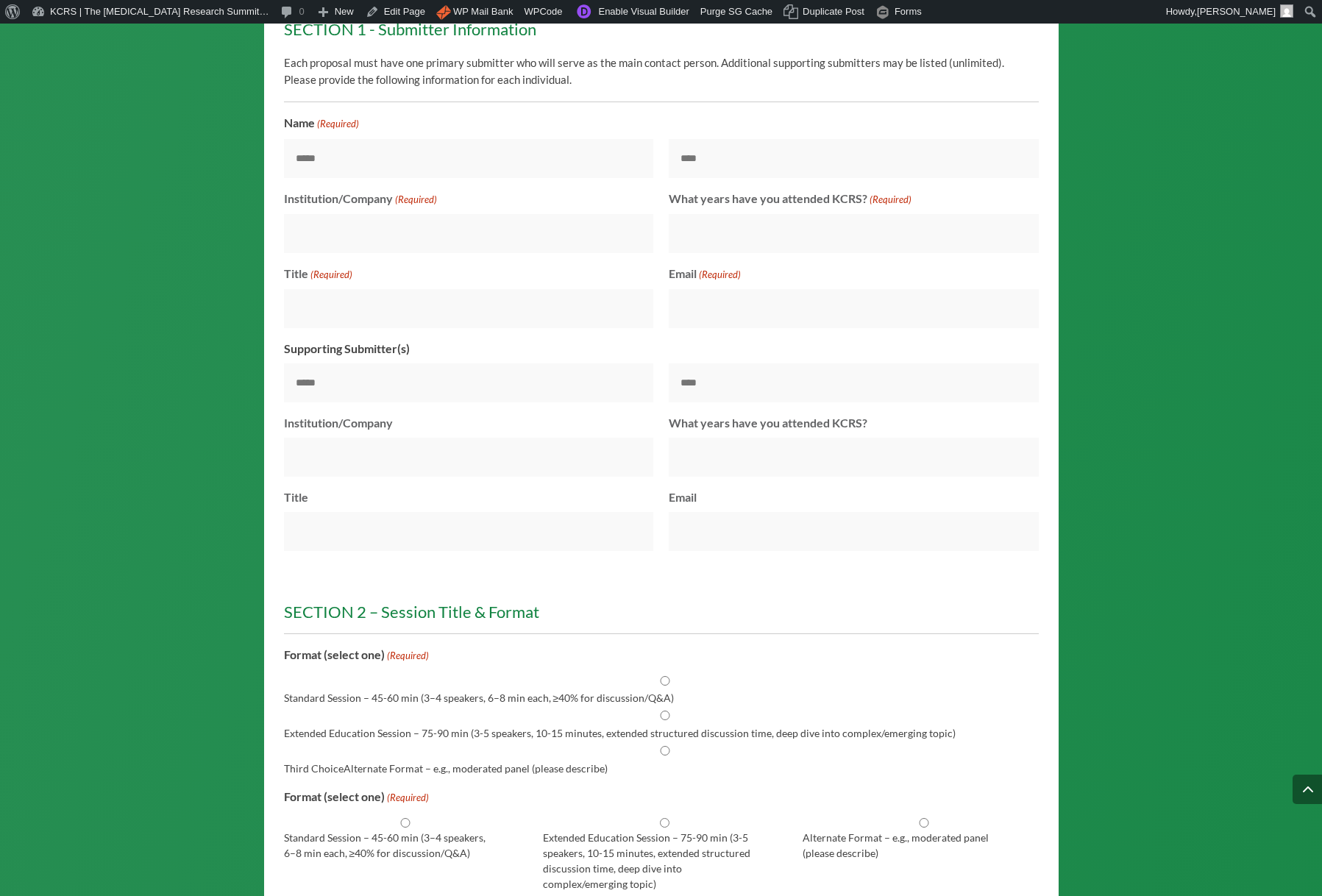
radio input "****"
drag, startPoint x: 666, startPoint y: 770, endPoint x: 643, endPoint y: 739, distance: 38.6
click at [666, 756] on input "Third ChoiceAlternate Format – e.g., moderated panel (please describe)" at bounding box center [665, 751] width 755 height 10
radio input "****"
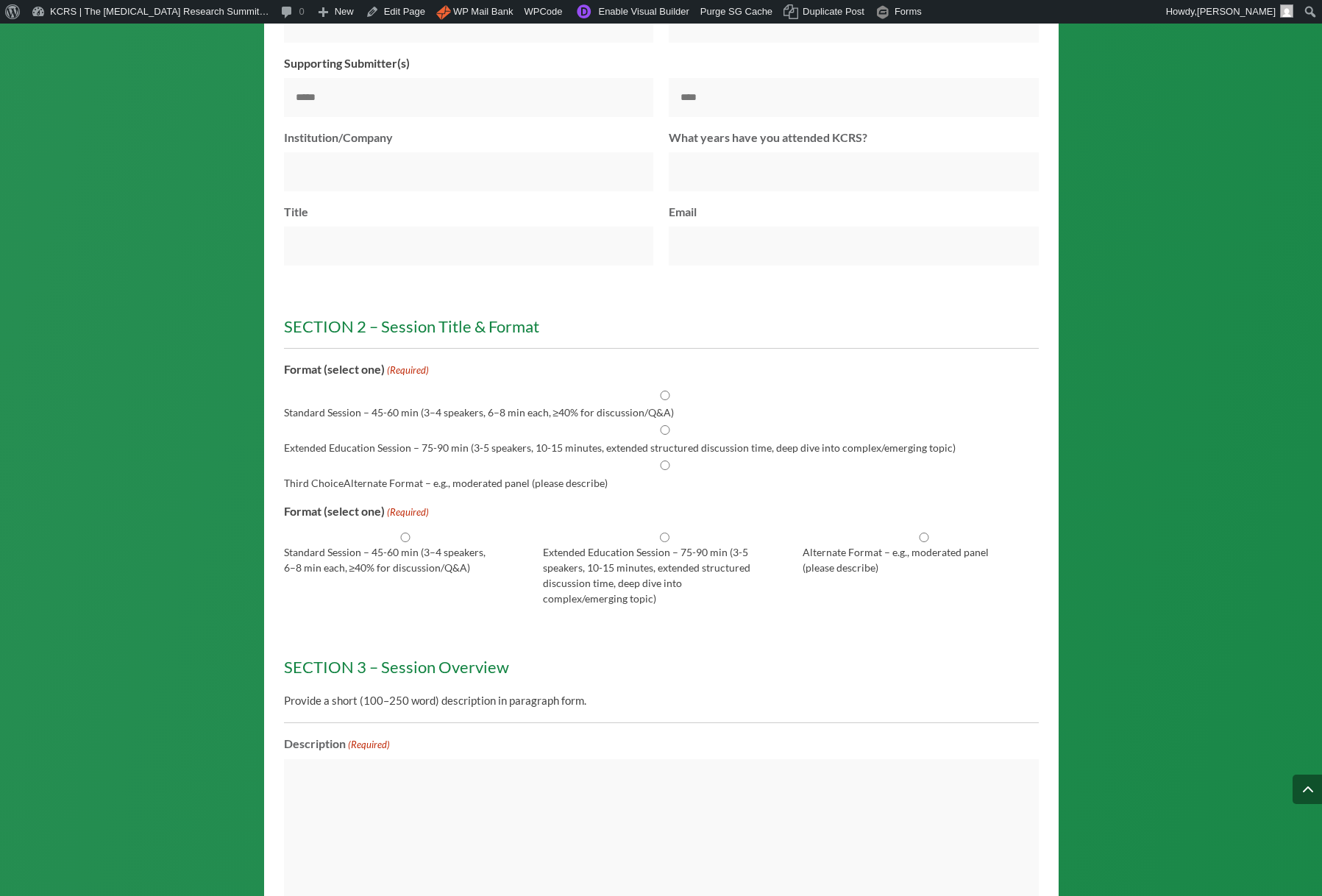
scroll to position [1691, 0]
drag, startPoint x: 408, startPoint y: 554, endPoint x: 419, endPoint y: 556, distance: 11.2
click at [408, 540] on input "Standard Session – 45-60 min (3–4 speakers, 6–8 min each, ≥40% for discussion/Q…" at bounding box center [405, 536] width 236 height 10
radio input "****"
click at [666, 540] on input "Extended Education Session – 75-90 min (3-5 speakers, 10-15 minutes, extended s…" at bounding box center [664, 536] width 236 height 10
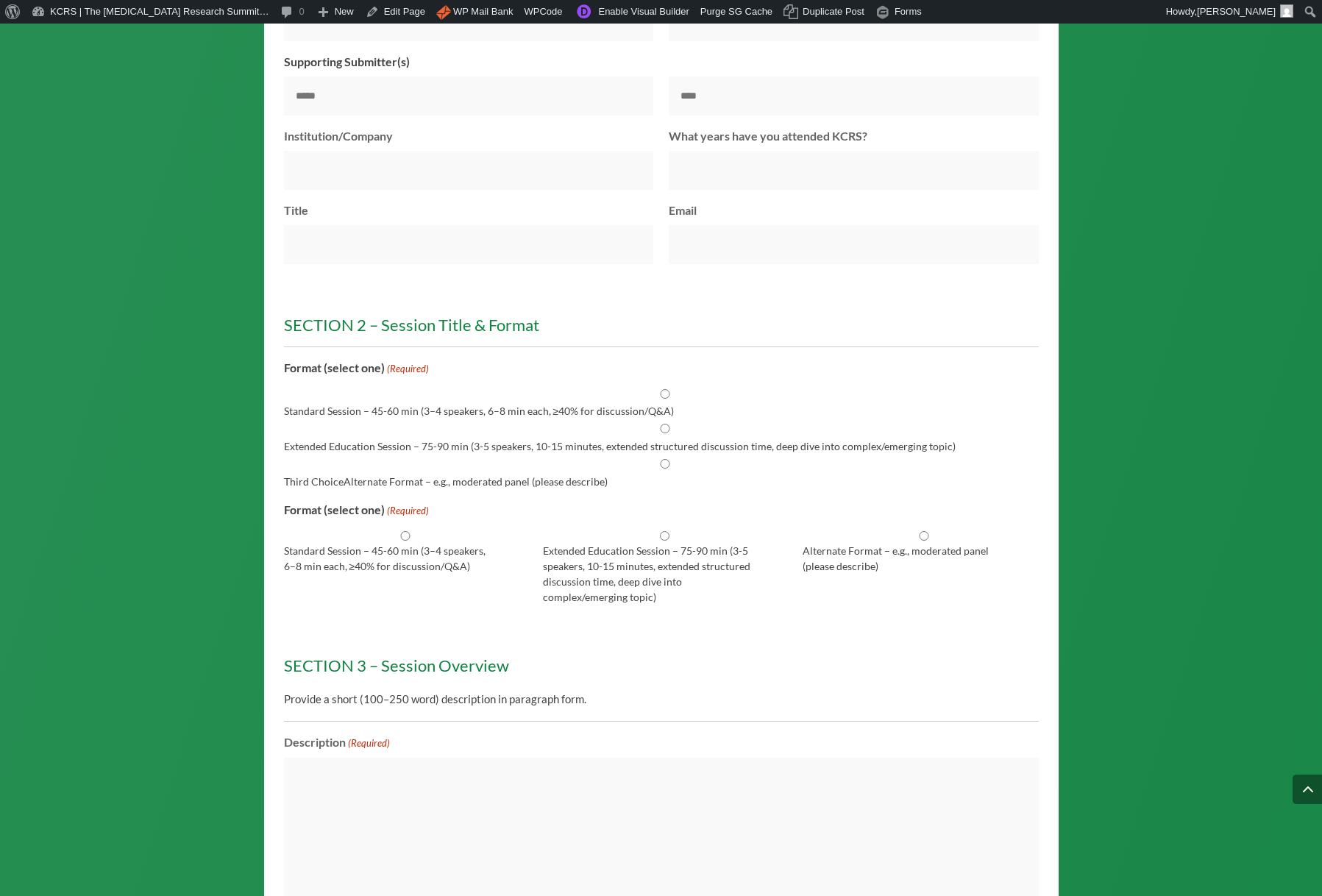
radio input "****"
click at [927, 540] on input "Alternate Format – e.g., moderated panel (please describe)" at bounding box center [924, 536] width 236 height 10
radio input "****"
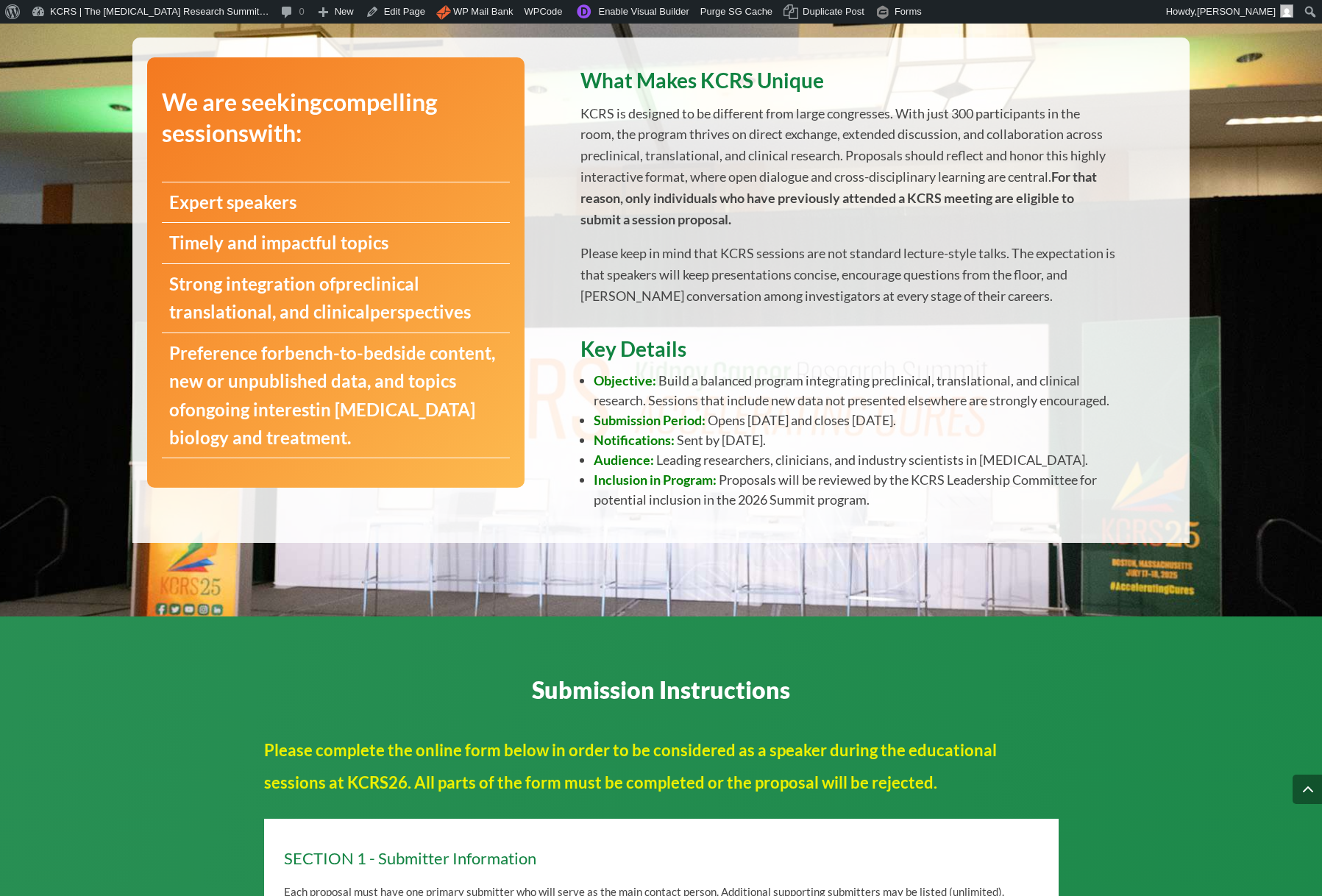
scroll to position [0, 0]
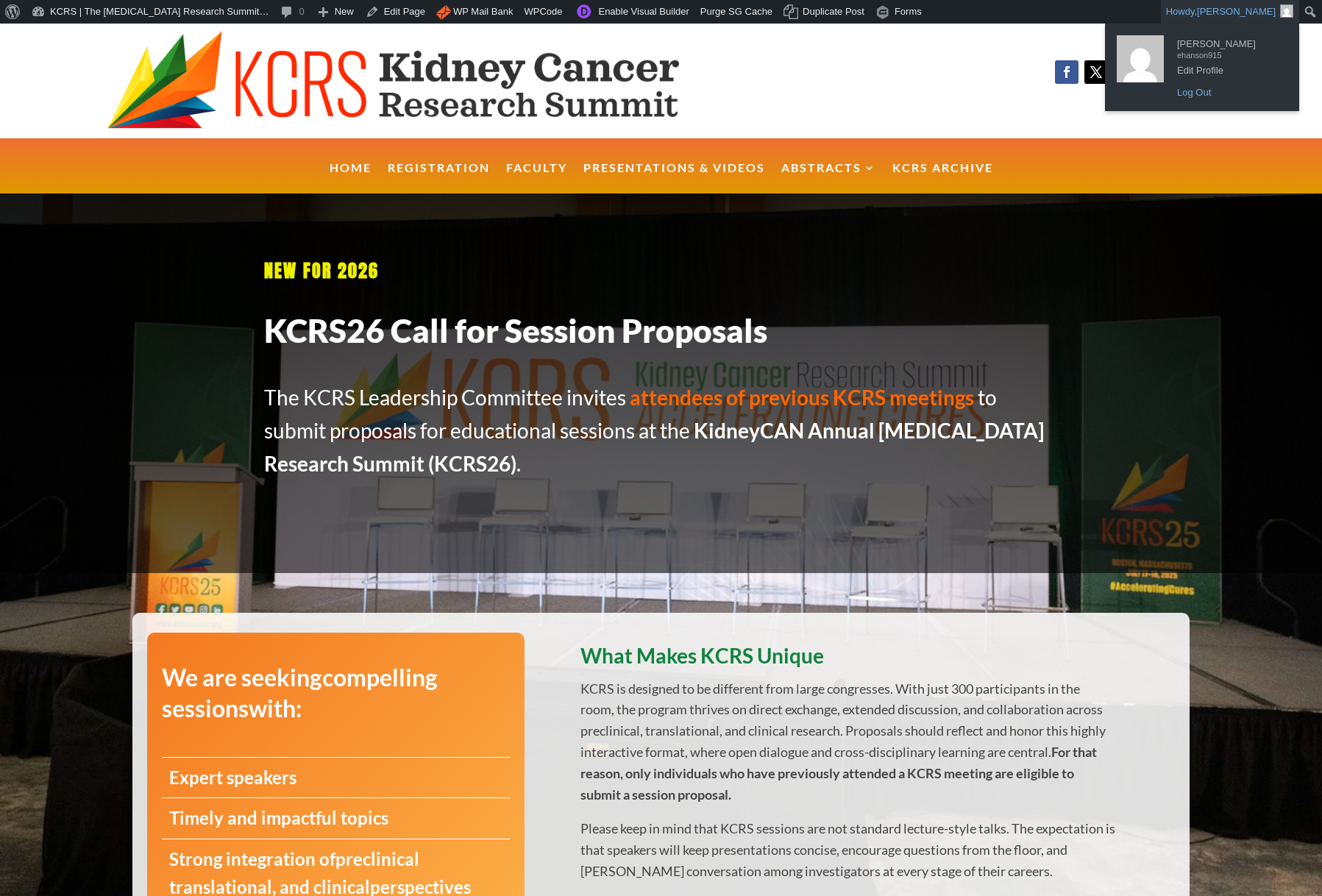
click at [1209, 89] on link "Log Out" at bounding box center [1228, 92] width 117 height 19
